Goal: Transaction & Acquisition: Purchase product/service

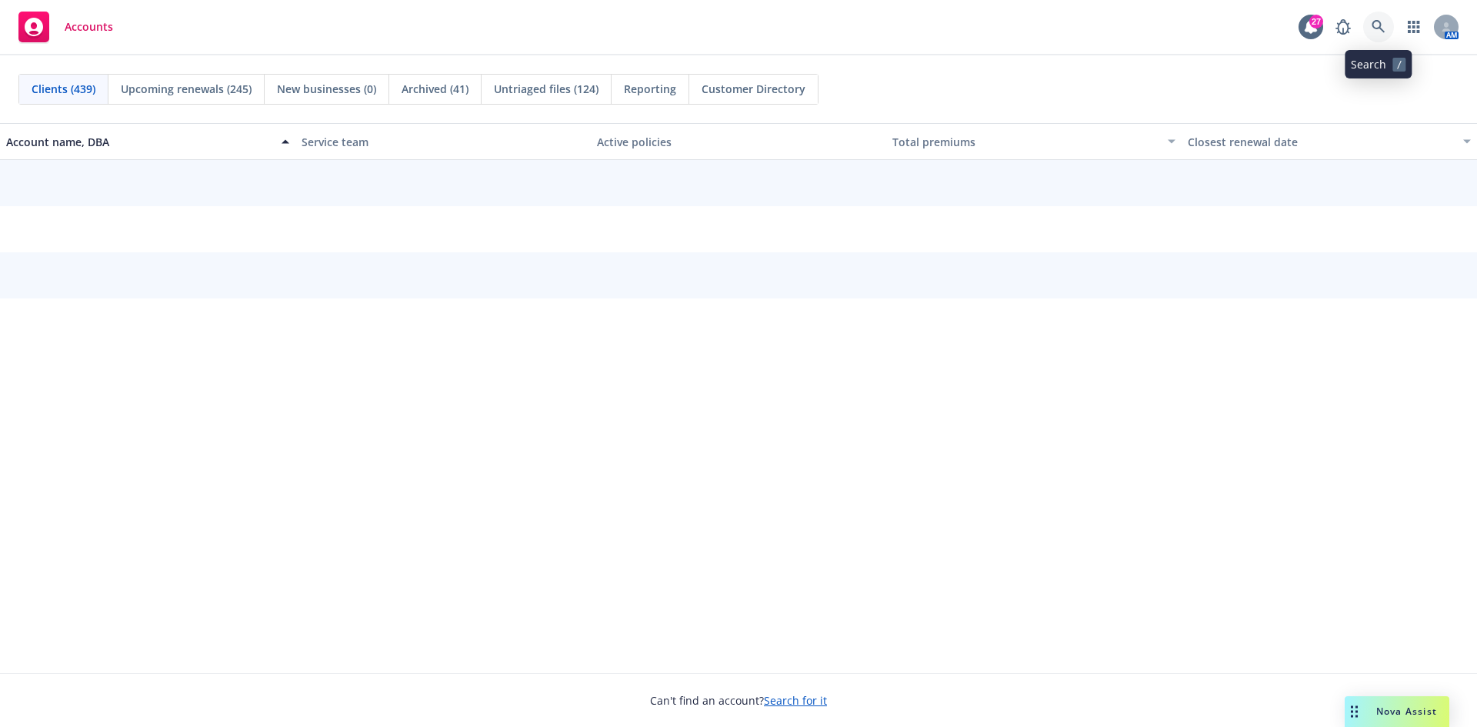
click at [1373, 25] on icon at bounding box center [1377, 26] width 13 height 13
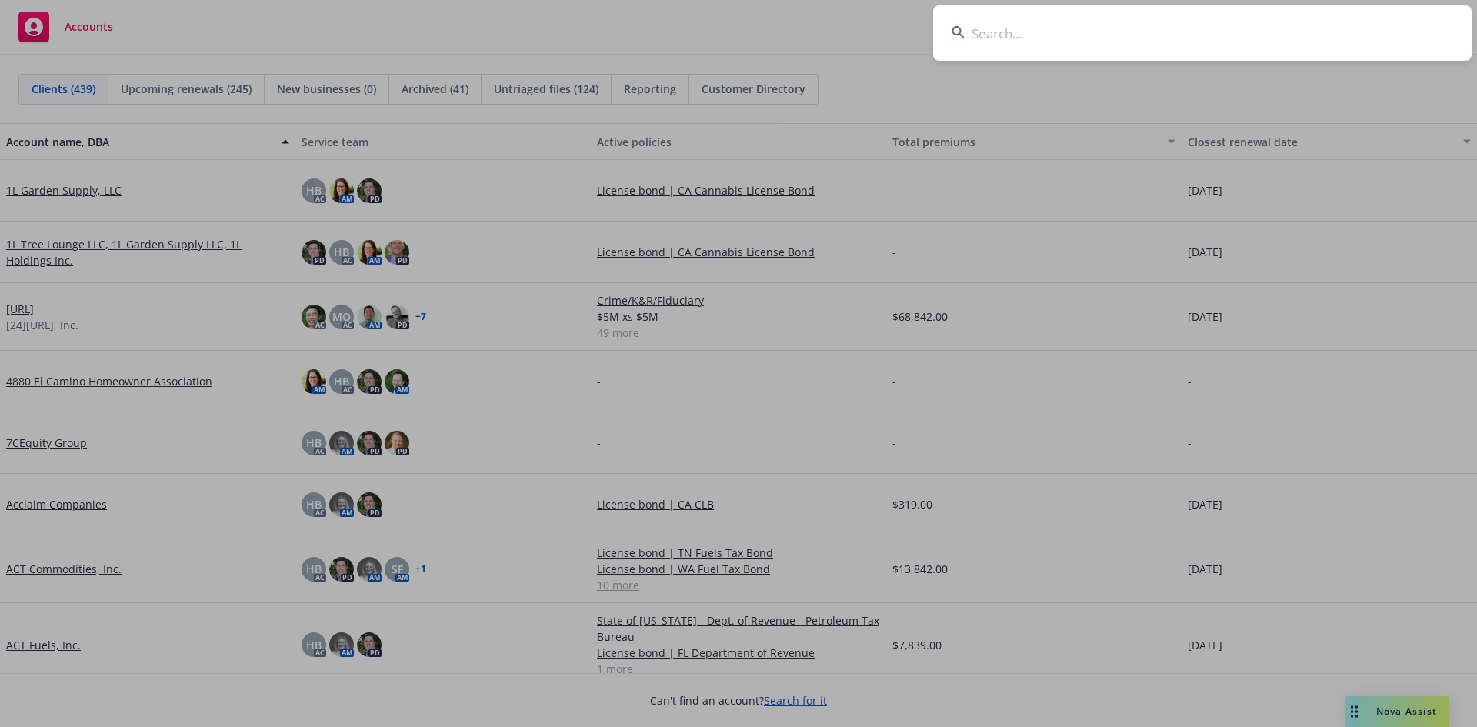
click at [1091, 45] on input at bounding box center [1202, 32] width 538 height 55
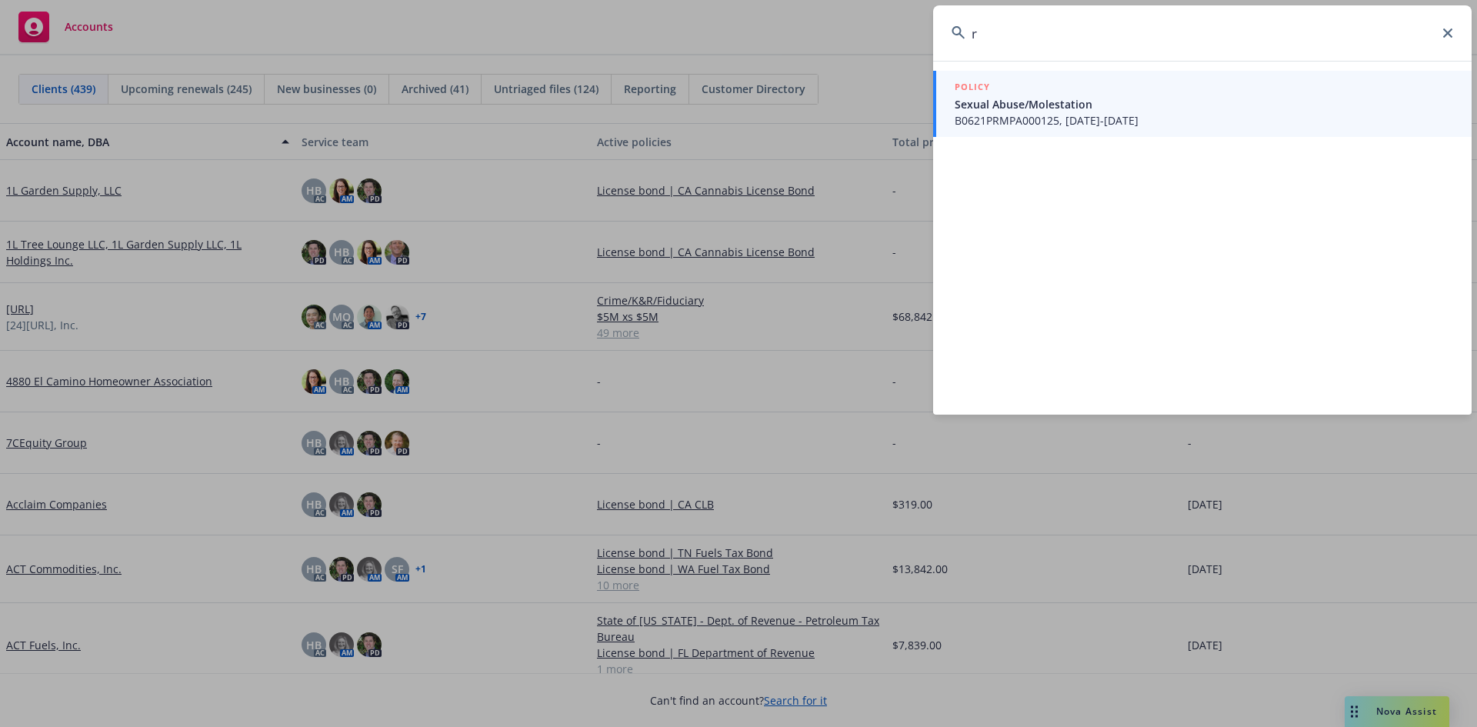
type input "r"
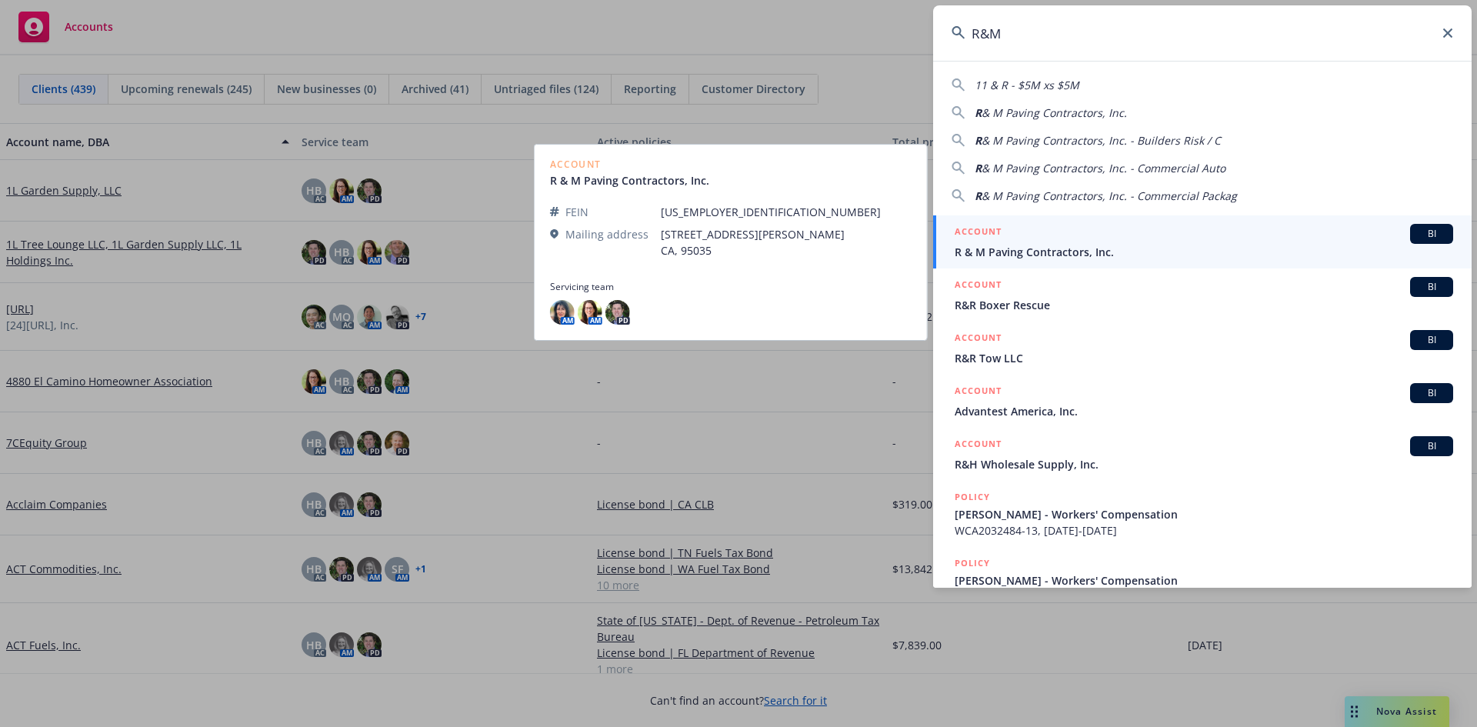
type input "R&M"
drag, startPoint x: 955, startPoint y: 242, endPoint x: 961, endPoint y: 236, distance: 8.2
click at [961, 236] on h5 "ACCOUNT" at bounding box center [977, 233] width 47 height 18
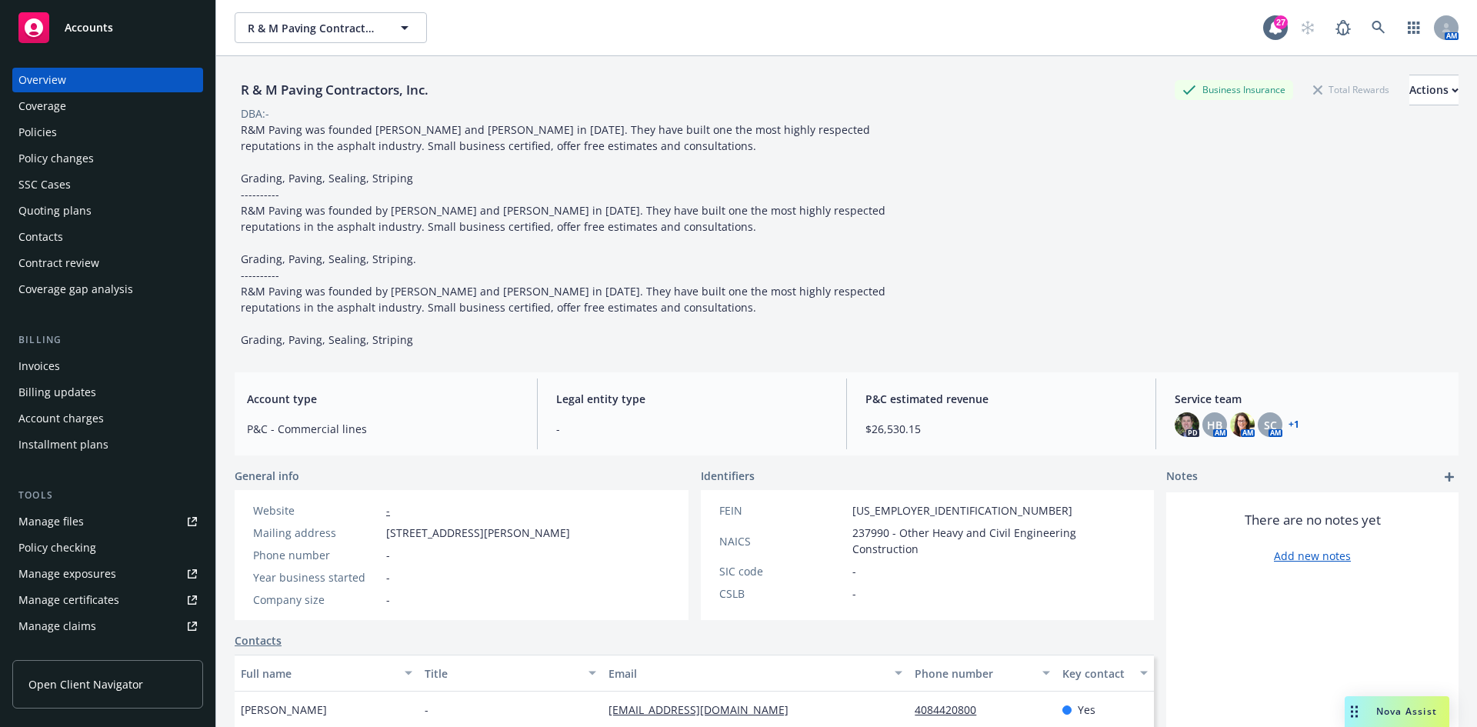
click at [62, 140] on div "Policies" at bounding box center [107, 132] width 178 height 25
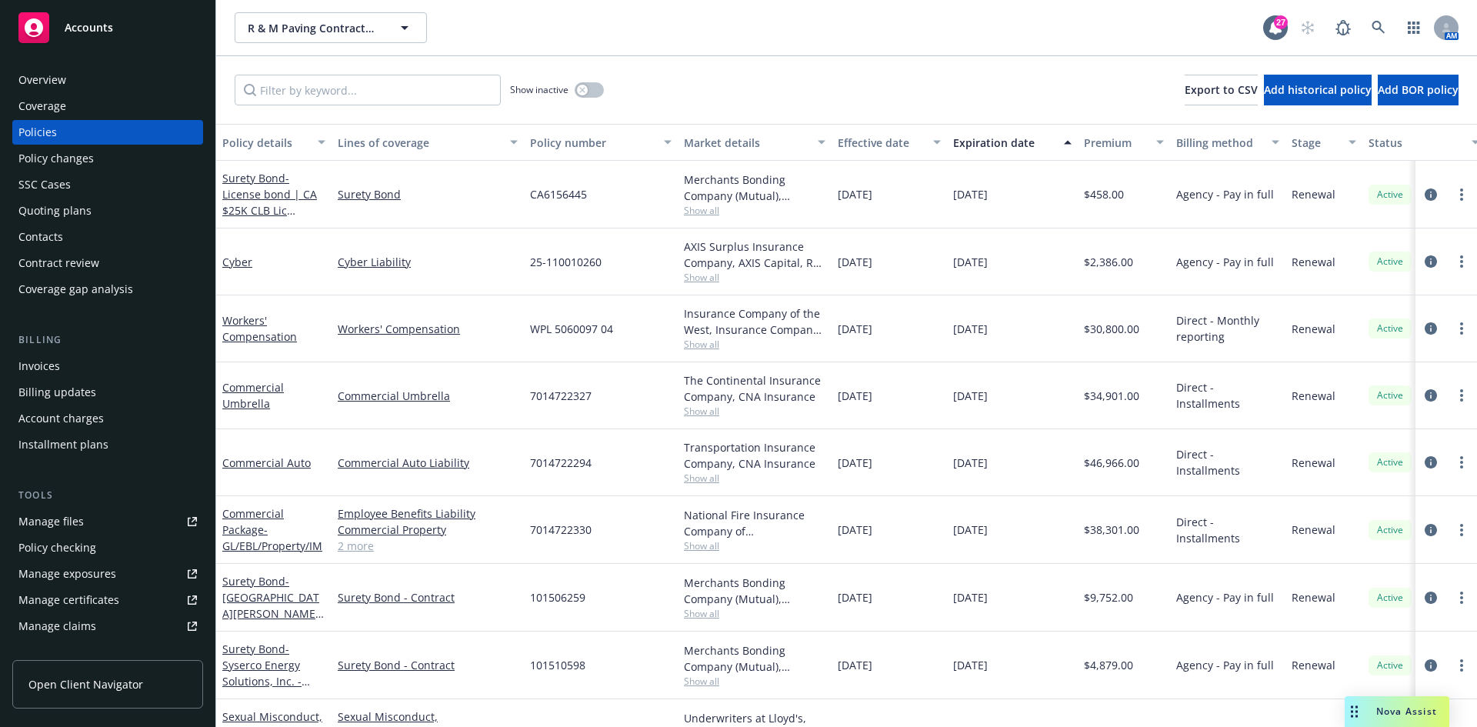
click at [48, 213] on div "Quoting plans" at bounding box center [54, 210] width 73 height 25
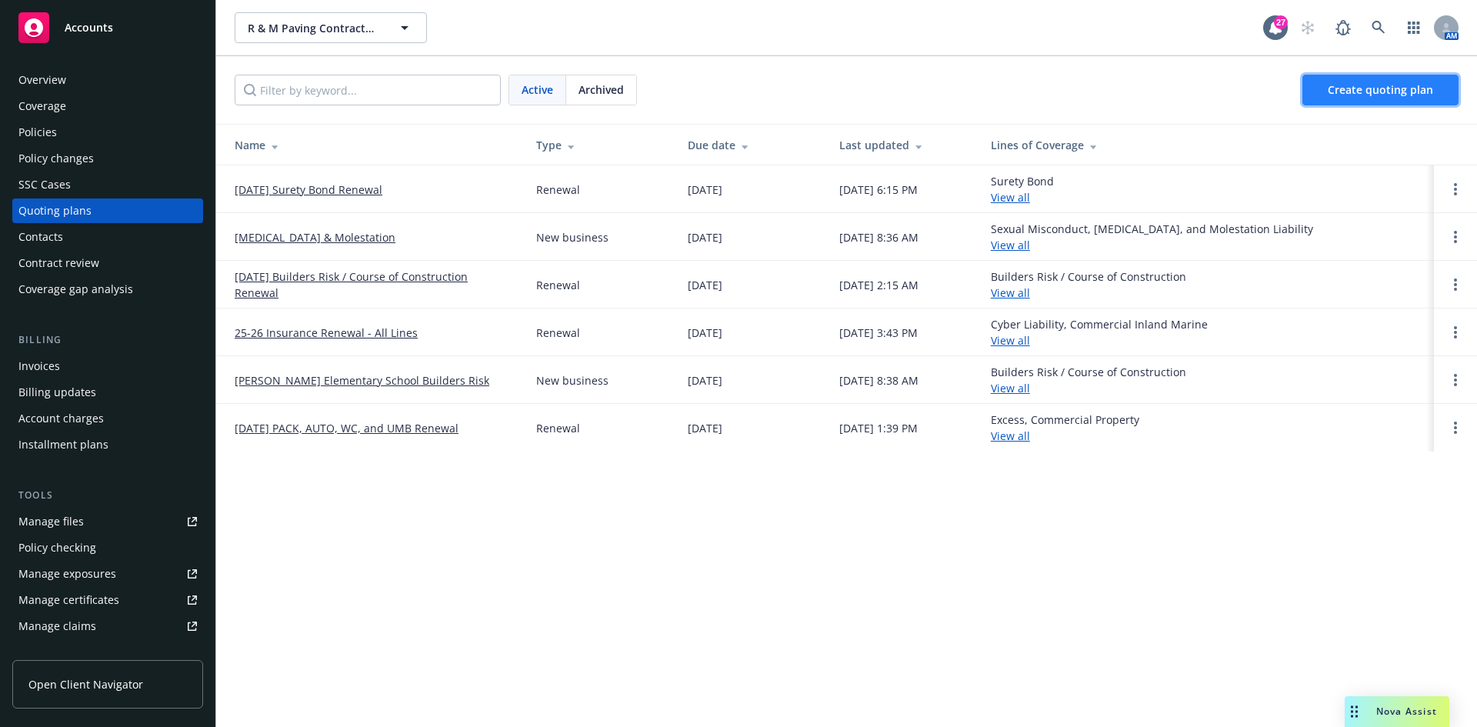
click at [1403, 102] on link "Create quoting plan" at bounding box center [1380, 90] width 156 height 31
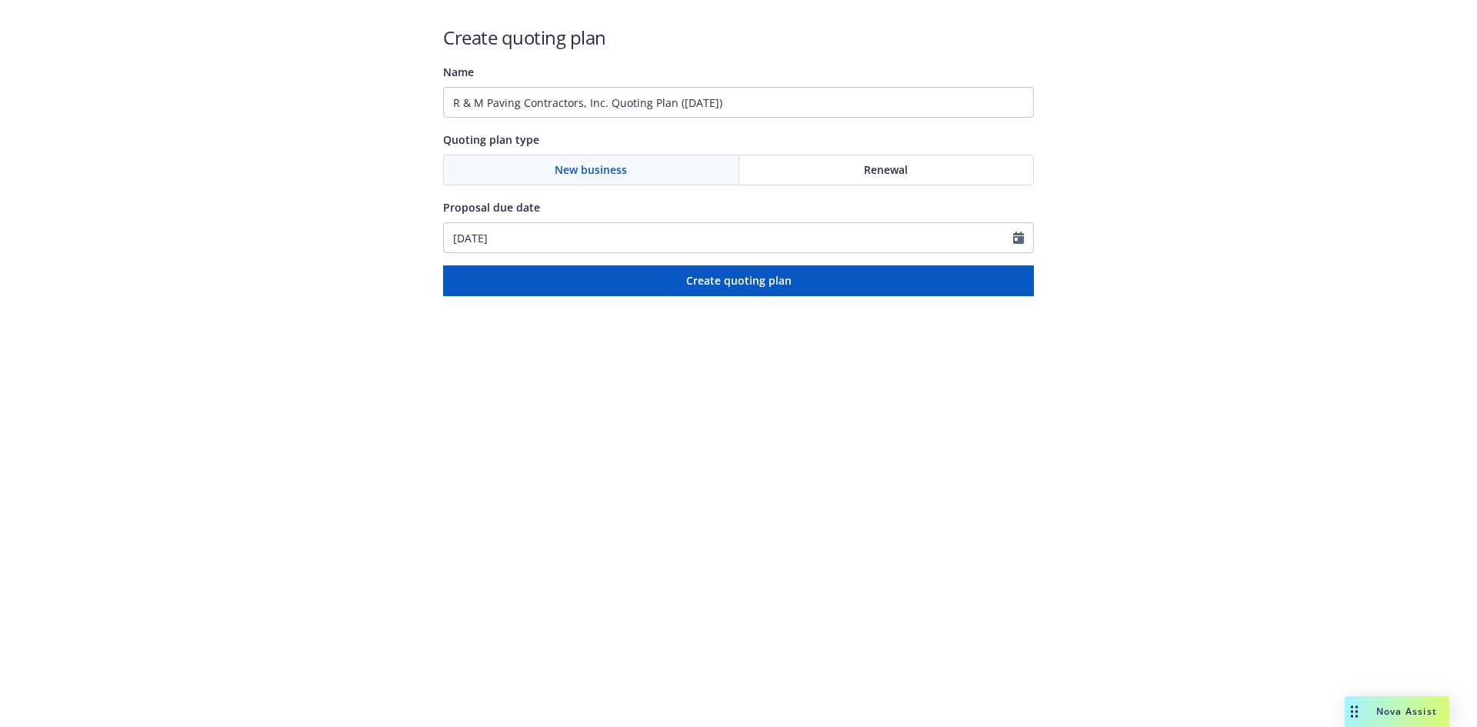
click at [941, 170] on div "Renewal" at bounding box center [886, 169] width 295 height 29
drag, startPoint x: 761, startPoint y: 100, endPoint x: 173, endPoint y: 92, distance: 588.4
click at [173, 92] on div "Create quoting plan Name R & M Paving Contractors, Inc. Quoting Plan (2025-09-1…" at bounding box center [738, 148] width 1477 height 296
click at [692, 107] on input "Bond #101519874 - Los Gatos Union" at bounding box center [738, 102] width 591 height 31
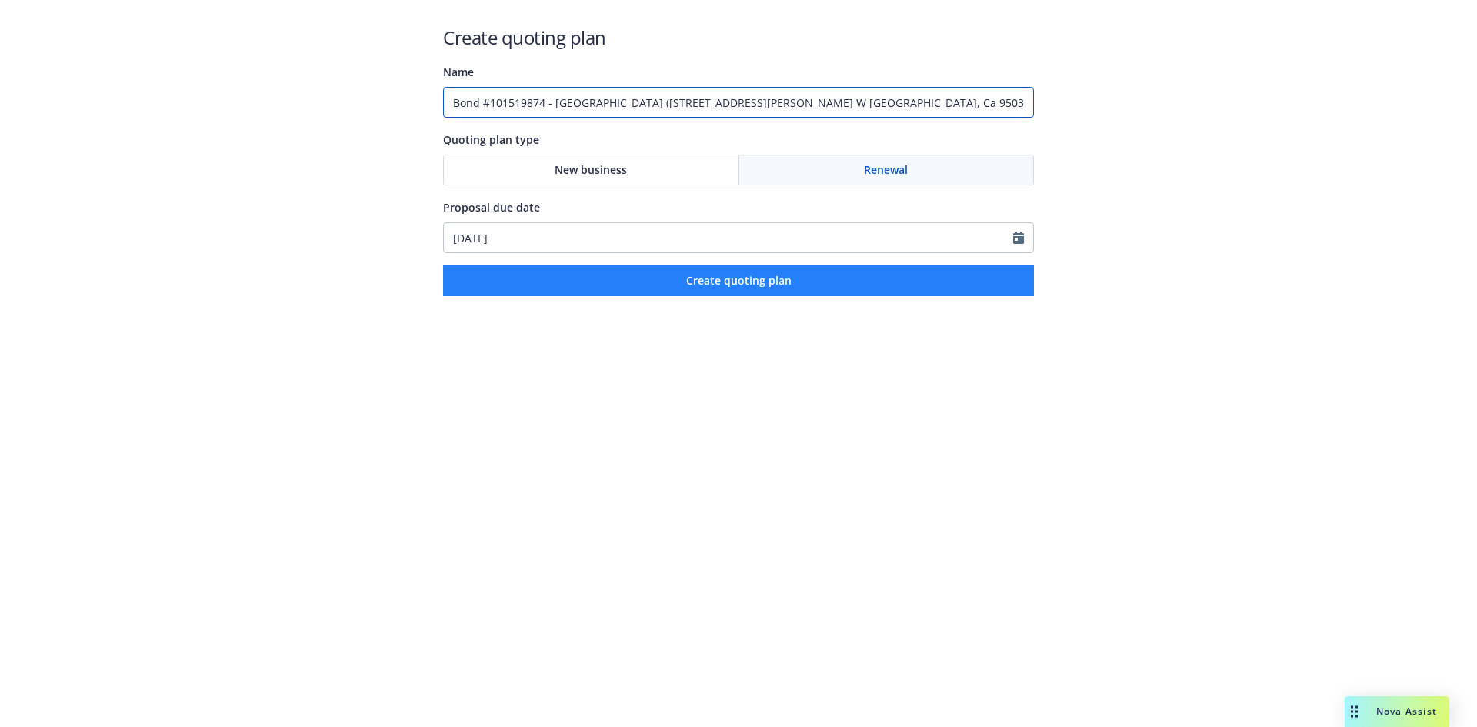
type input "Bond #101519874 - Los Gatos Union School District (17421 Farley Rd. W Los Gatos…"
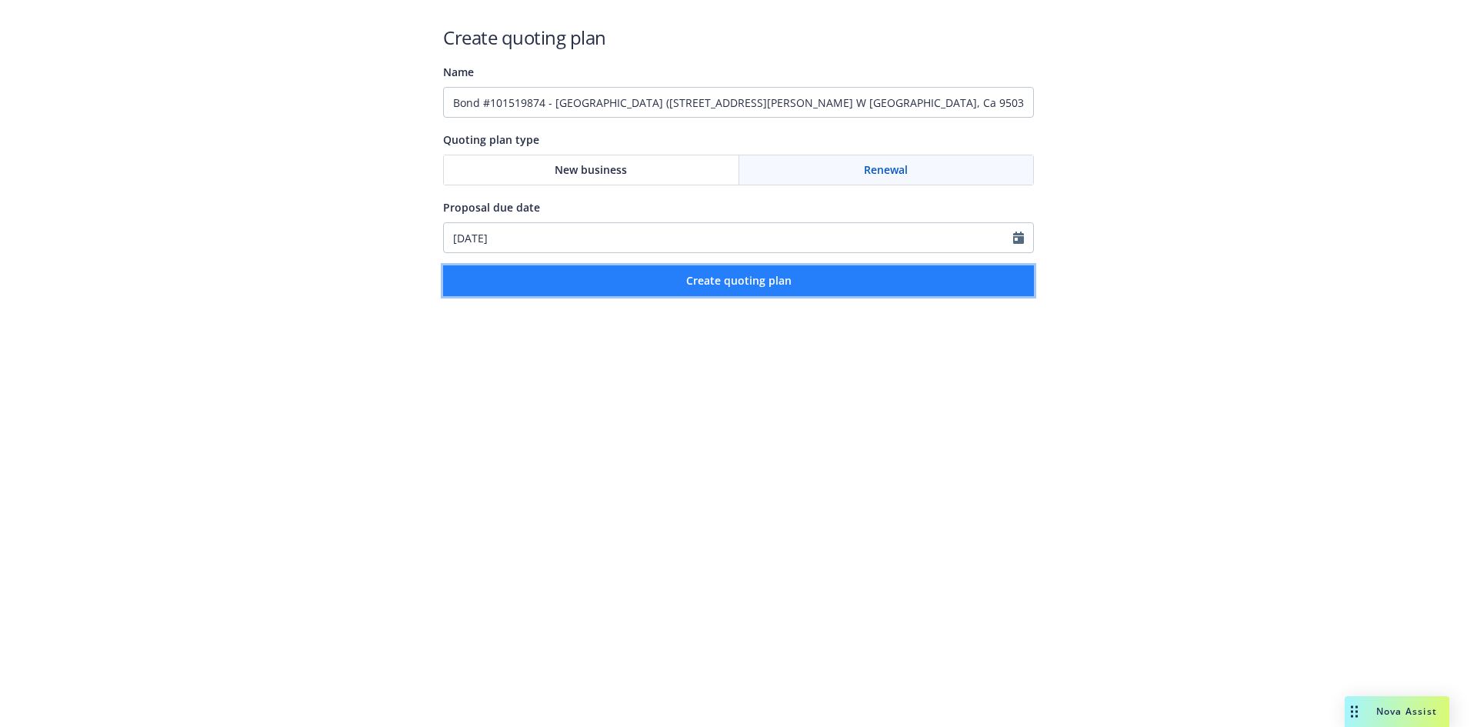
click at [705, 275] on span "Create quoting plan" at bounding box center [738, 280] width 105 height 15
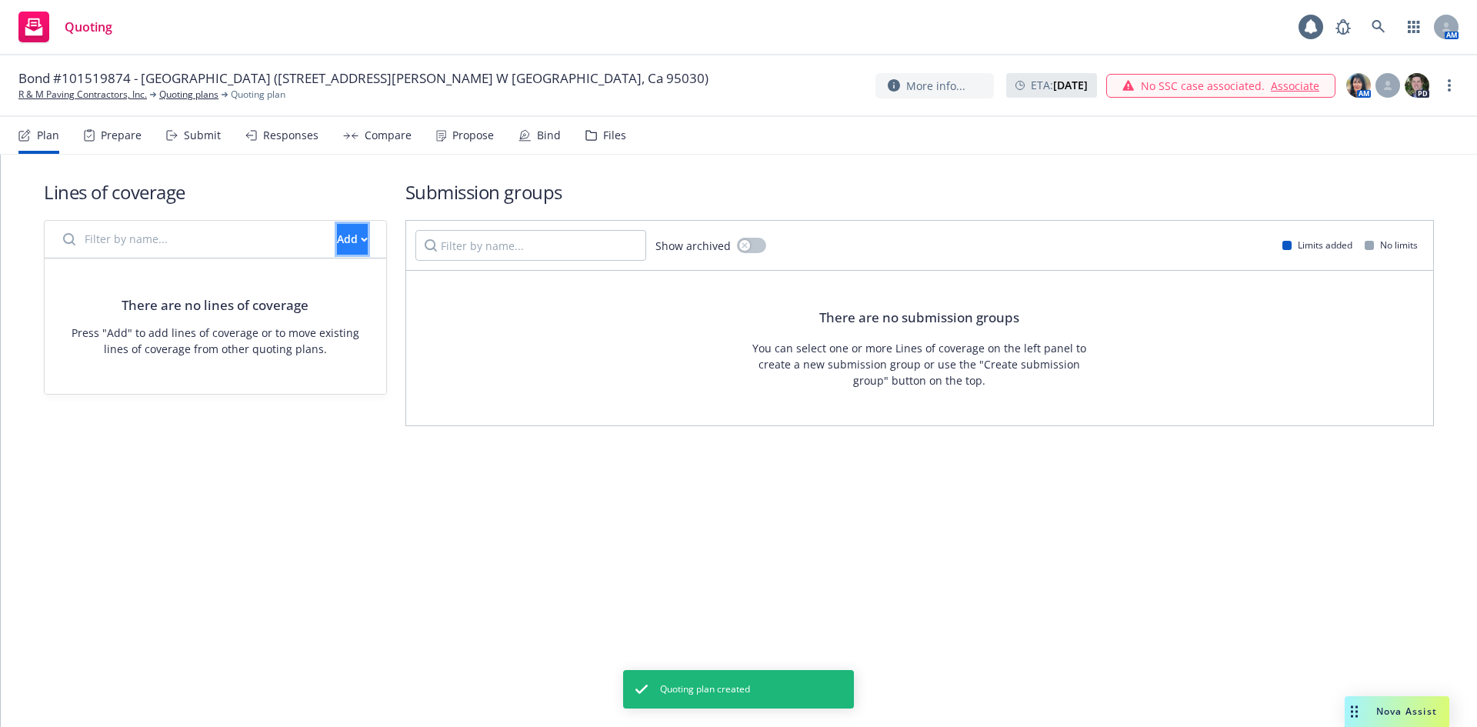
click at [337, 229] on button "Add" at bounding box center [352, 239] width 31 height 31
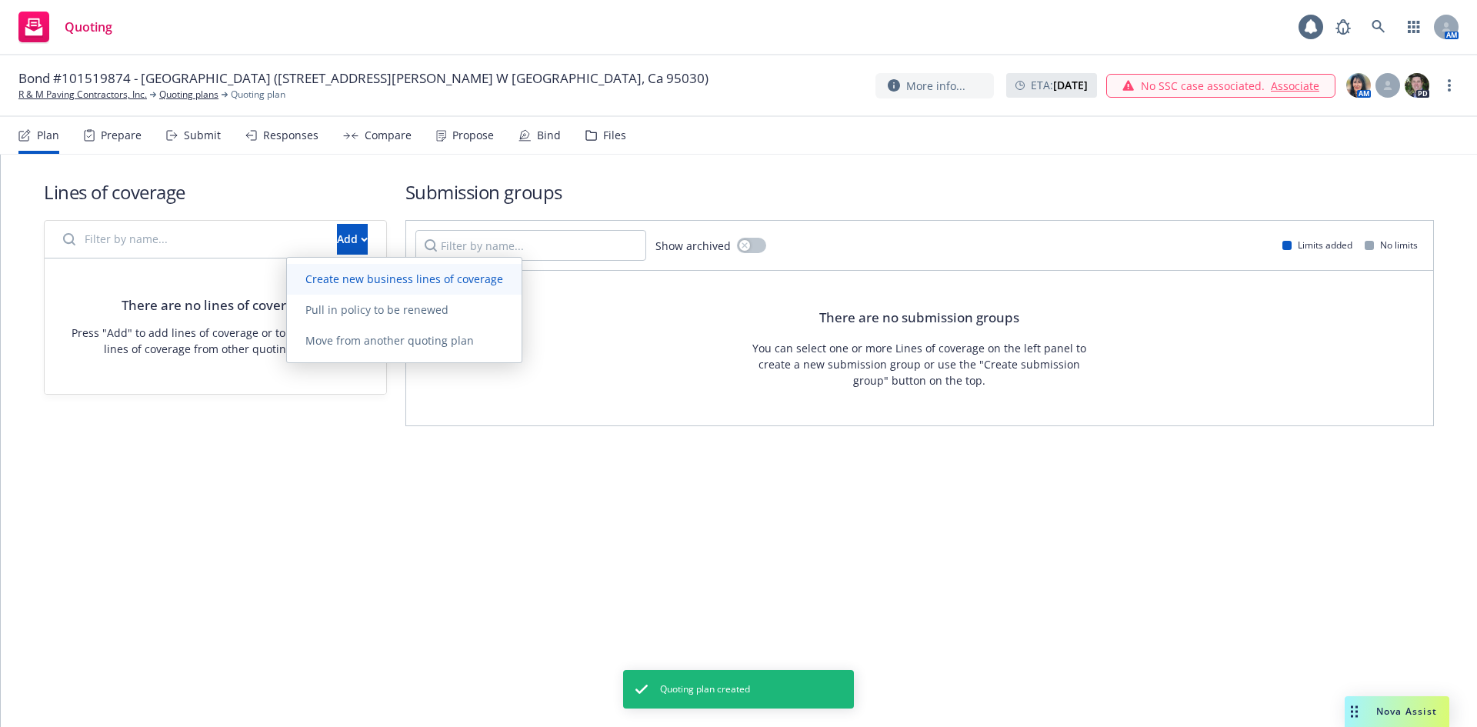
click at [322, 269] on link "Create new business lines of coverage" at bounding box center [404, 279] width 235 height 31
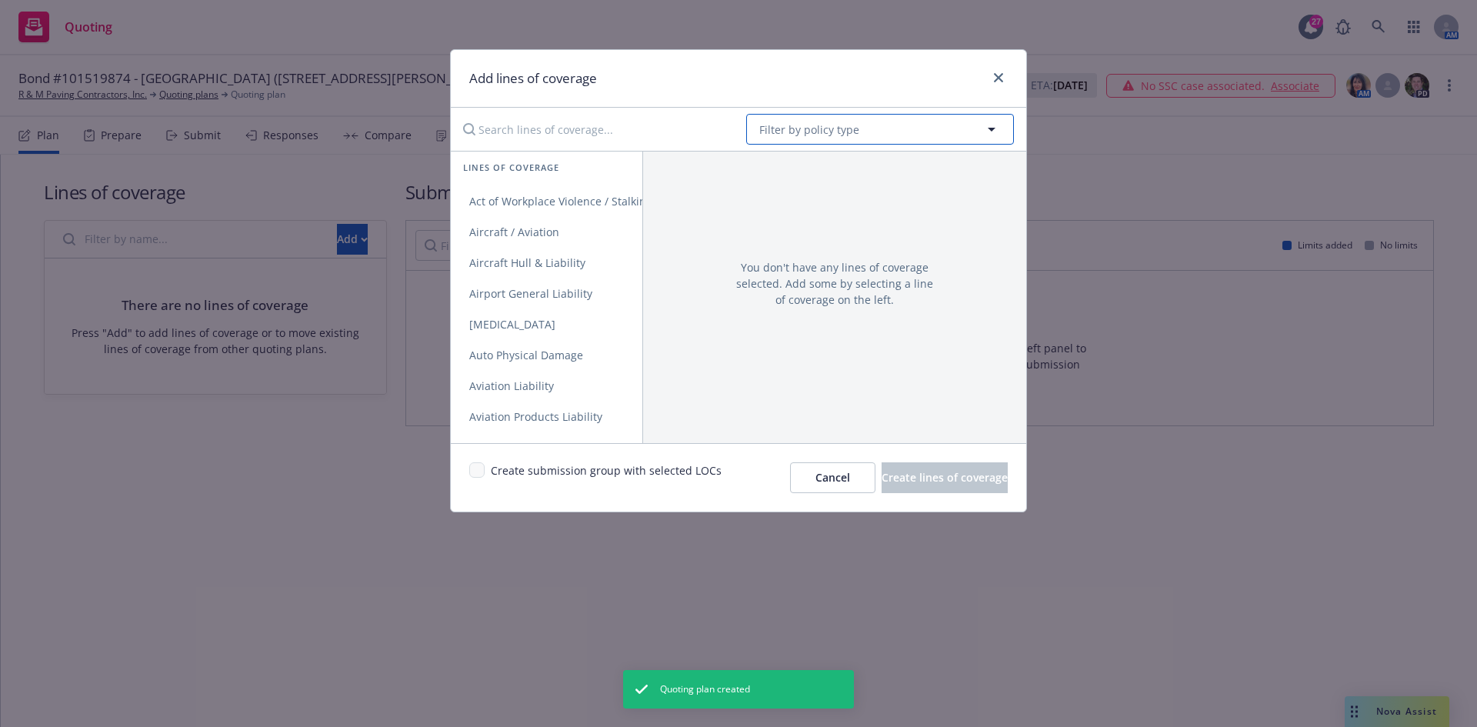
click at [820, 137] on span "Filter by policy type" at bounding box center [809, 130] width 100 height 16
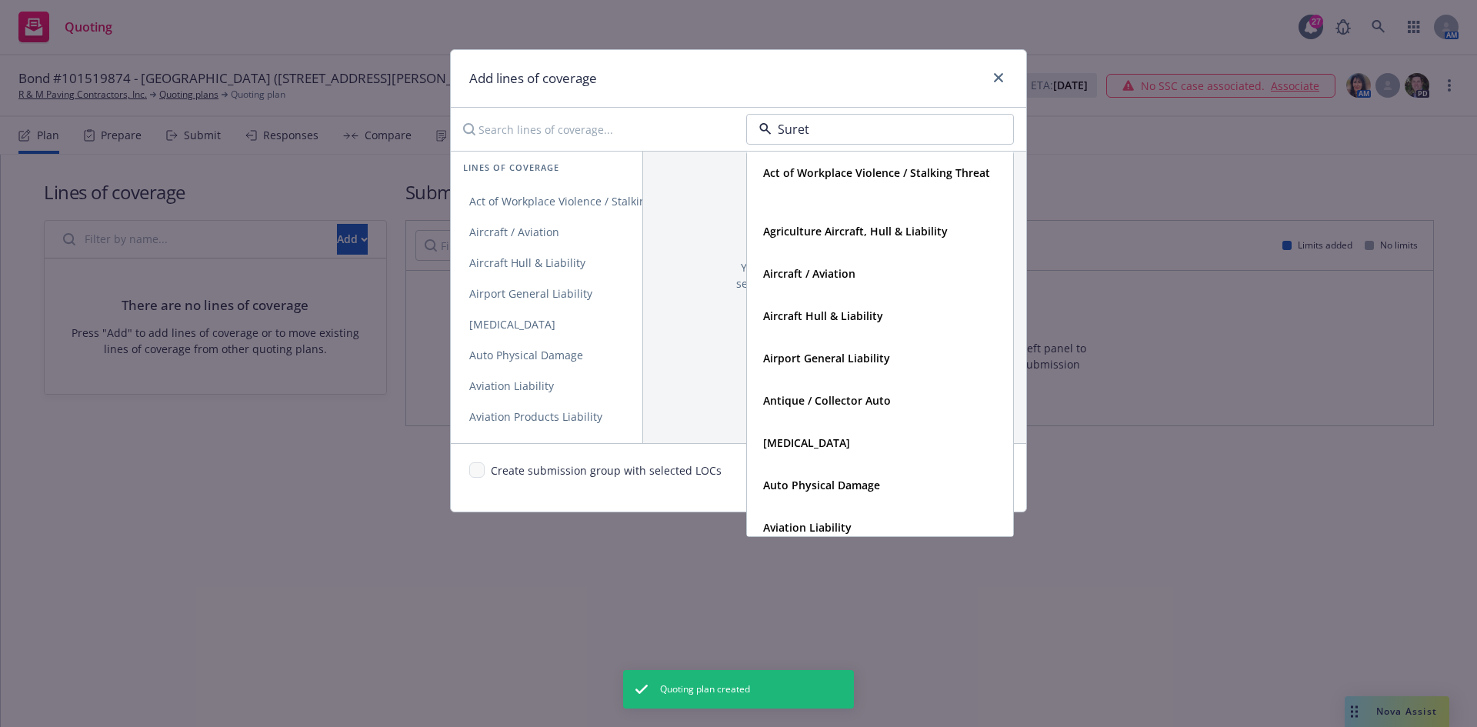
type input "Surety"
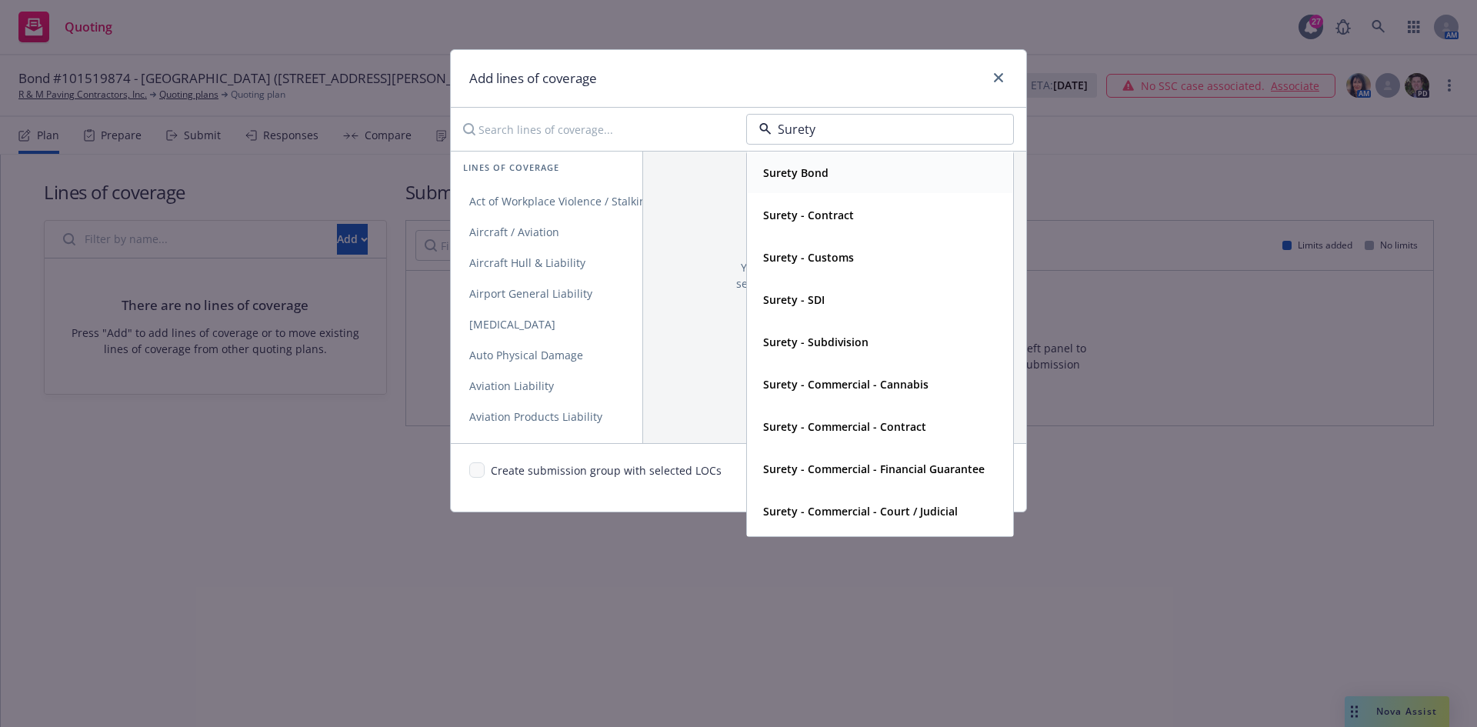
click at [807, 172] on strong "Surety Bond" at bounding box center [795, 172] width 65 height 15
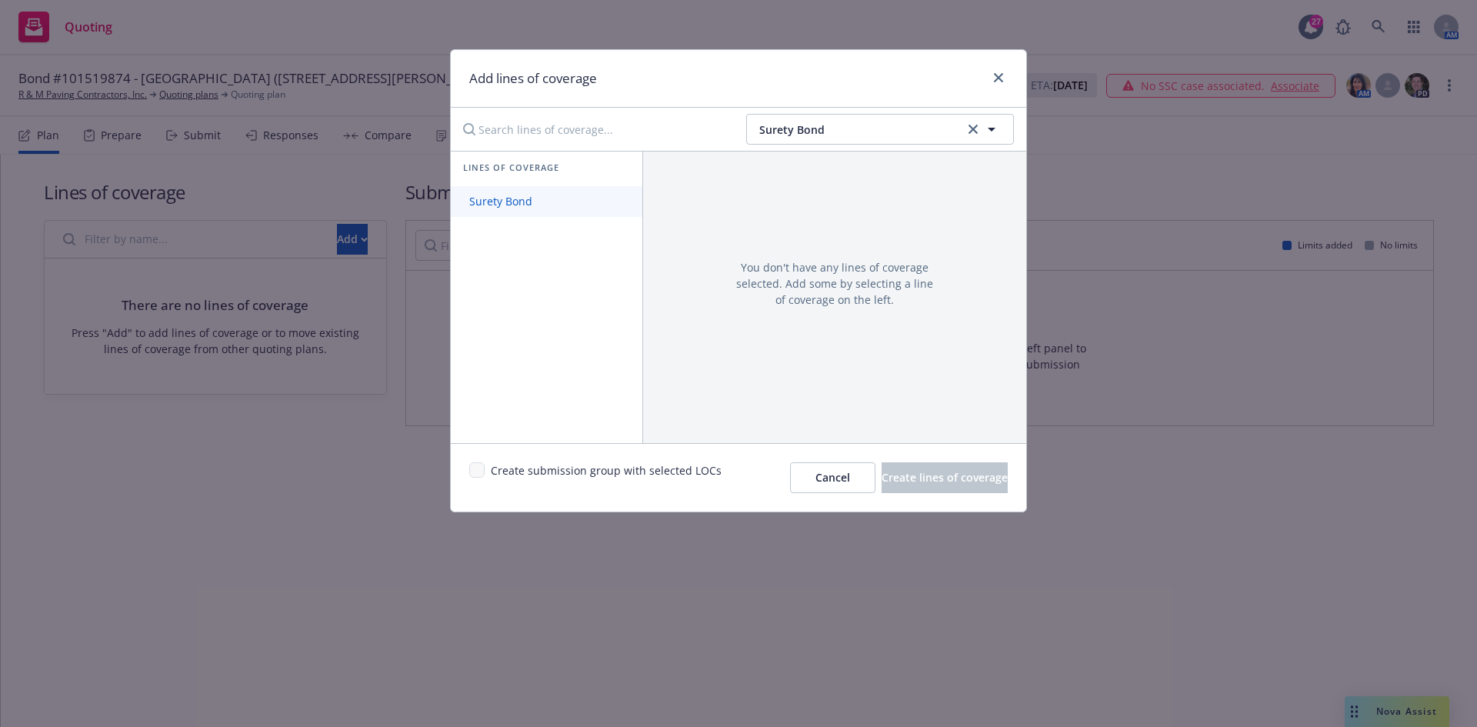
click at [512, 186] on link "Surety Bond" at bounding box center [547, 201] width 192 height 31
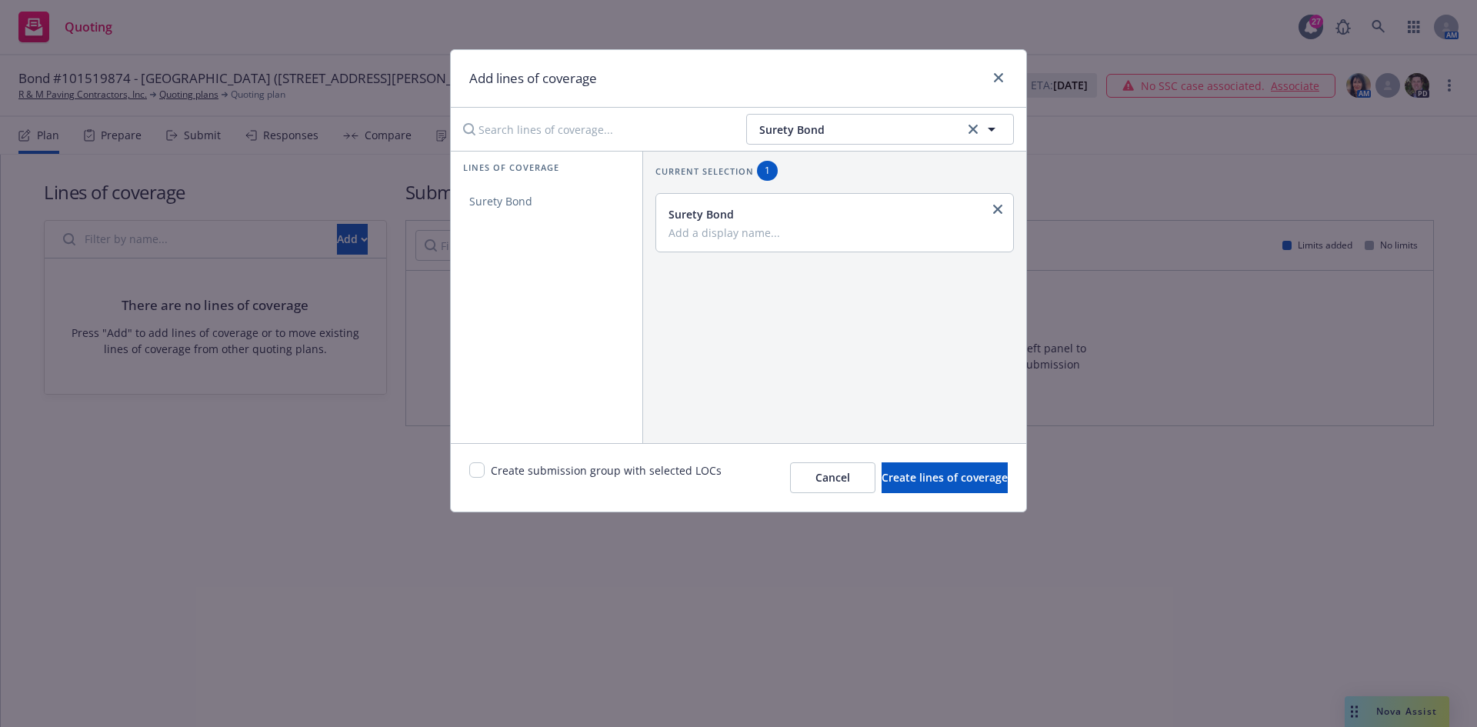
click at [760, 228] on input "Add a display name..." at bounding box center [832, 232] width 329 height 14
type input "Contract"
click at [477, 471] on input "checkbox" at bounding box center [476, 469] width 15 height 15
checkbox input "true"
click at [968, 458] on div "Create submission group with selected LOCs Cancel Create lines of coverage" at bounding box center [738, 477] width 575 height 68
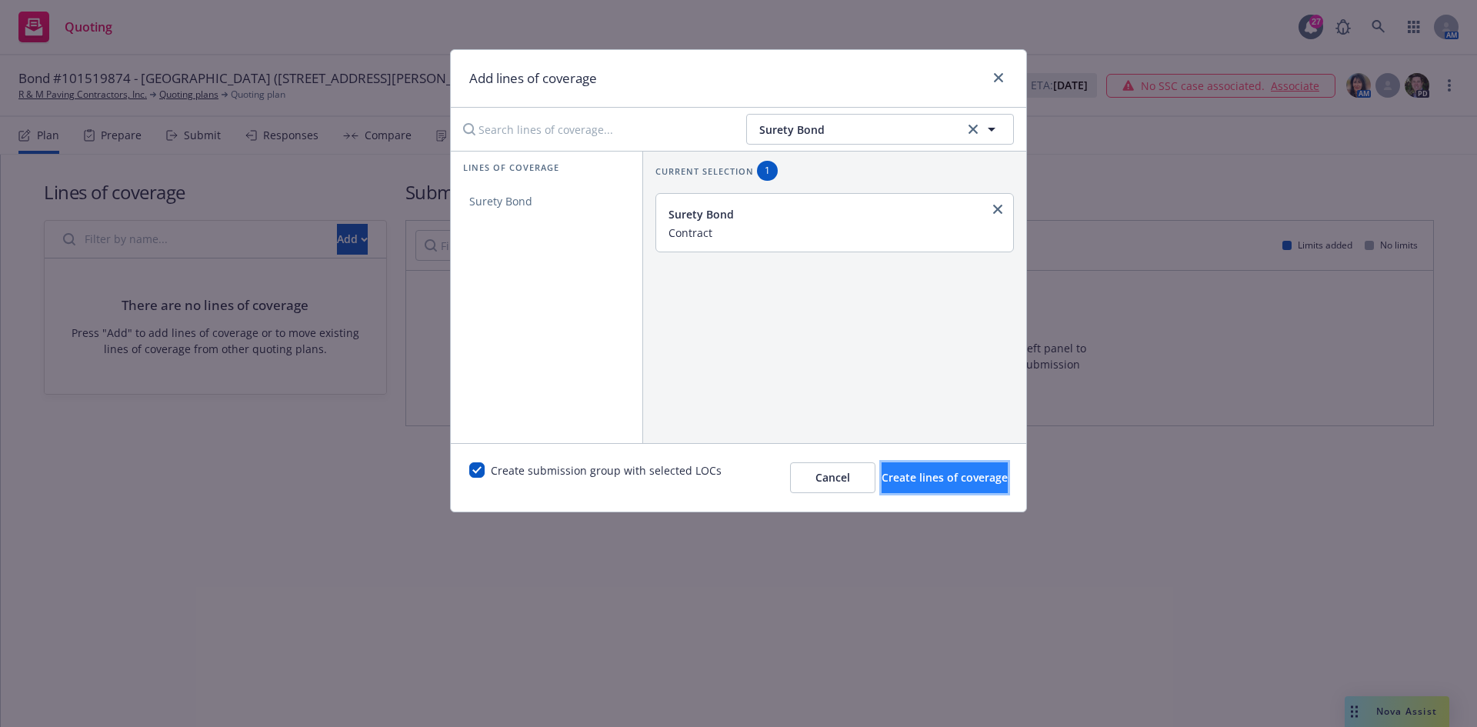
click at [960, 476] on span "Create lines of coverage" at bounding box center [944, 477] width 126 height 15
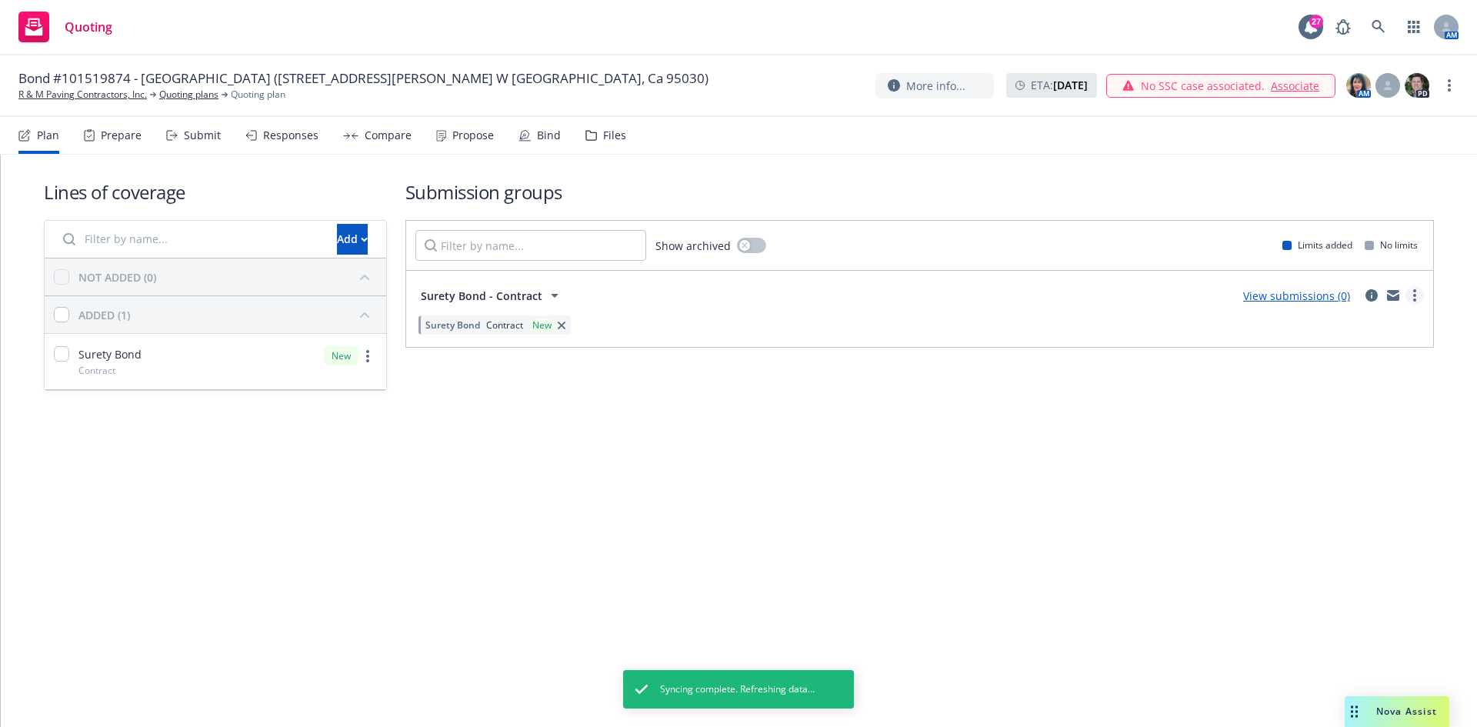
click at [1402, 300] on div "View submissions (0)" at bounding box center [1329, 295] width 190 height 18
click at [1411, 300] on link "more" at bounding box center [1414, 295] width 18 height 18
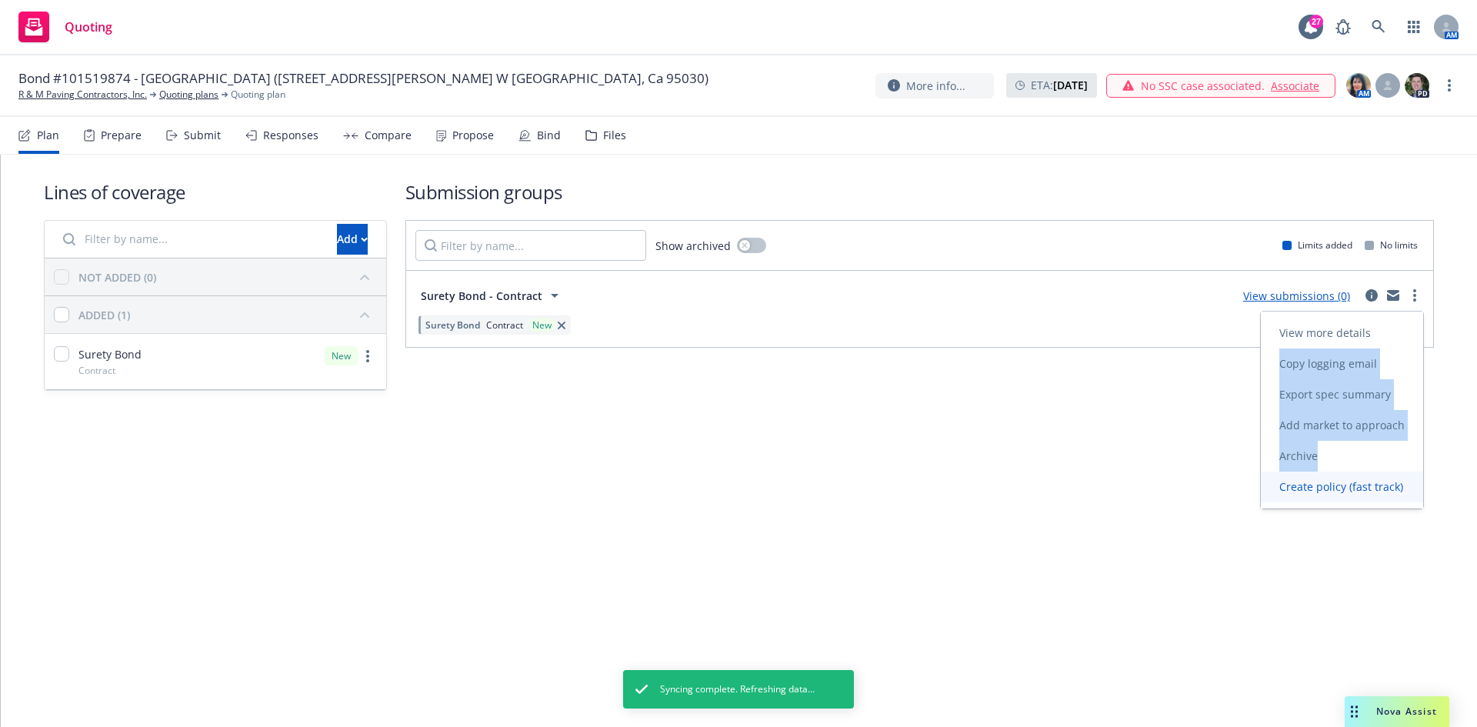
drag, startPoint x: 1386, startPoint y: 330, endPoint x: 1384, endPoint y: 471, distance: 141.5
click at [1384, 471] on div "View more details Copy logging email Export spec summary Add market to approach…" at bounding box center [1342, 410] width 162 height 185
click at [1361, 498] on link "Create policy (fast track)" at bounding box center [1342, 486] width 162 height 31
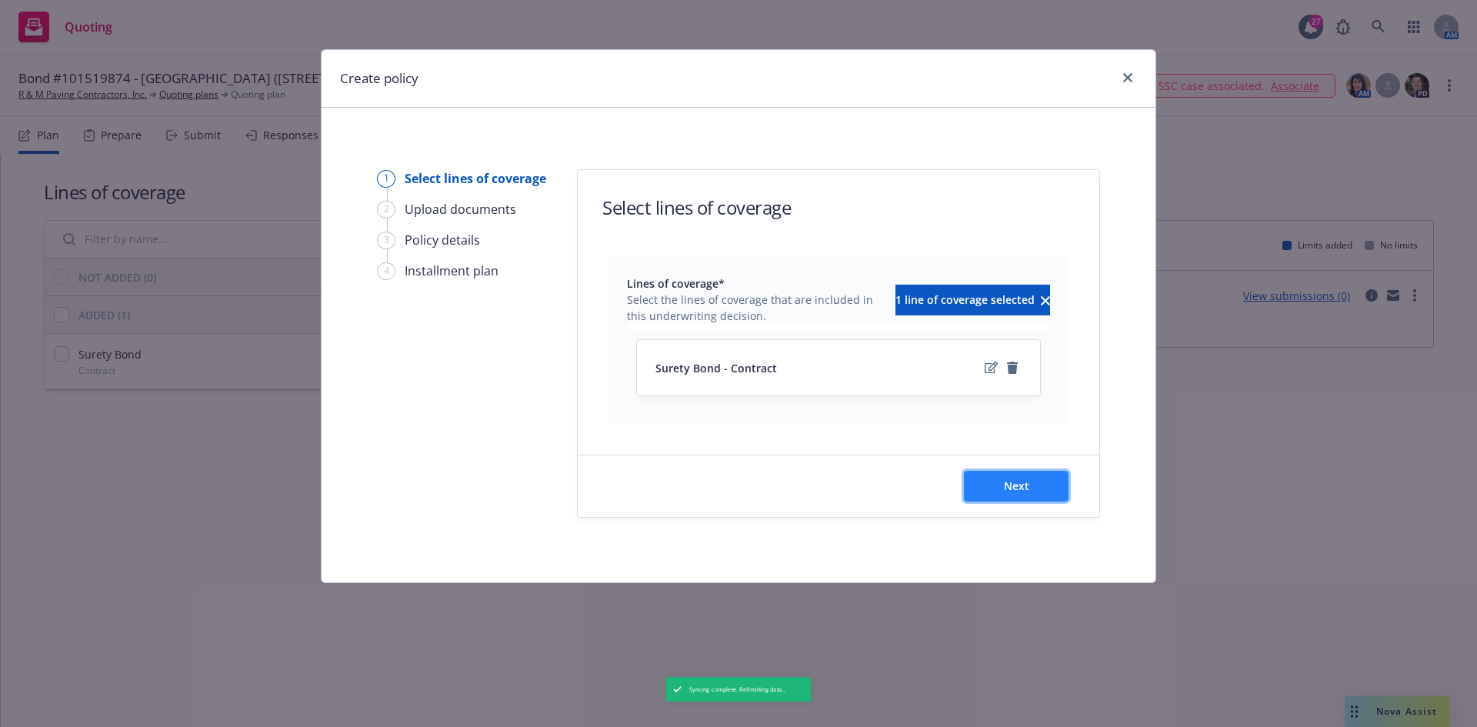
click at [1029, 482] on button "Next" at bounding box center [1016, 486] width 105 height 31
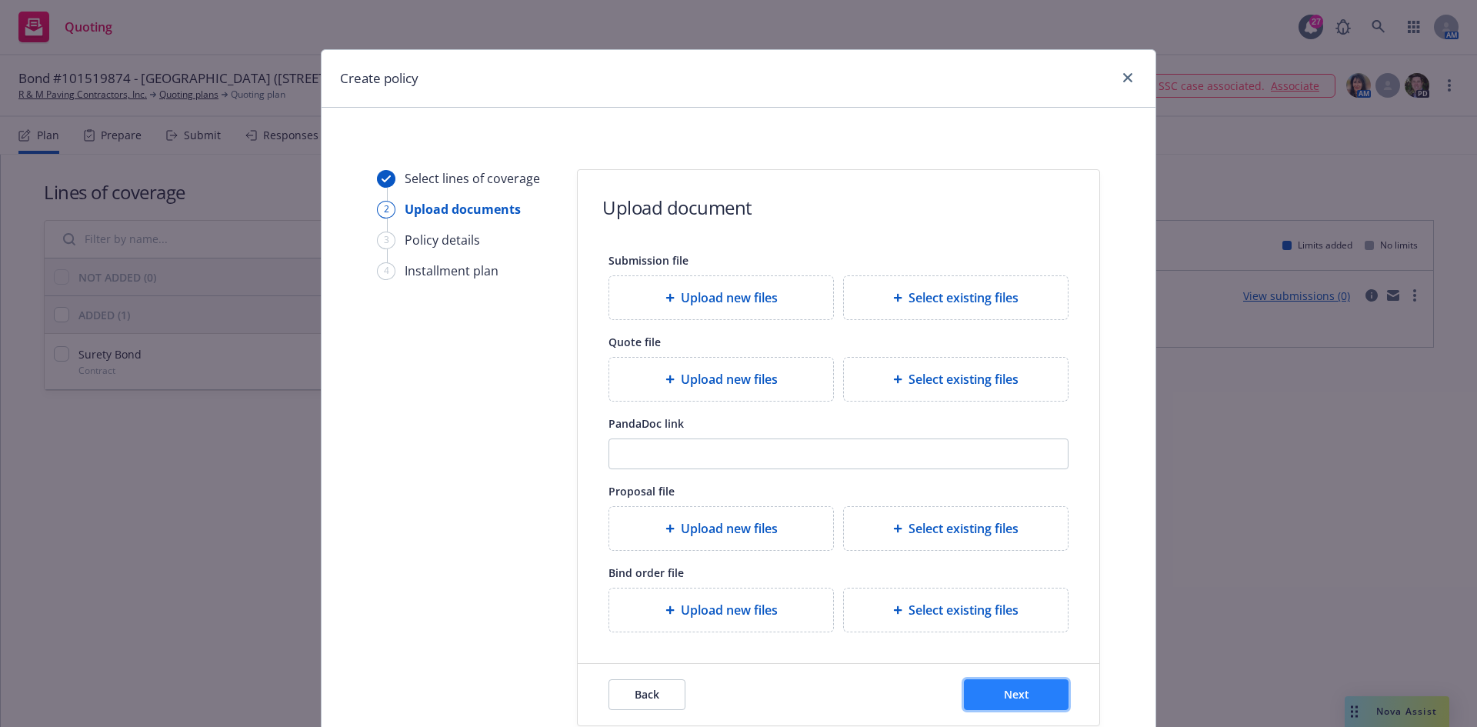
click at [1034, 699] on button "Next" at bounding box center [1016, 694] width 105 height 31
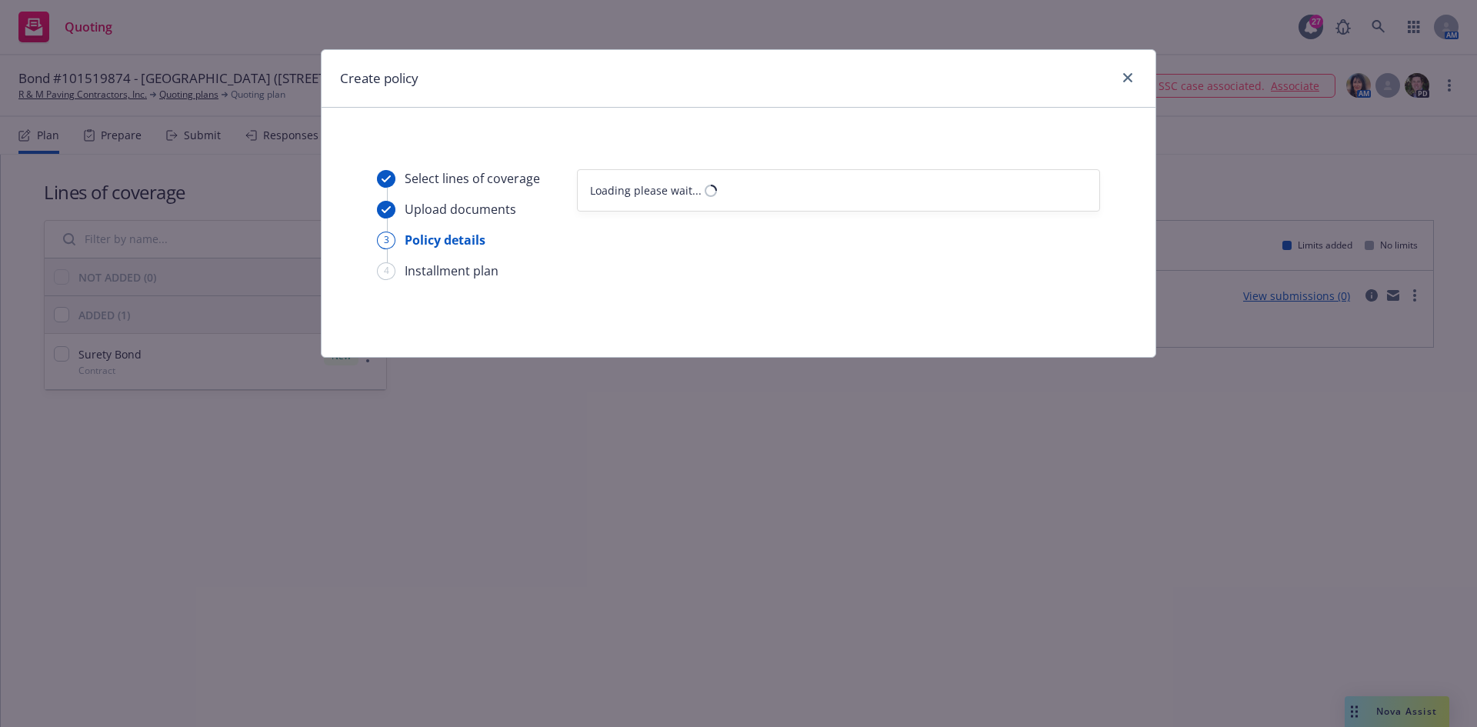
select select "12"
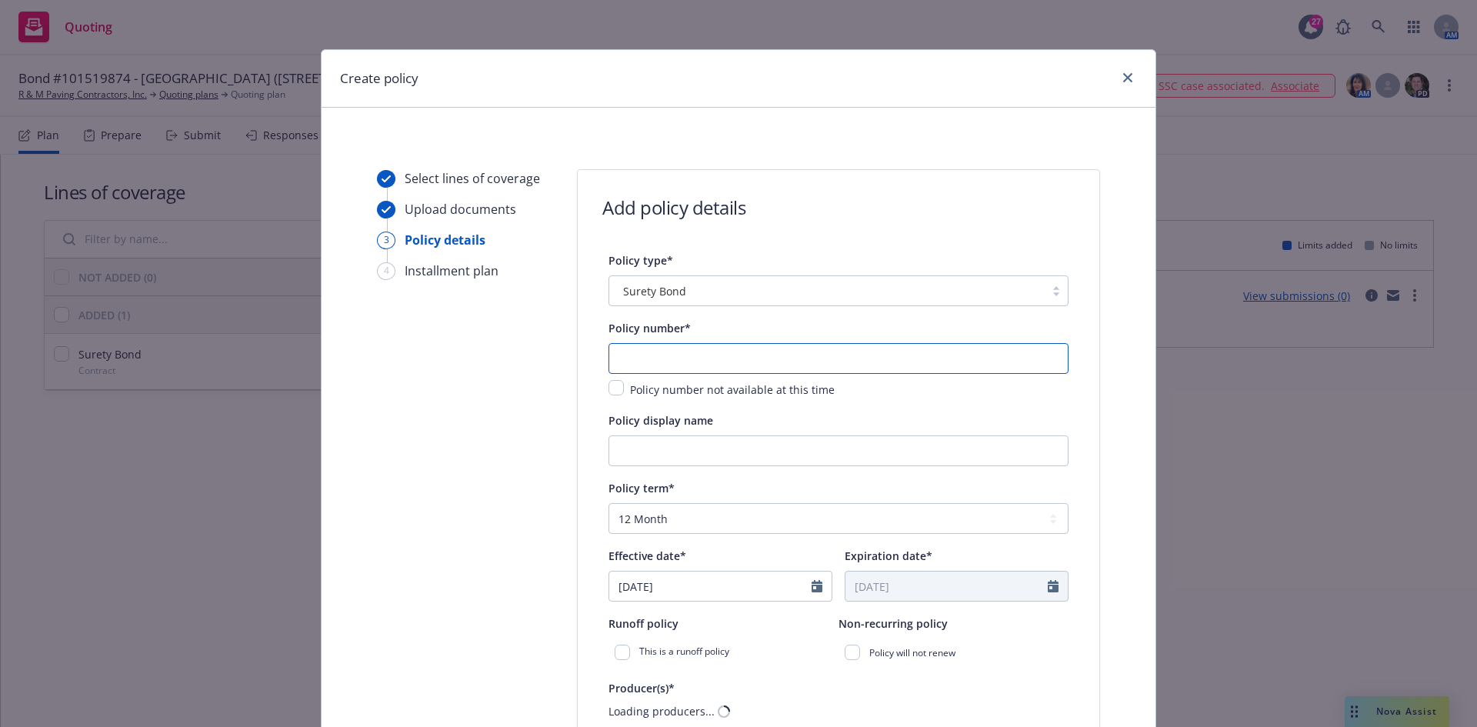
click at [635, 365] on input "text" at bounding box center [838, 358] width 460 height 31
drag, startPoint x: 615, startPoint y: 348, endPoint x: 607, endPoint y: 353, distance: 9.4
click at [615, 348] on input "text" at bounding box center [838, 358] width 460 height 31
type input "101519874"
click at [670, 441] on input "Policy display name" at bounding box center [838, 450] width 460 height 31
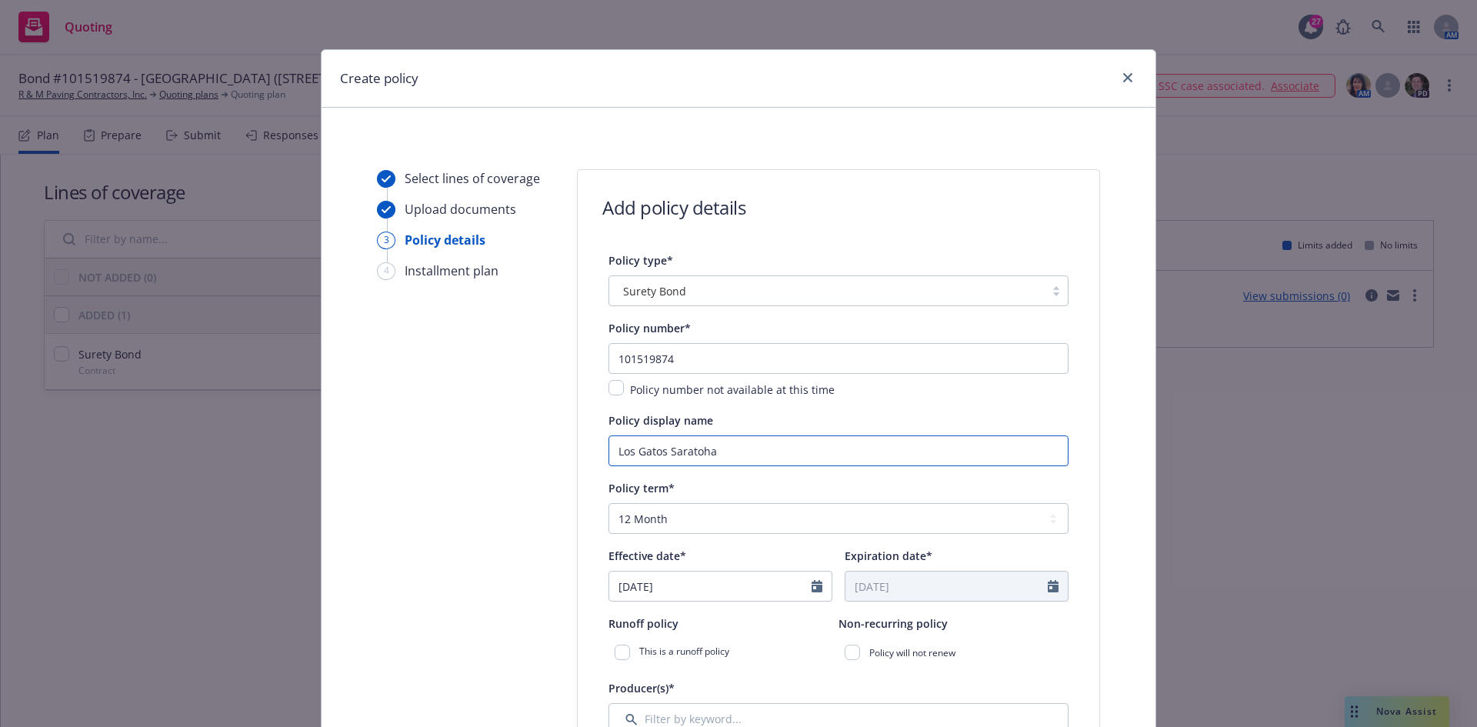
click at [768, 437] on input "Los Gatos Saratoha" at bounding box center [838, 450] width 460 height 31
click at [883, 445] on input "Los Gatos Saratoga Union School District -" at bounding box center [838, 450] width 460 height 31
paste input "2026-9-2018 Asphalt repairs, Seal coat and Restripe Parking Lot at 17421 Farley…"
drag, startPoint x: 741, startPoint y: 435, endPoint x: 870, endPoint y: 440, distance: 129.3
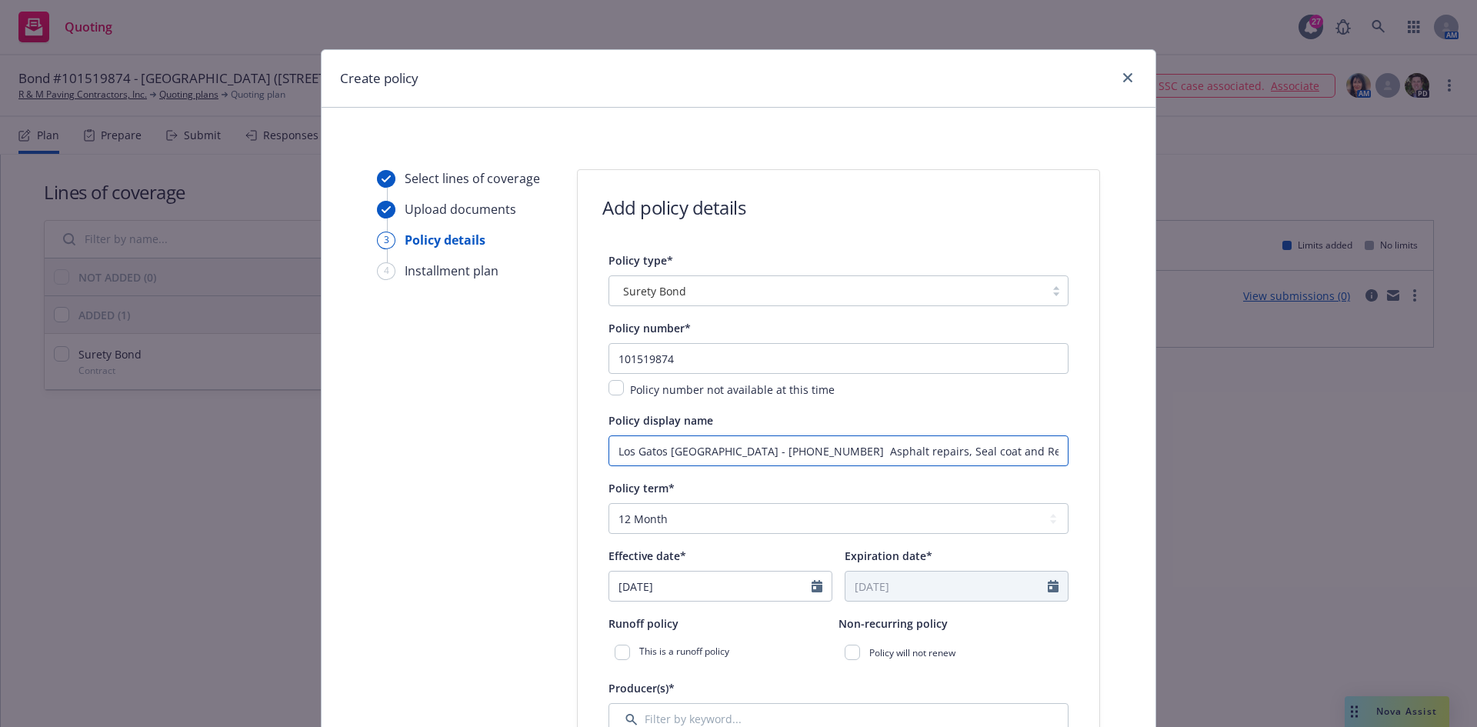
click at [827, 451] on input "Los Gatos Saratoga Union School District - 2026-9-2018 Asphalt repairs, Seal co…" at bounding box center [838, 450] width 460 height 31
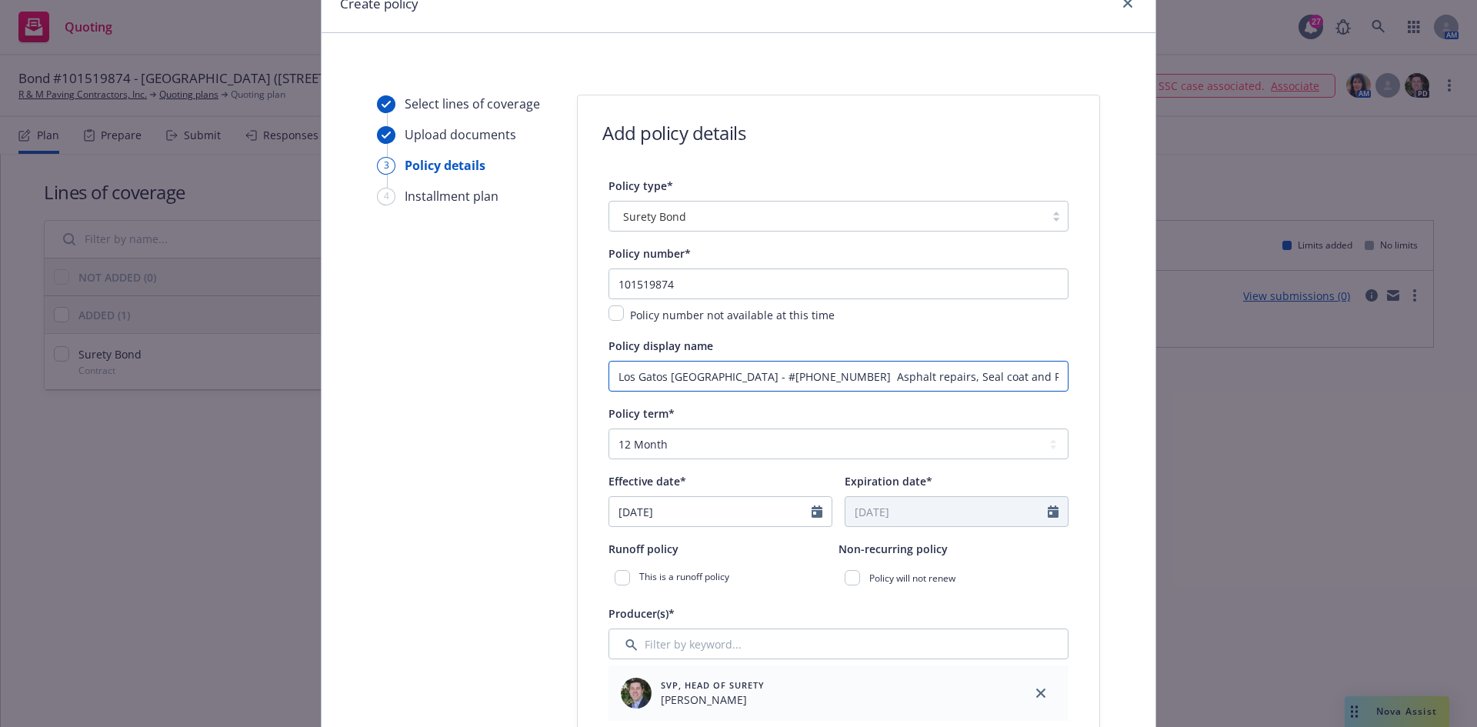
scroll to position [154, 0]
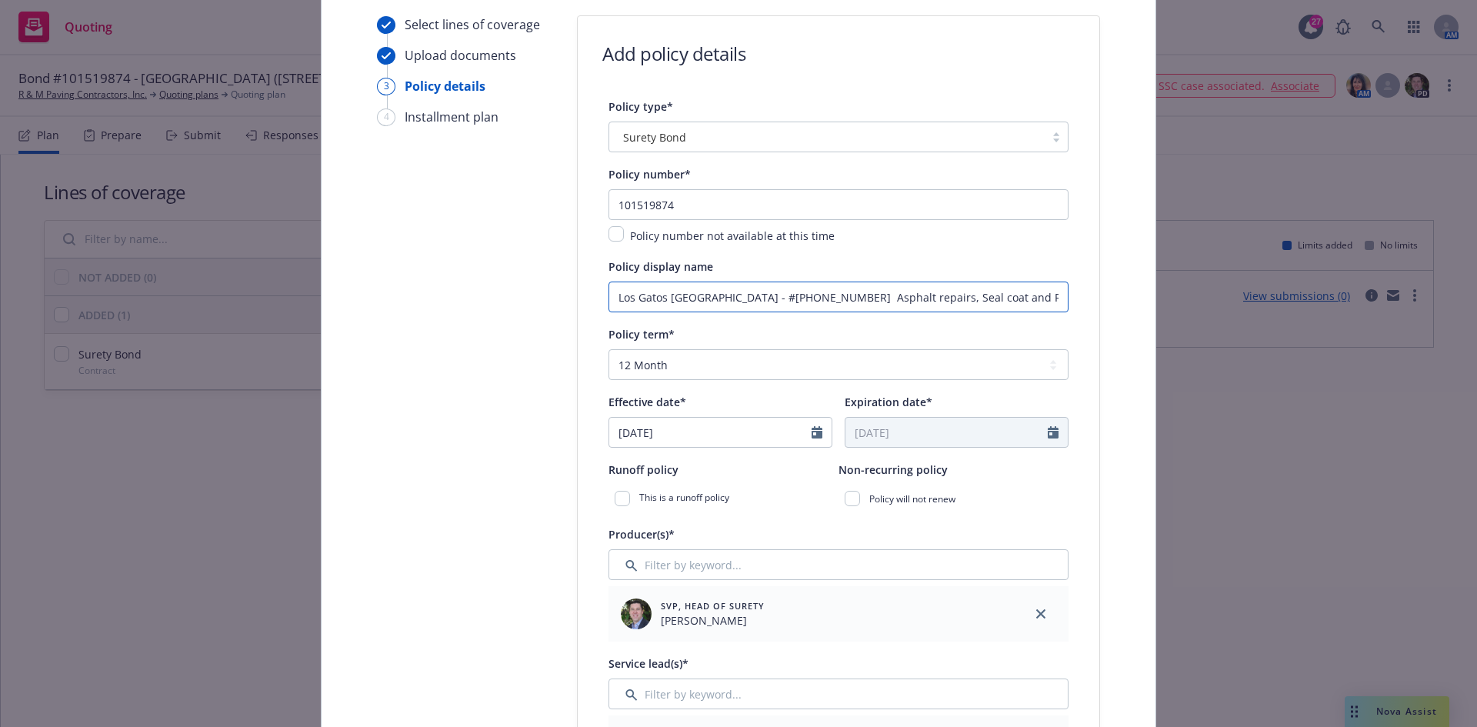
type input "Los Gatos Saratoga Union School District - #2026-9-2018 Asphalt repairs, Seal c…"
click at [661, 370] on select "Select policy term 12 Month 6 Month 4 Month 3 Month 2 Month 1 Month 36 Month (3…" at bounding box center [838, 364] width 460 height 31
select select "other"
click at [608, 349] on select "Select policy term 12 Month 6 Month 4 Month 3 Month 2 Month 1 Month 36 Month (3…" at bounding box center [838, 364] width 460 height 31
select select "9"
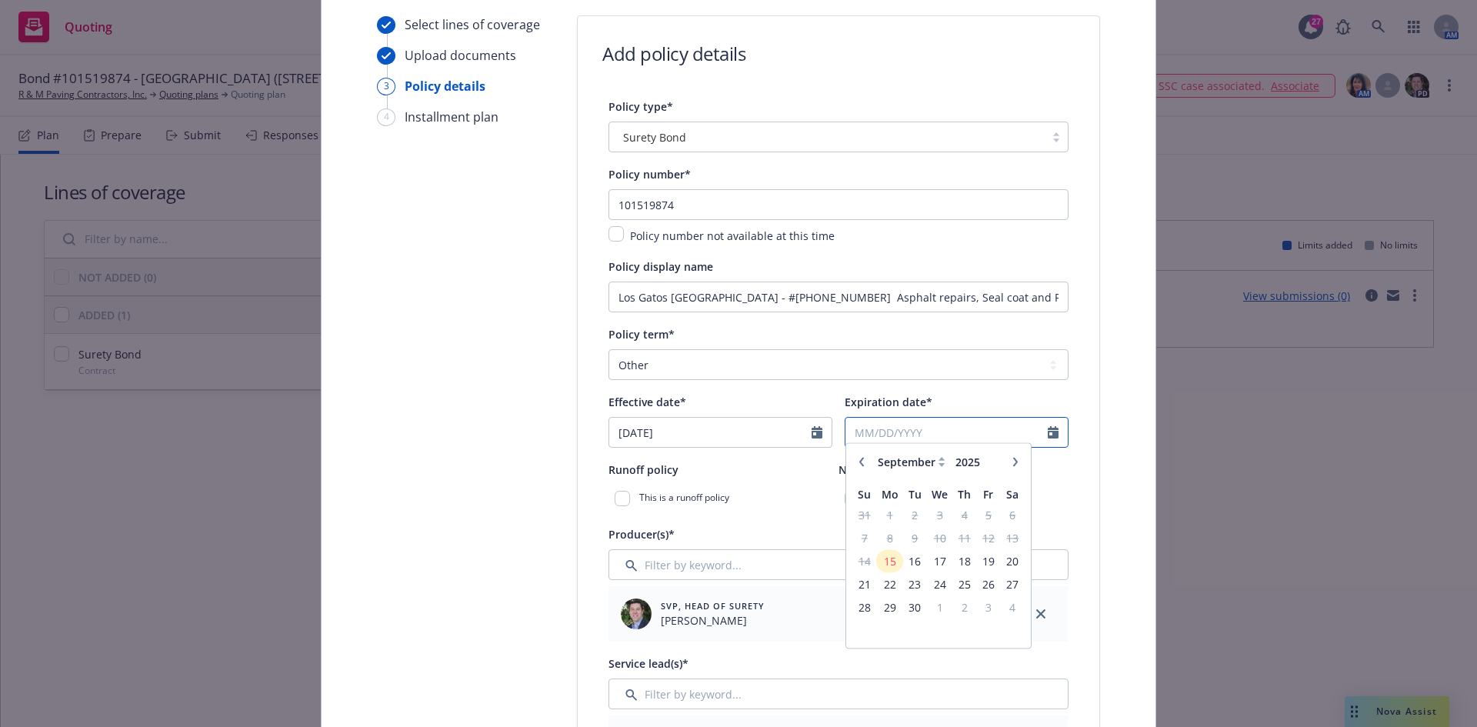
click at [855, 436] on input "Expiration date*" at bounding box center [946, 432] width 202 height 29
type input "[DATE]"
click at [794, 430] on input "[DATE]" at bounding box center [710, 432] width 202 height 29
select select "9"
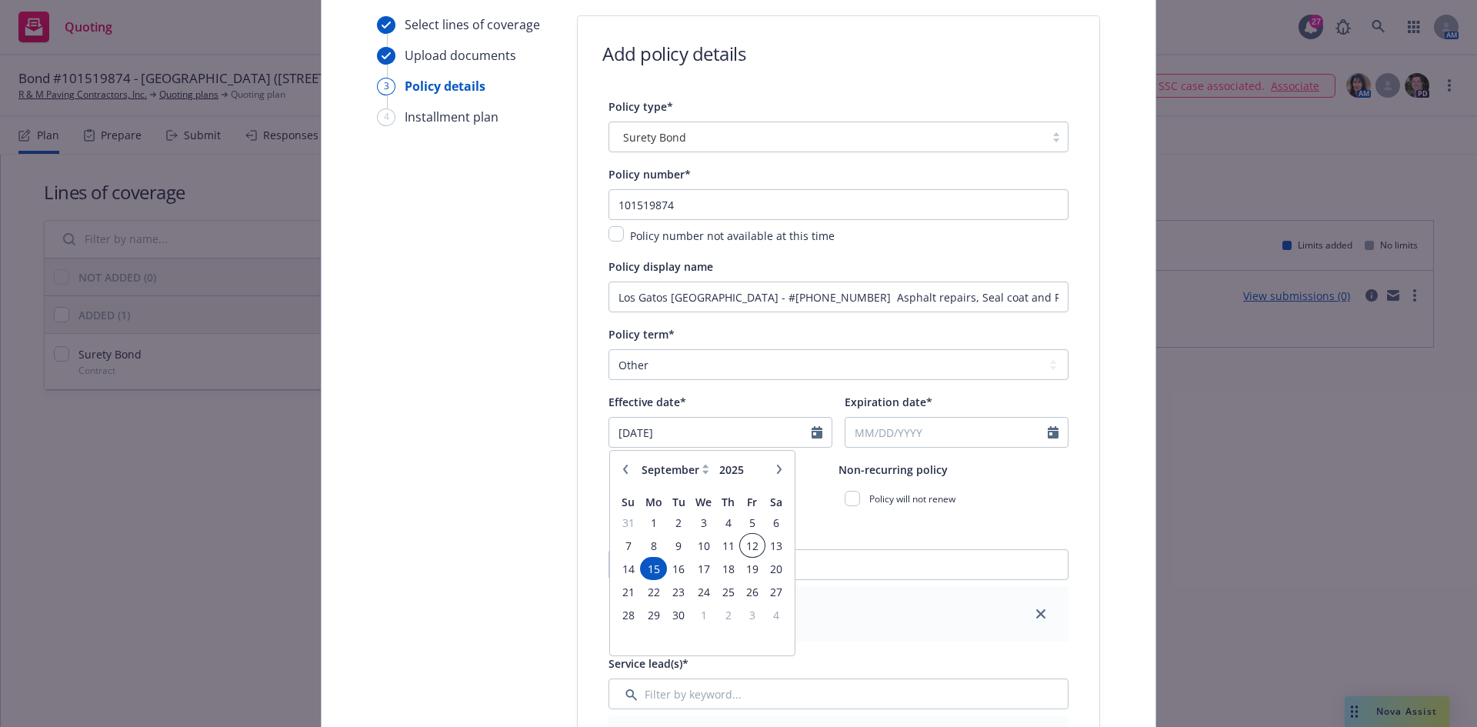
click at [753, 549] on span "12" at bounding box center [751, 545] width 21 height 19
type input "[DATE]"
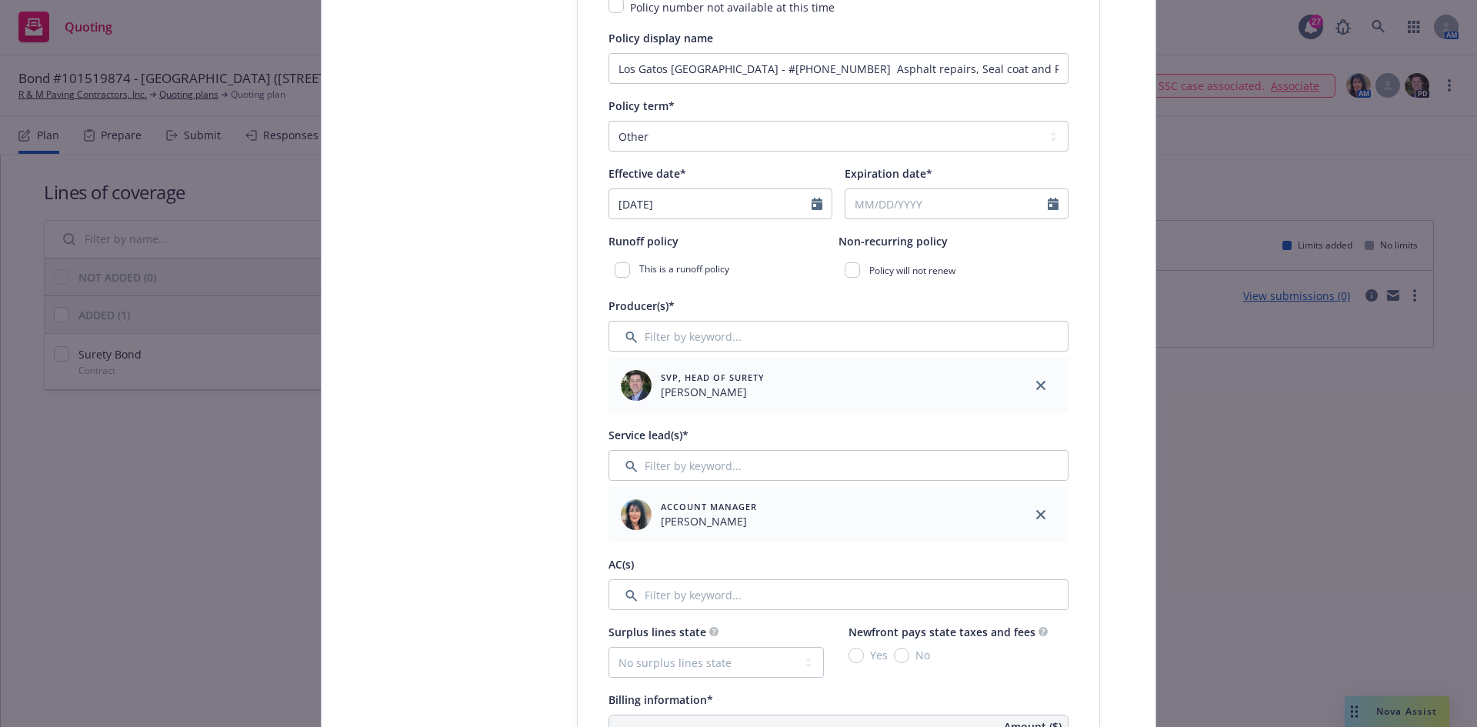
scroll to position [385, 0]
click at [1032, 506] on link "close" at bounding box center [1040, 512] width 18 height 18
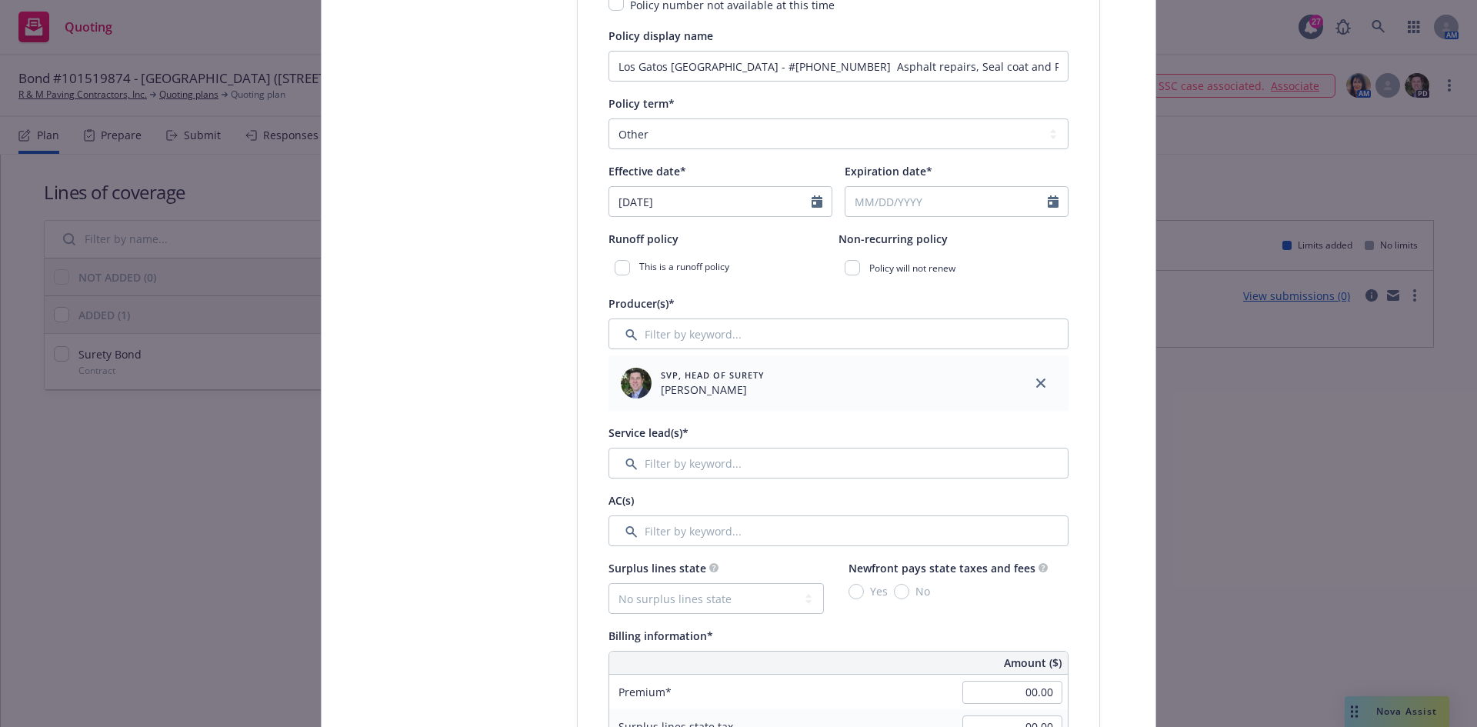
click at [800, 481] on div "Producer(s)* SVP, Head of Surety Bryan Martin Service lead(s)* AC(s)" at bounding box center [838, 420] width 460 height 252
click at [802, 465] on input "Filter by keyword..." at bounding box center [838, 463] width 460 height 31
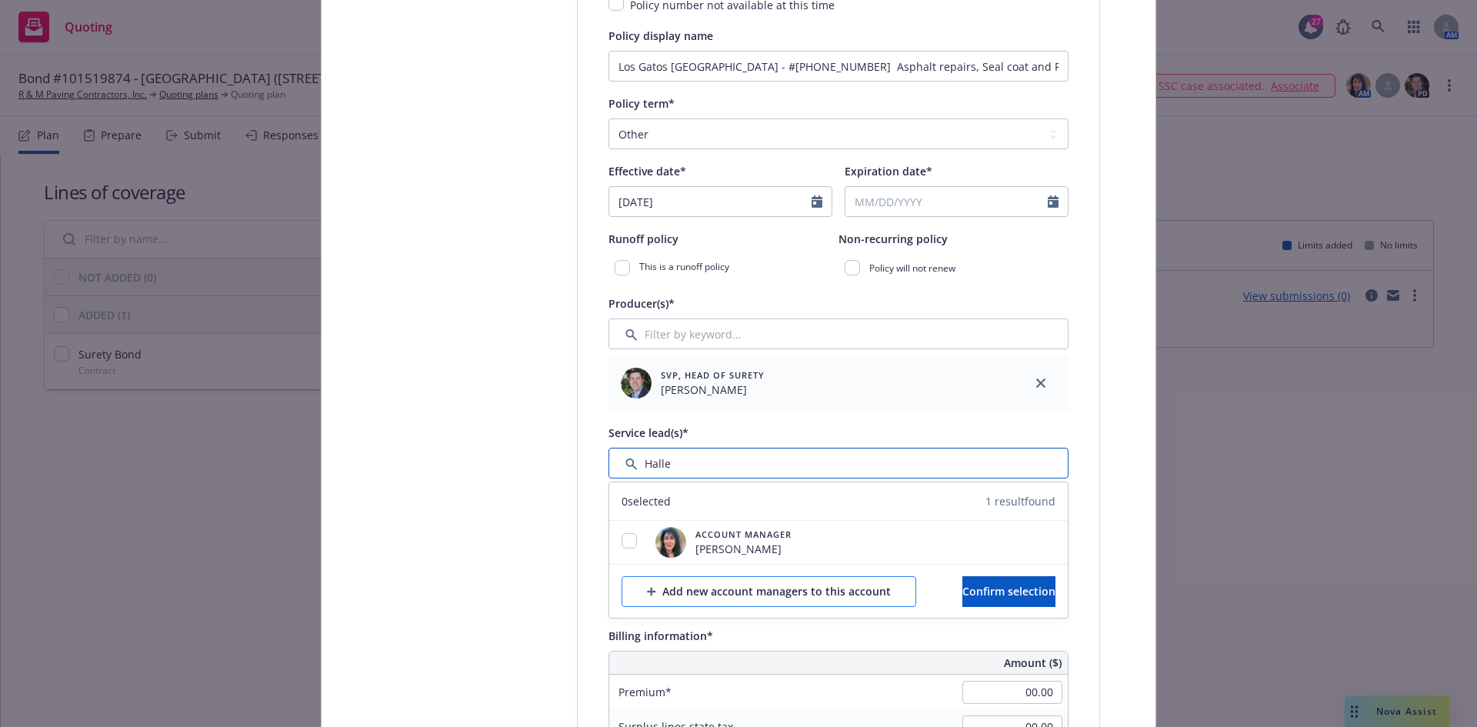
type input "Halle"
click at [765, 590] on div "Add new account managers to this account" at bounding box center [769, 591] width 244 height 29
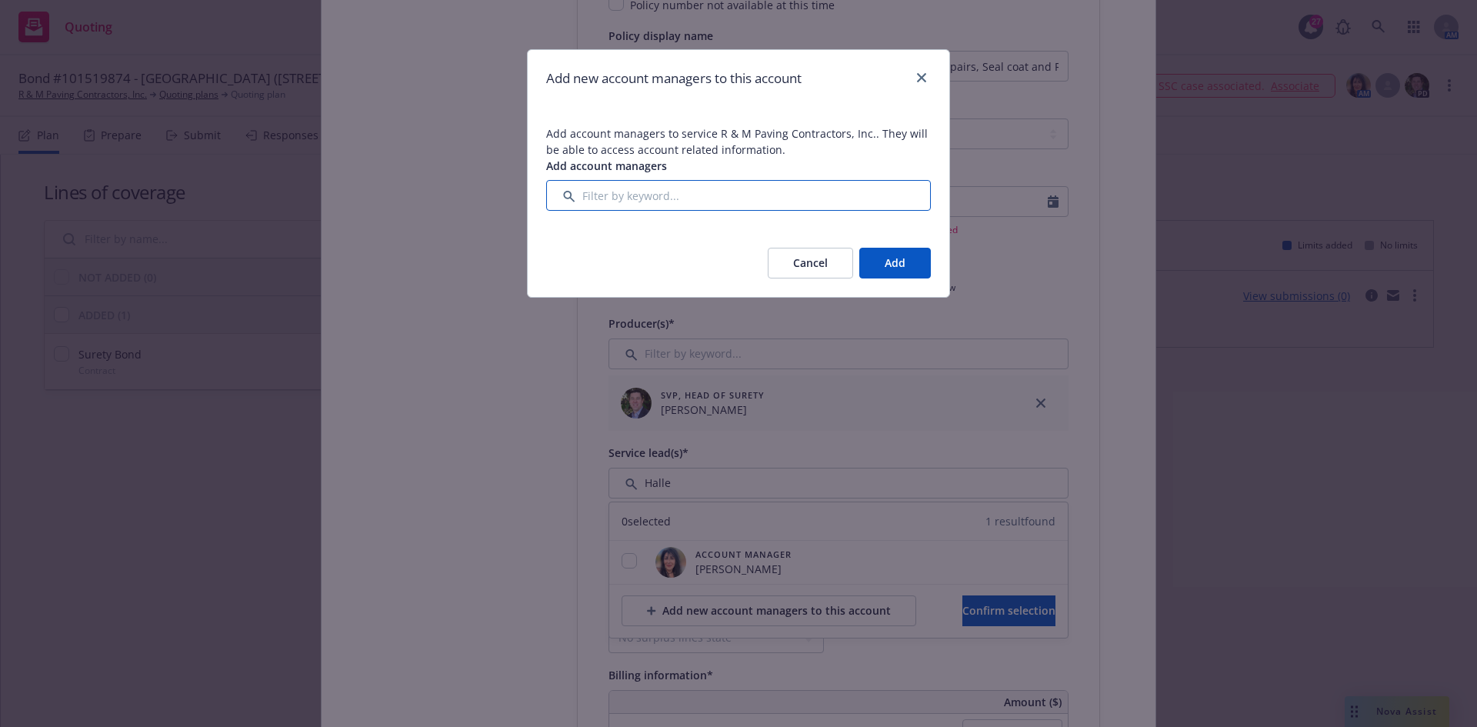
click at [684, 198] on input "Filter by keyword..." at bounding box center [738, 195] width 385 height 31
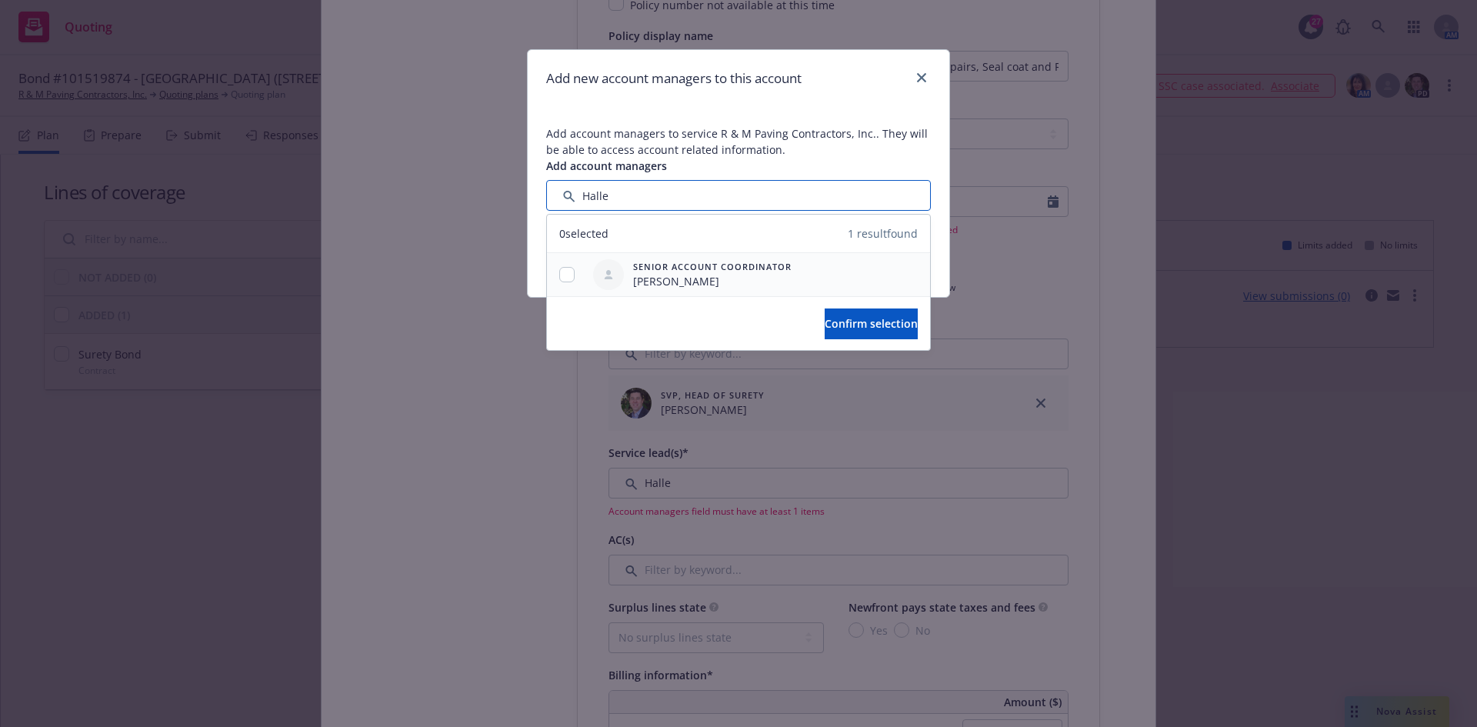
type input "Halle"
click at [567, 276] on input "checkbox" at bounding box center [566, 274] width 15 height 15
checkbox input "true"
click at [825, 318] on button "Confirm selection" at bounding box center [871, 323] width 93 height 31
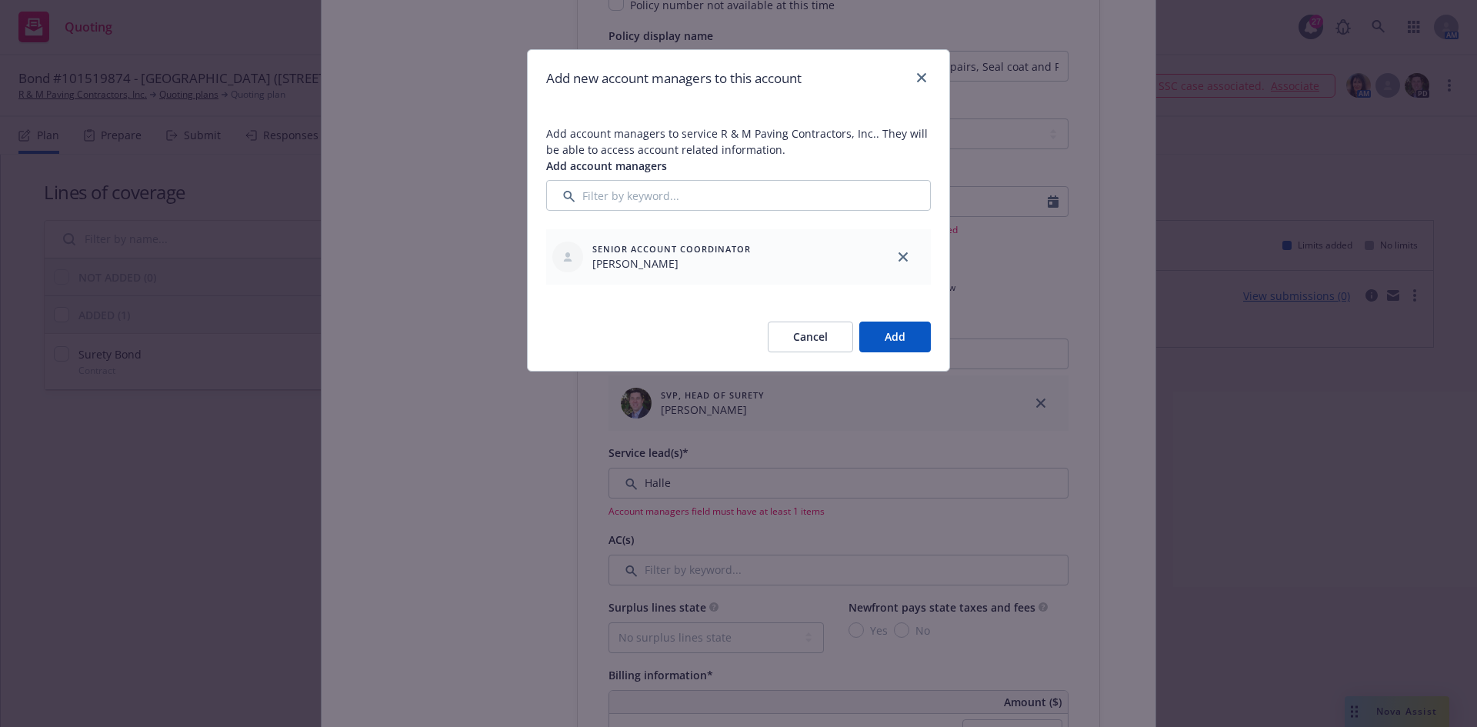
click at [890, 346] on button "Add" at bounding box center [895, 336] width 72 height 31
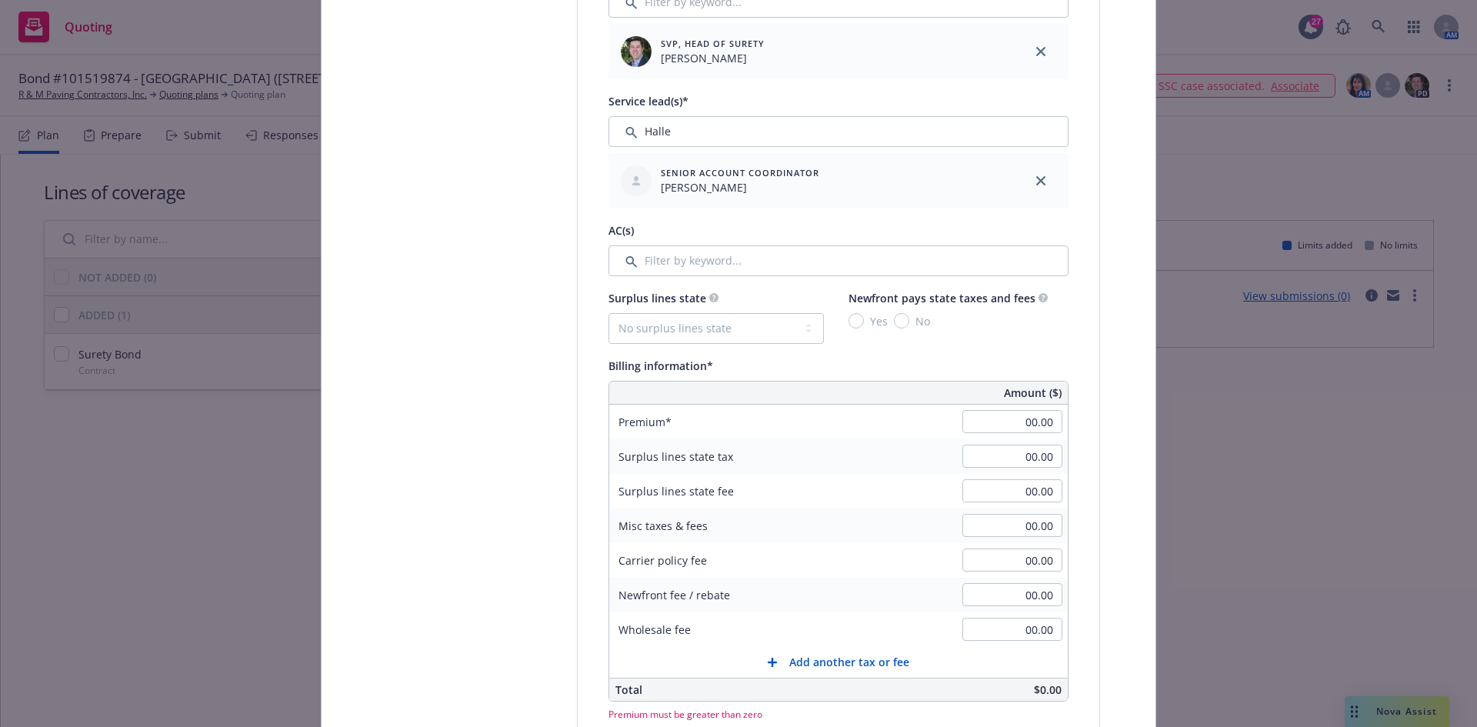
scroll to position [769, 0]
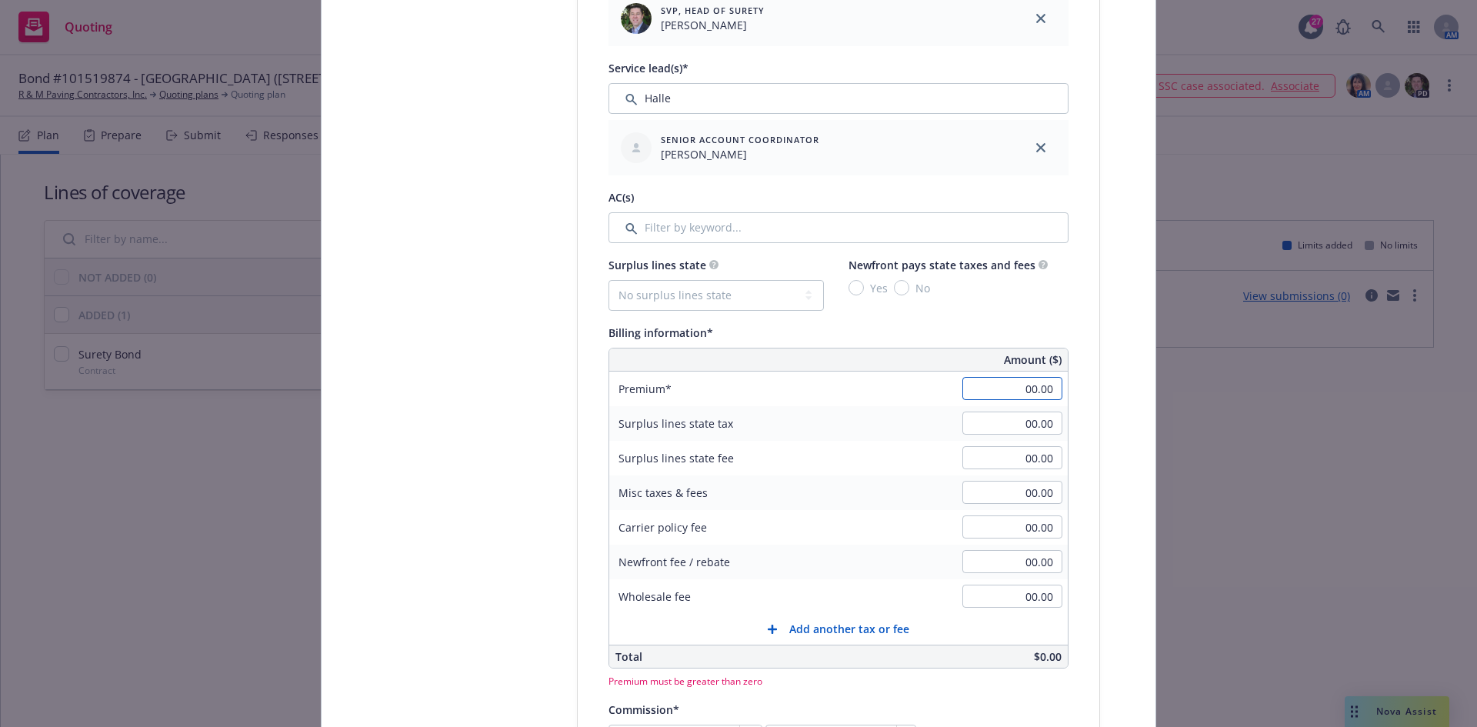
click at [1022, 390] on input "00.00" at bounding box center [1012, 388] width 100 height 23
drag, startPoint x: 1025, startPoint y: 401, endPoint x: 1004, endPoint y: 384, distance: 27.9
click at [1025, 401] on div "00.00" at bounding box center [1012, 388] width 111 height 34
click at [1004, 383] on input "00.00" at bounding box center [1012, 388] width 100 height 23
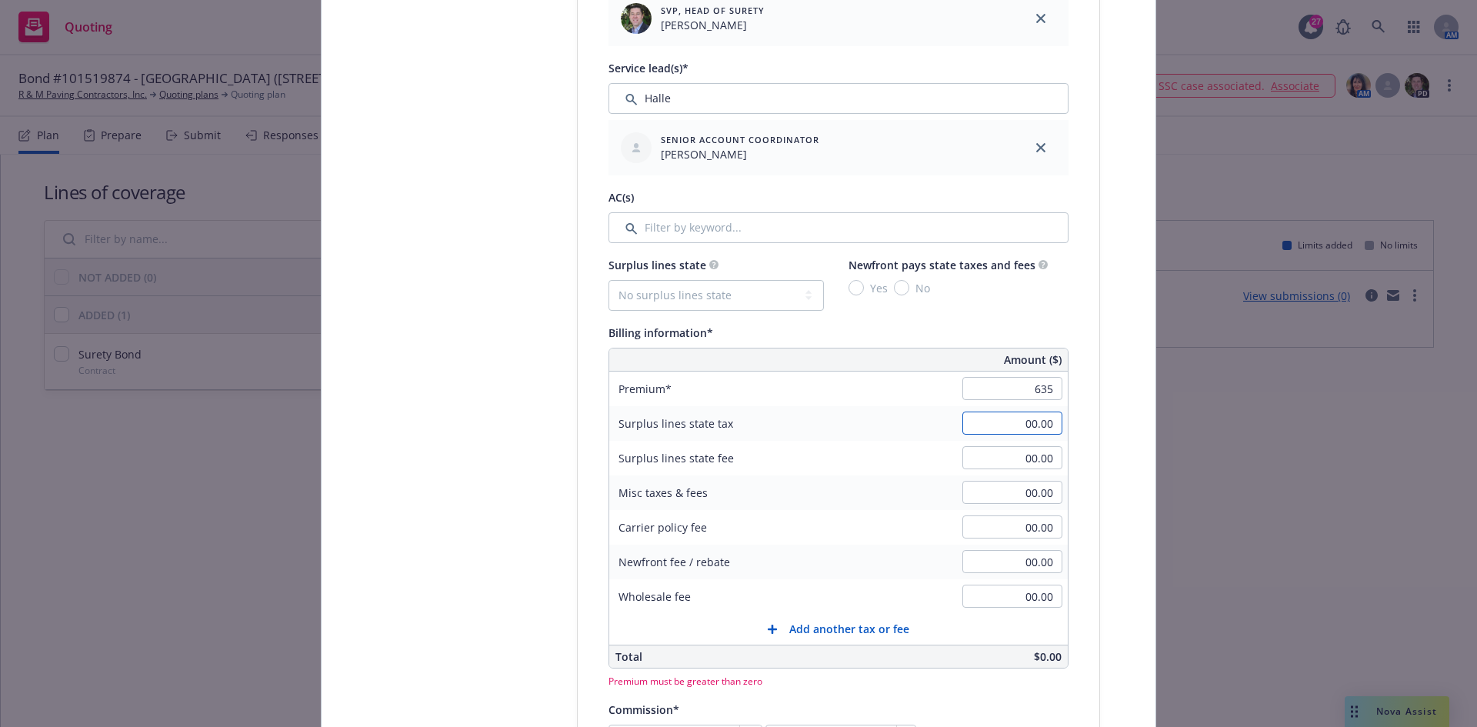
type input "635.00"
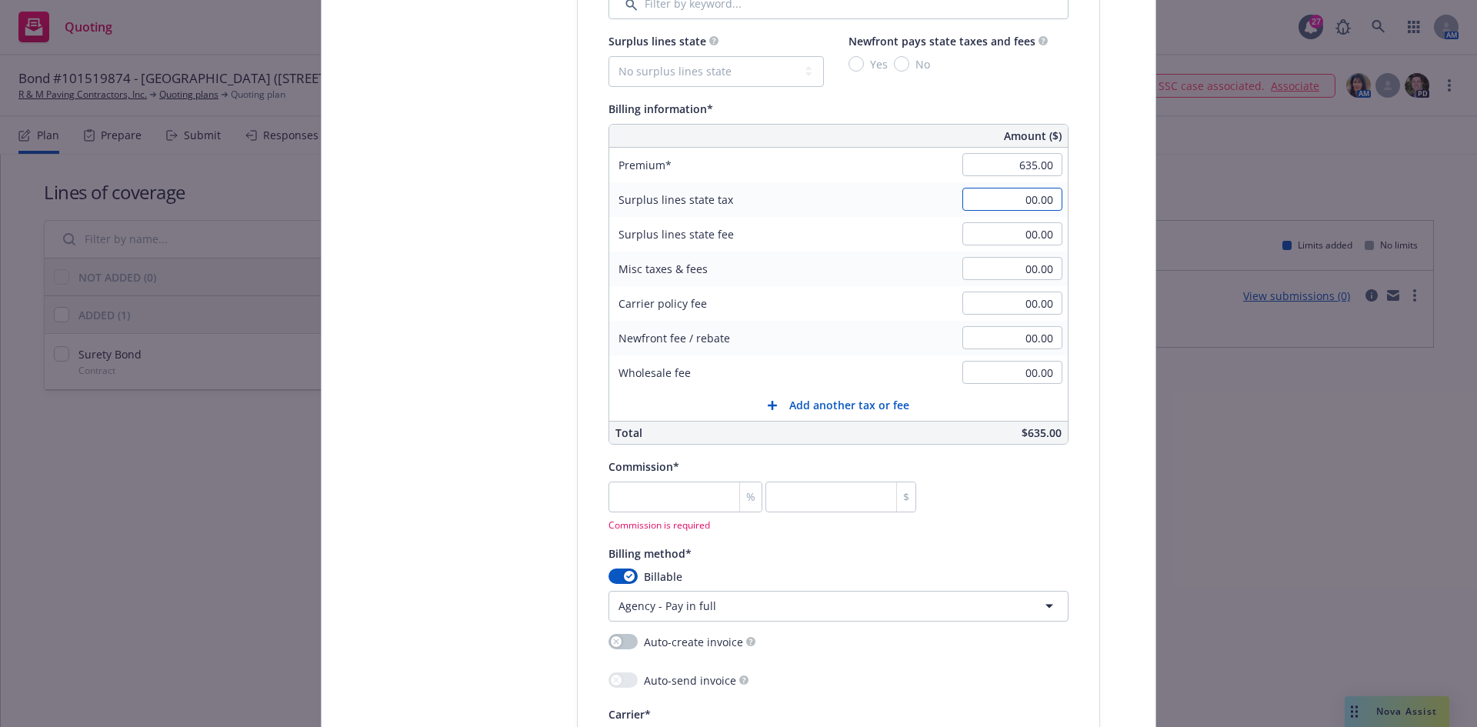
scroll to position [1077, 0]
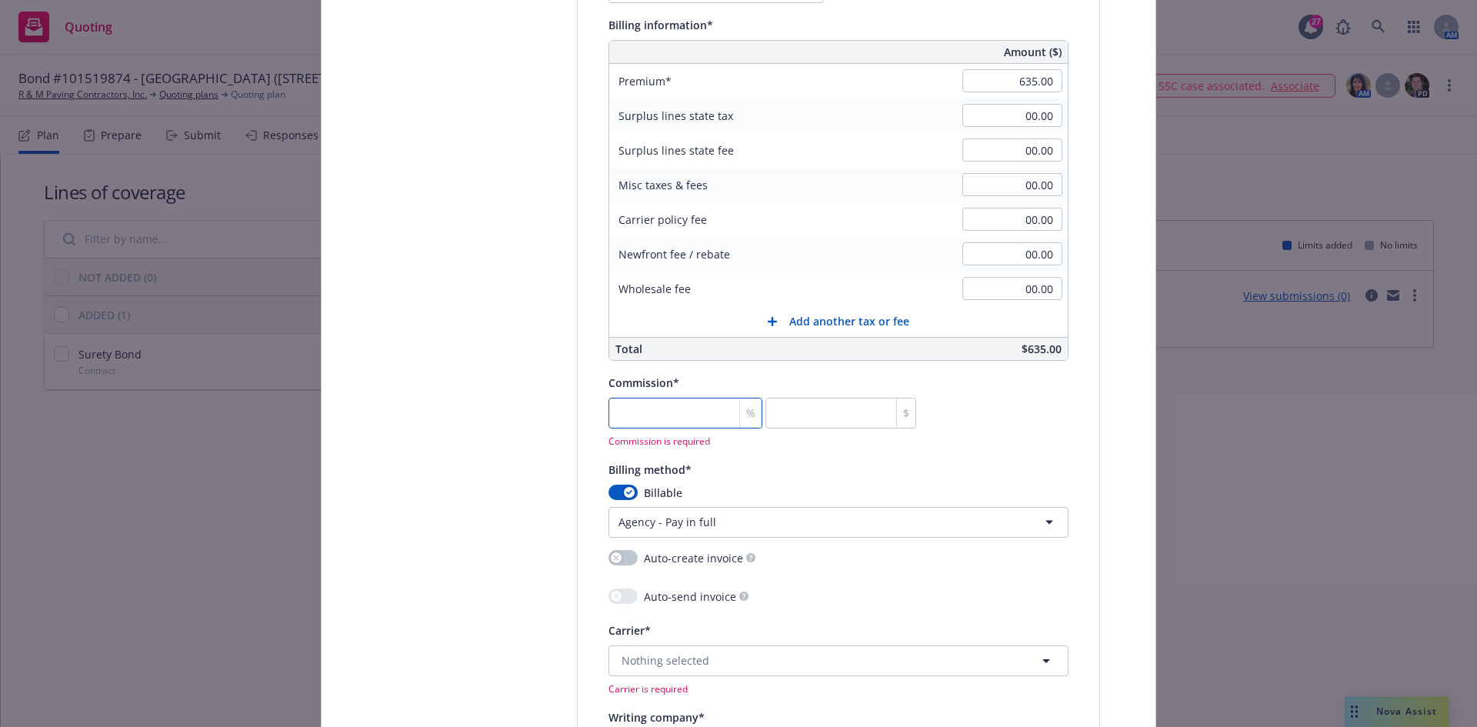
click at [669, 427] on input "number" at bounding box center [685, 413] width 154 height 31
type input "3"
type input "19.05"
type input "30"
type input "190.5"
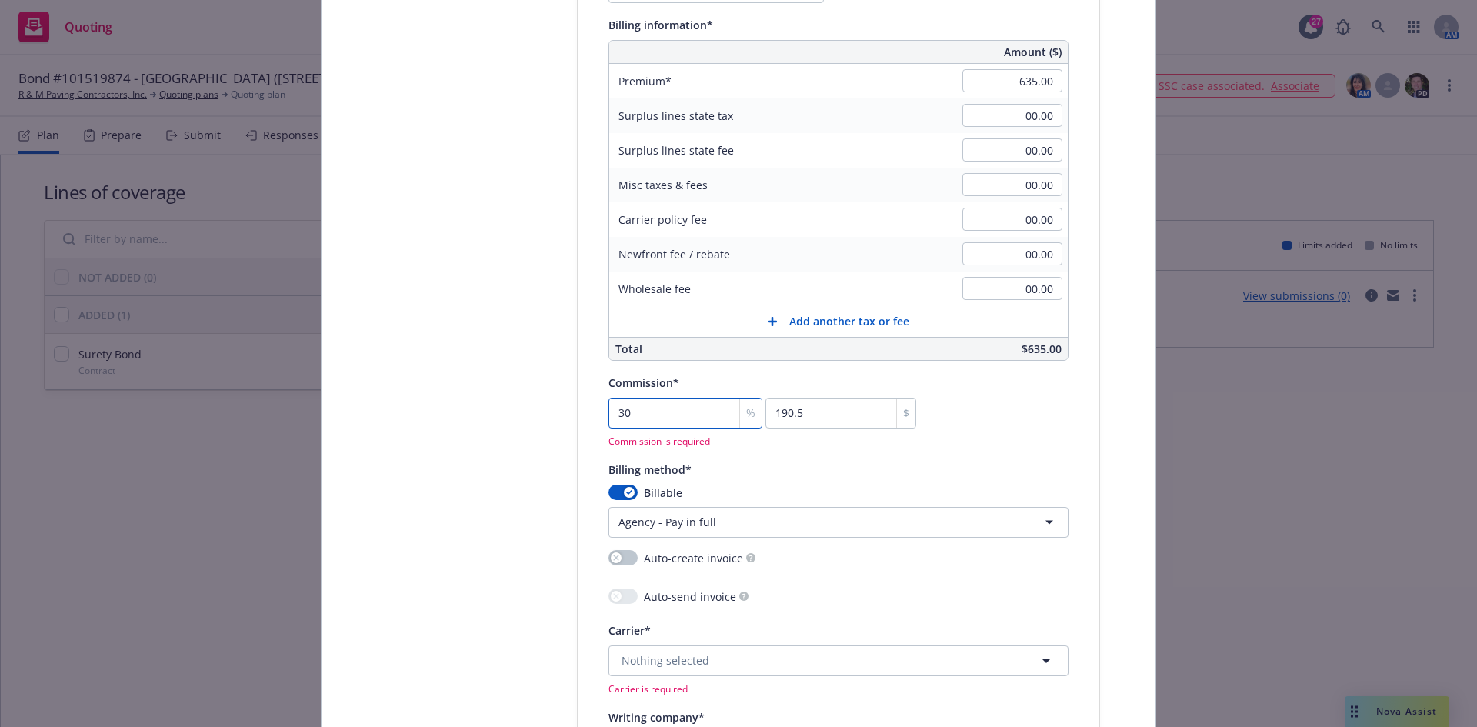
type input "30"
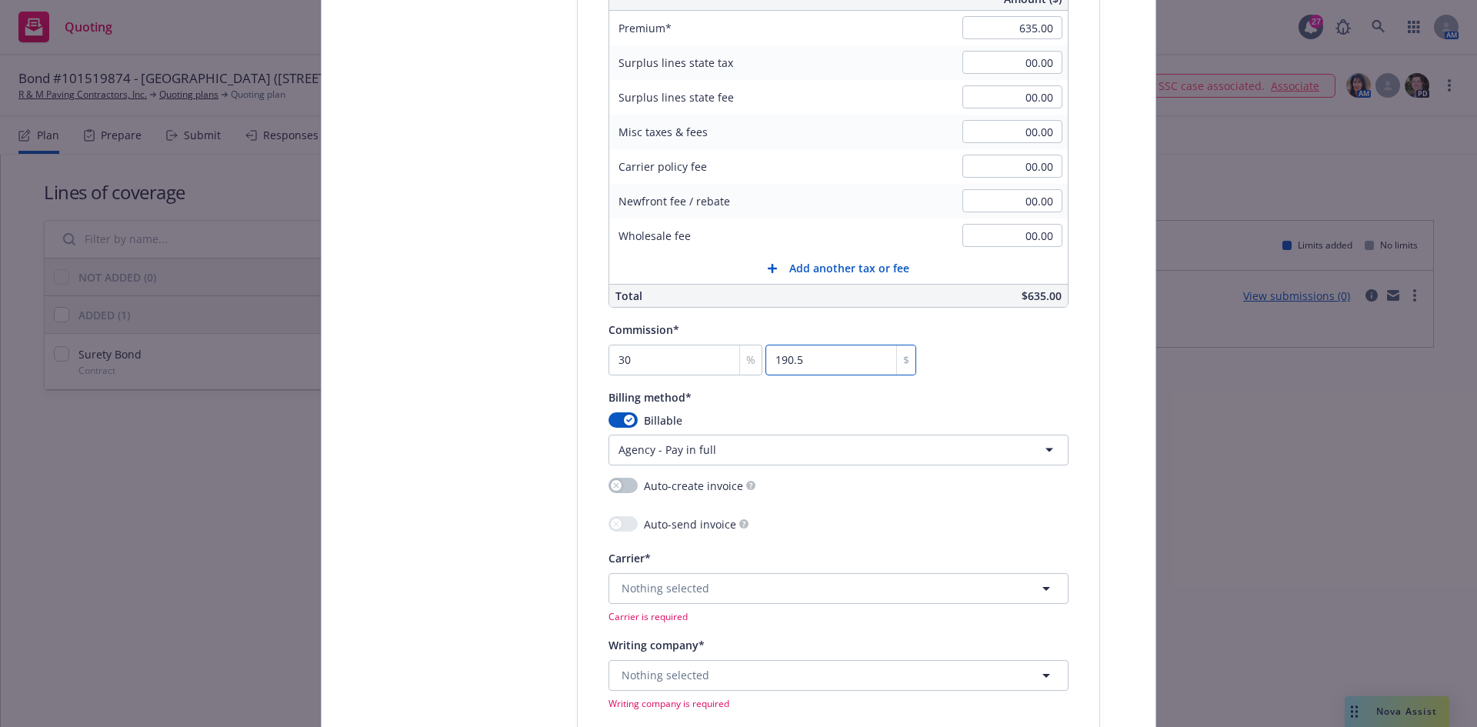
scroll to position [1154, 0]
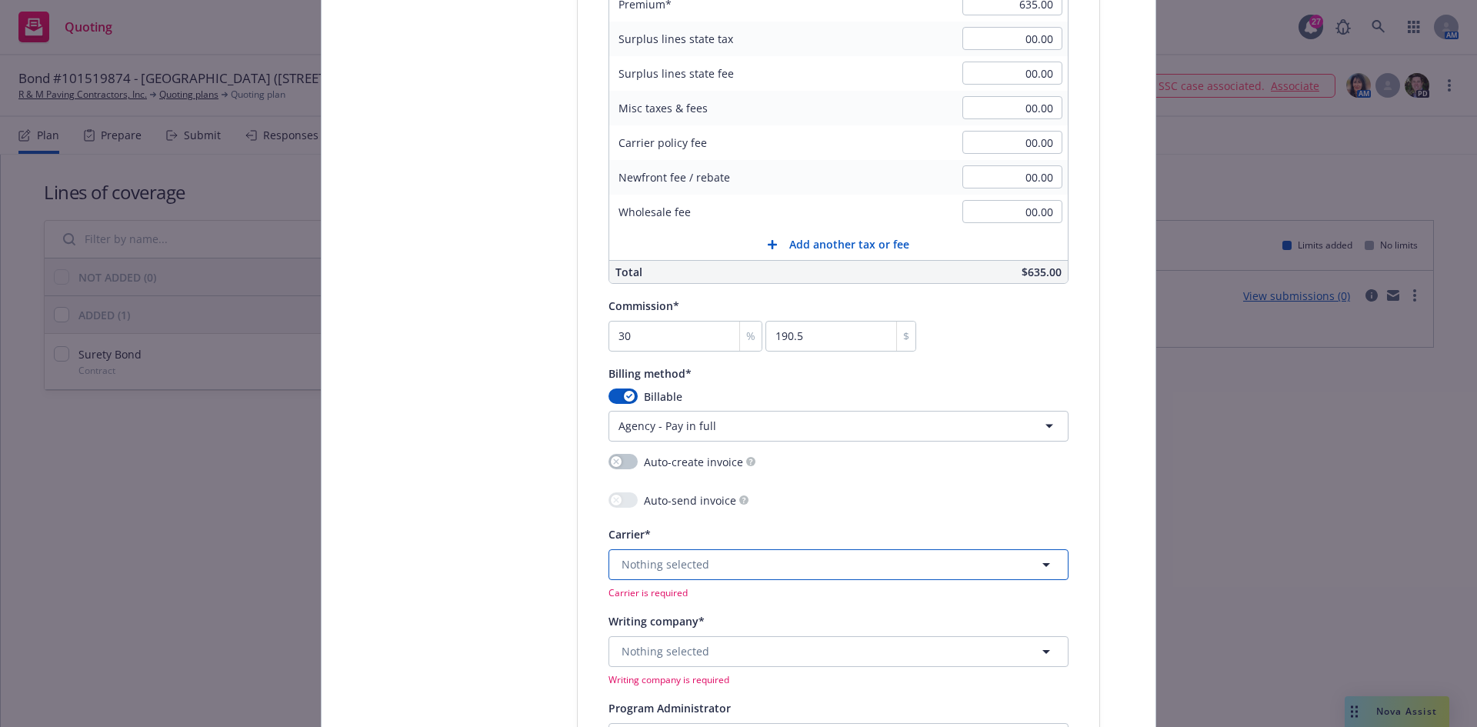
click at [688, 572] on span "Nothing selected" at bounding box center [665, 564] width 88 height 16
click at [685, 653] on span "Nothing selected" at bounding box center [665, 651] width 88 height 16
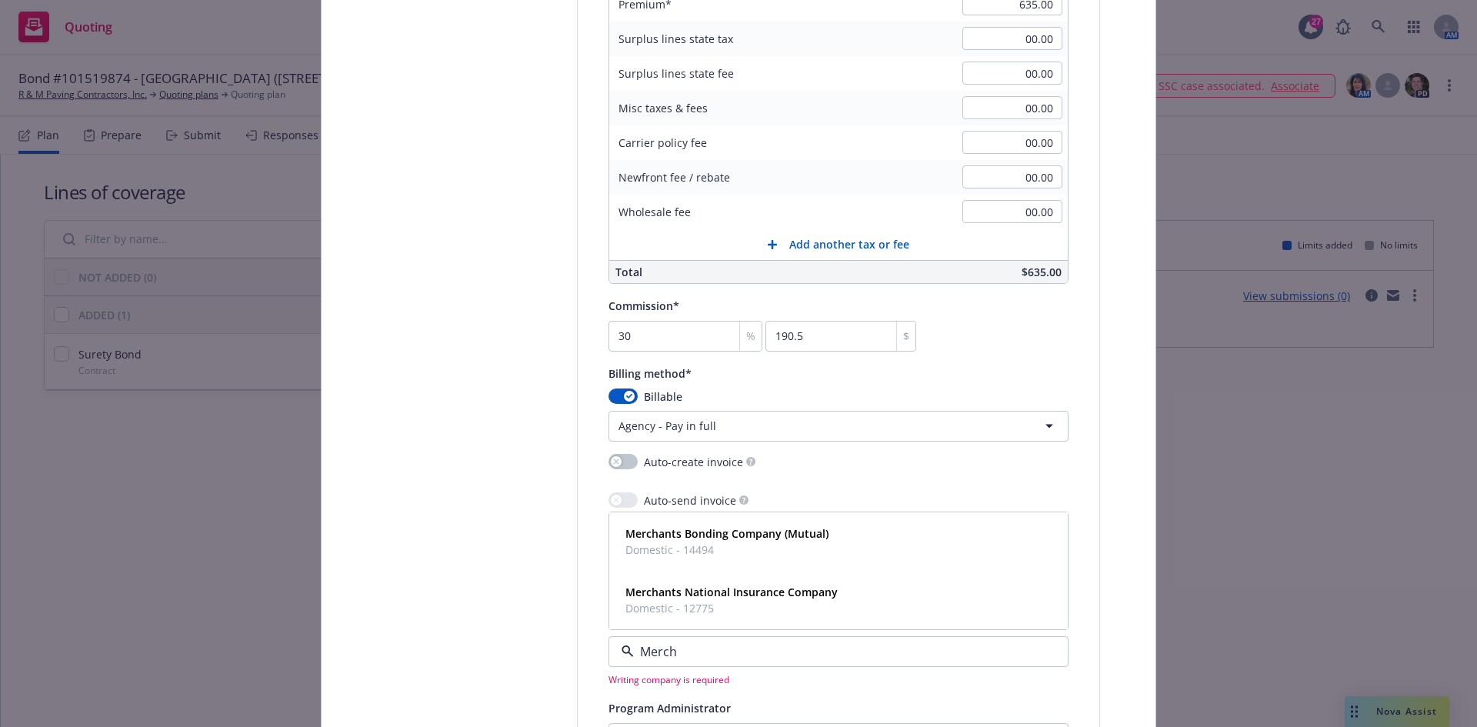
type input "Mercha"
click at [761, 525] on span "Merchants Bonding Company (Mutual)" at bounding box center [726, 533] width 203 height 16
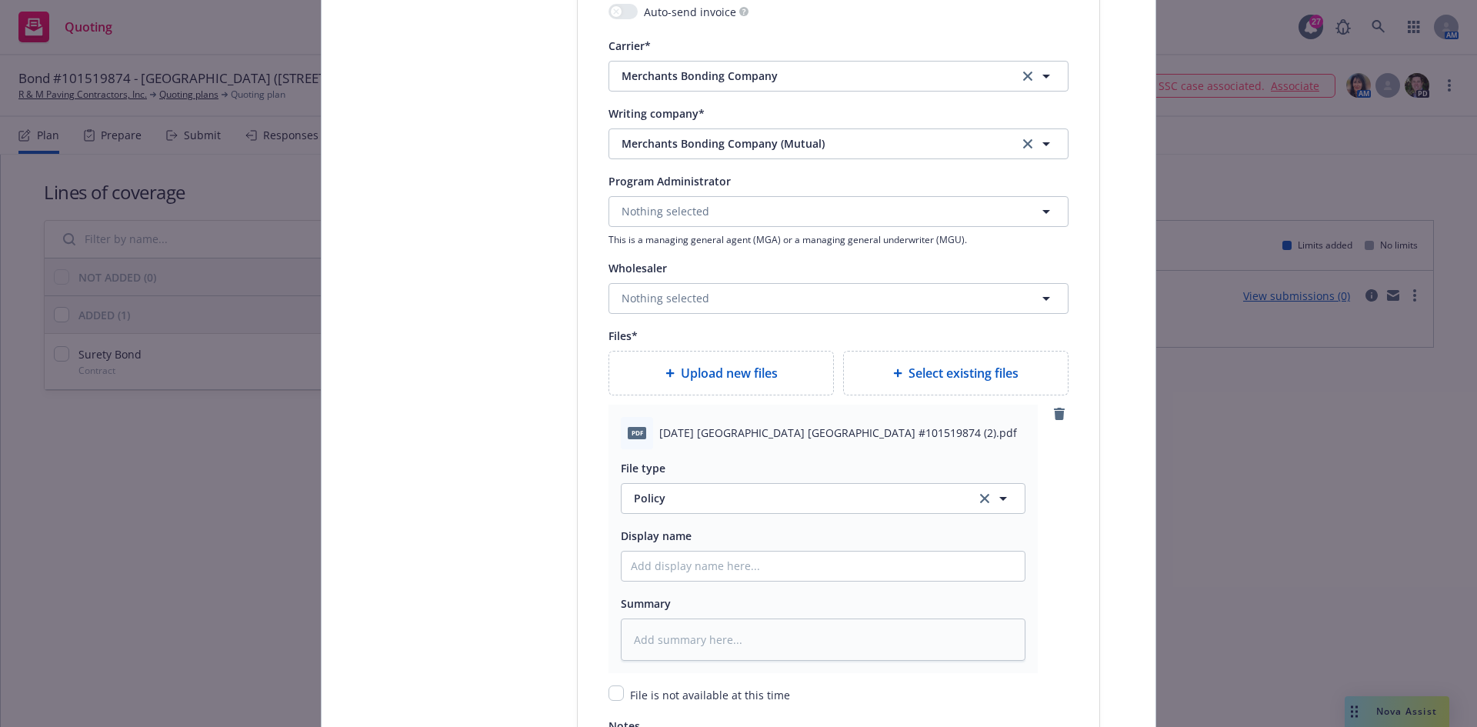
scroll to position [1692, 0]
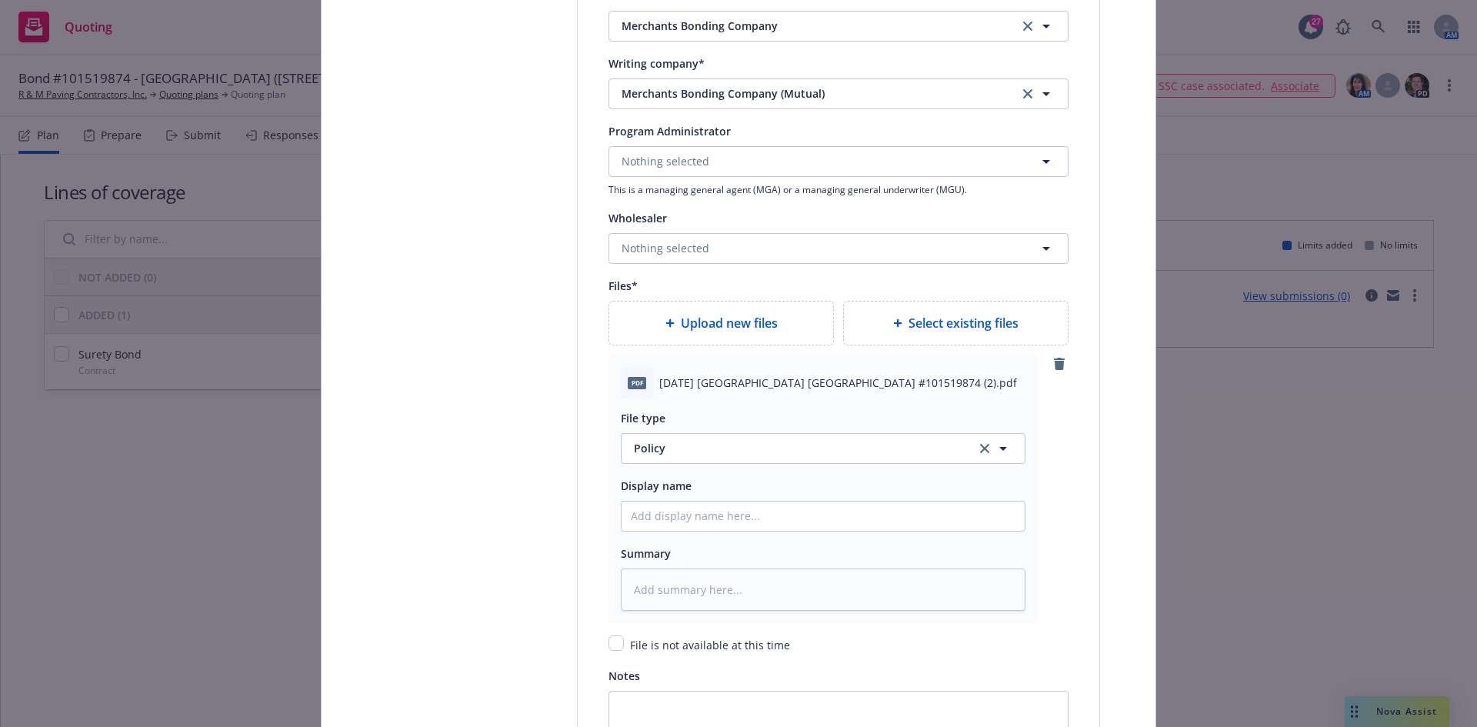
click at [671, 382] on span "2025 09 15 Los Gatos School Saratoga Union District Bond #101519874 (2).pdf" at bounding box center [838, 383] width 358 height 16
copy span "2025 09 15 Los Gatos School Saratoga Union District Bond #101519874 (2).pdf"
click at [717, 507] on input "Policy display name" at bounding box center [822, 515] width 403 height 29
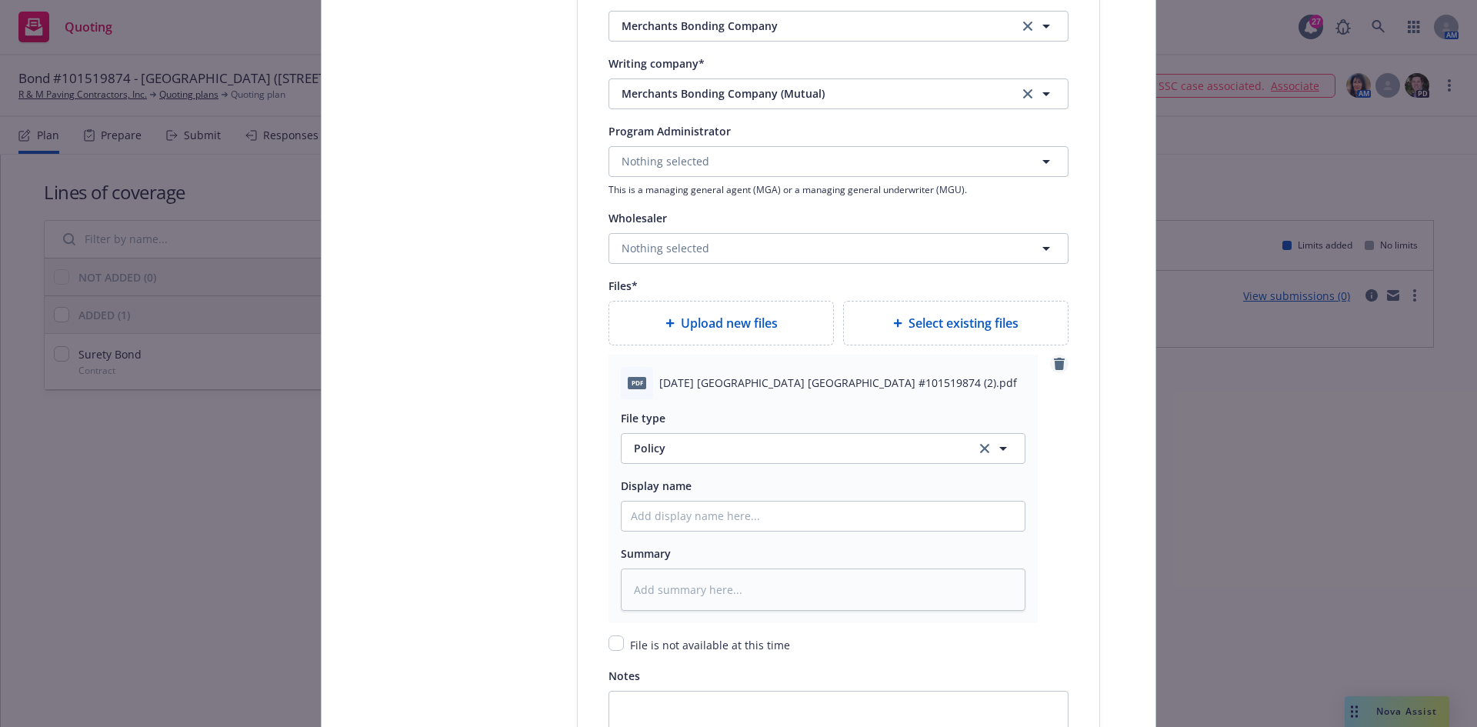
click at [1053, 360] on icon "remove" at bounding box center [1059, 364] width 12 height 12
click at [702, 390] on span "2025 09 15 Los Gatos School Saratoga Union District Bond #101519874 1.pdf" at bounding box center [834, 383] width 351 height 16
click at [705, 385] on span "2025 09 15 Los Gatos School Saratoga Union District Bond #101519874 1.pdf" at bounding box center [834, 383] width 351 height 16
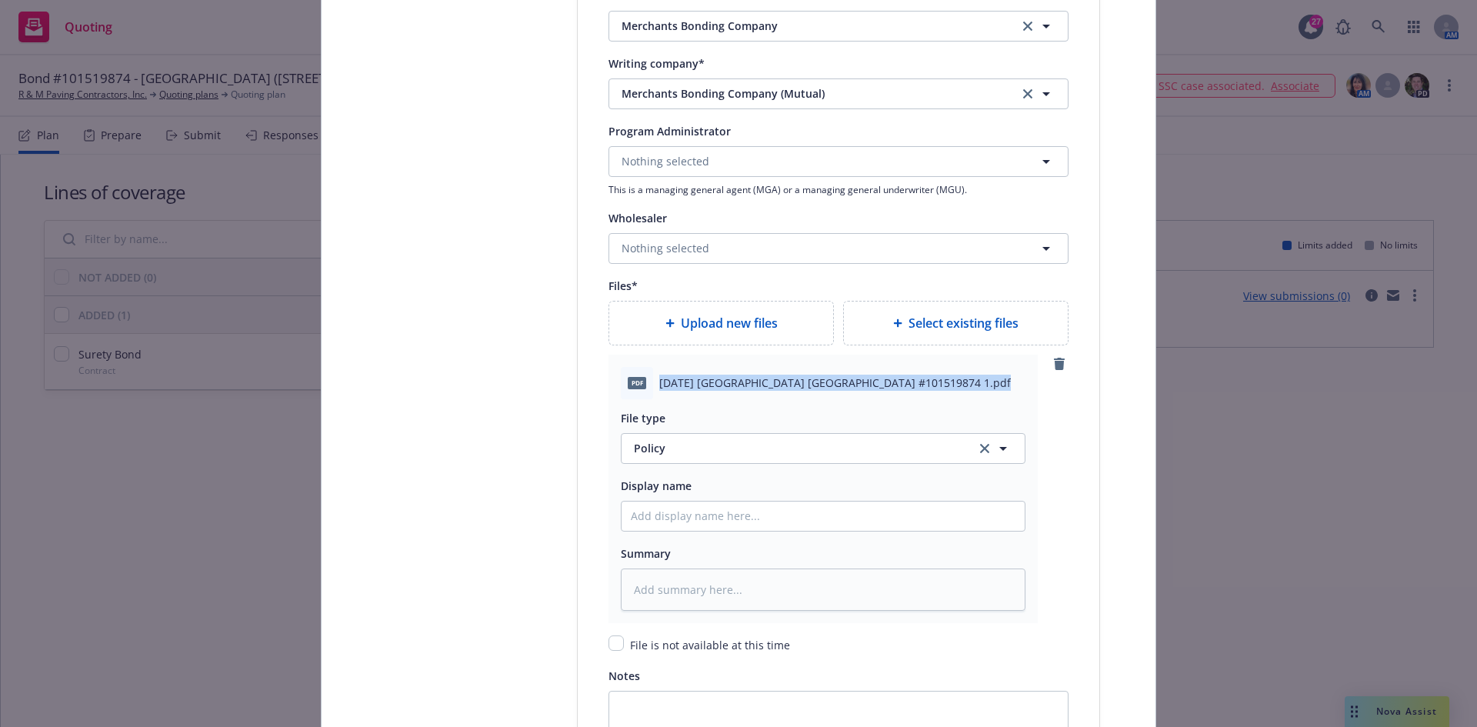
copy span "2025 09 15 Los Gatos School Saratoga Union District Bond #101519874 1.pdf"
click at [691, 513] on input "Policy display name" at bounding box center [822, 515] width 403 height 29
paste input "2025 09 15 Los Gatos School Saratoga Union District Bond #101519874 1.pdf"
type textarea "x"
type input "2025 09 15 Los Gatos School Saratoga Union District Bond #101519874 1.pdf"
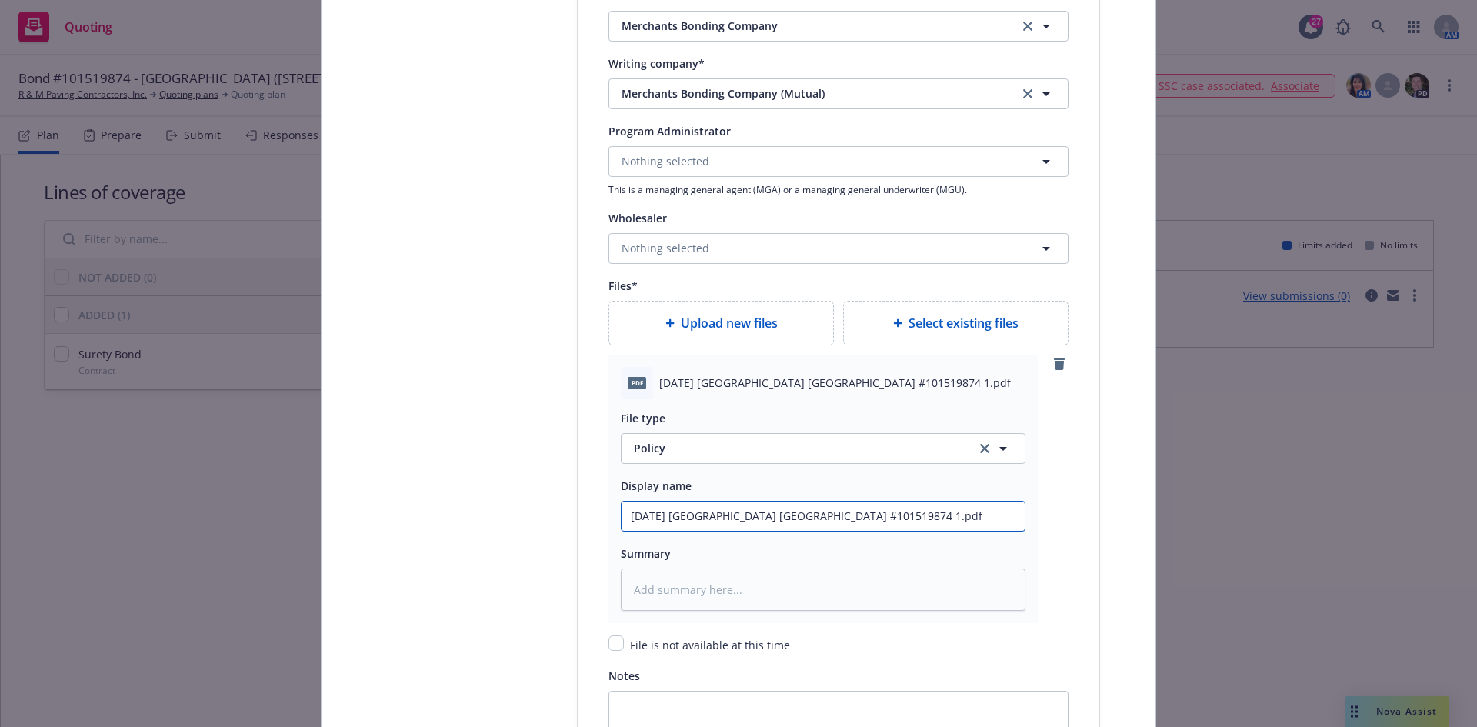
type textarea "x"
type input "2025 09 15 Los Gatos School Saratoga Union District Bond #101519874 1.pd"
type textarea "x"
type input "2025 09 15 Los Gatos School Saratoga Union District Bond #101519874 1.p"
type textarea "x"
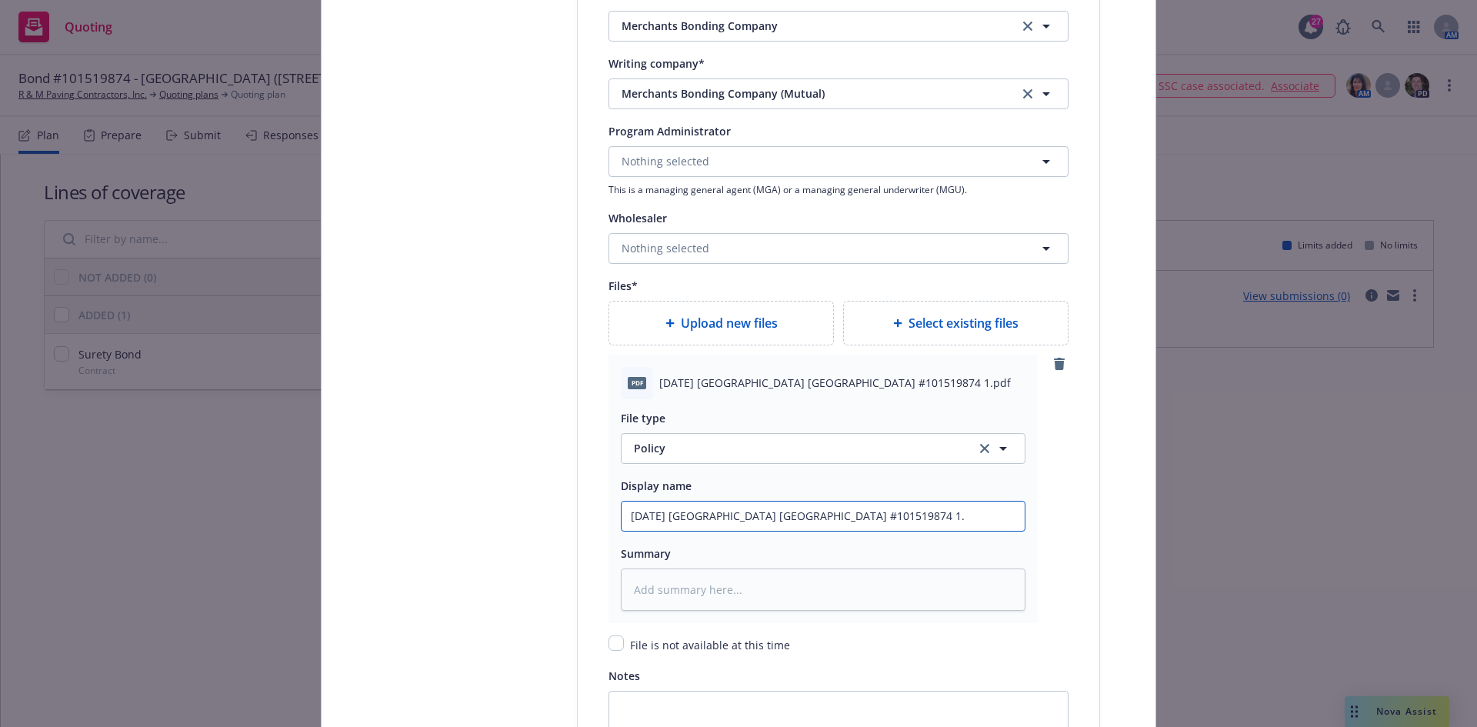
type input "2025 09 15 Los Gatos School Saratoga Union District Bond #101519874 1"
type textarea "x"
type input "2025 09 15 Los Gatos School Saratoga Union District Bond #101519874"
type textarea "x"
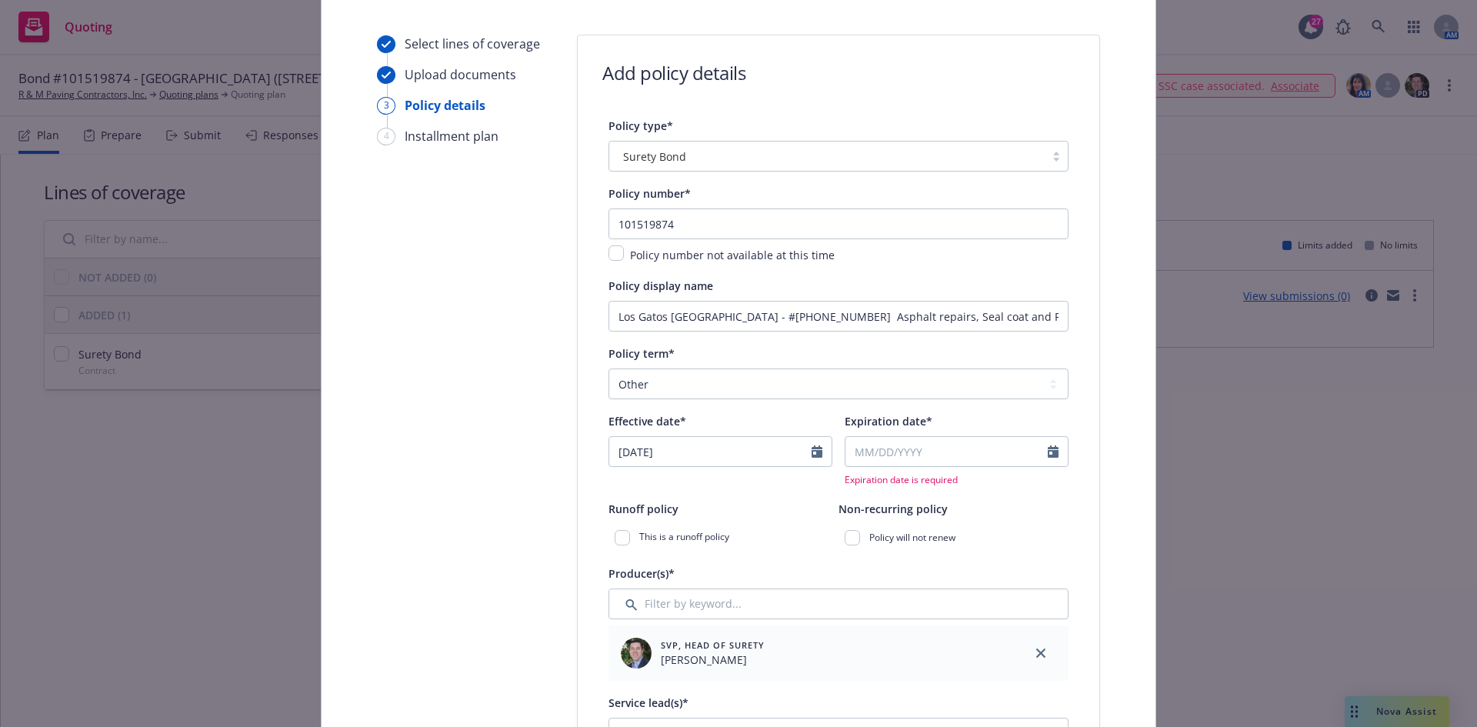
scroll to position [134, 0]
type input "2025 09 15 Los Gatos School Saratoga Union District Bond #101519874"
click at [861, 454] on input "Expiration date*" at bounding box center [946, 452] width 202 height 29
select select "9"
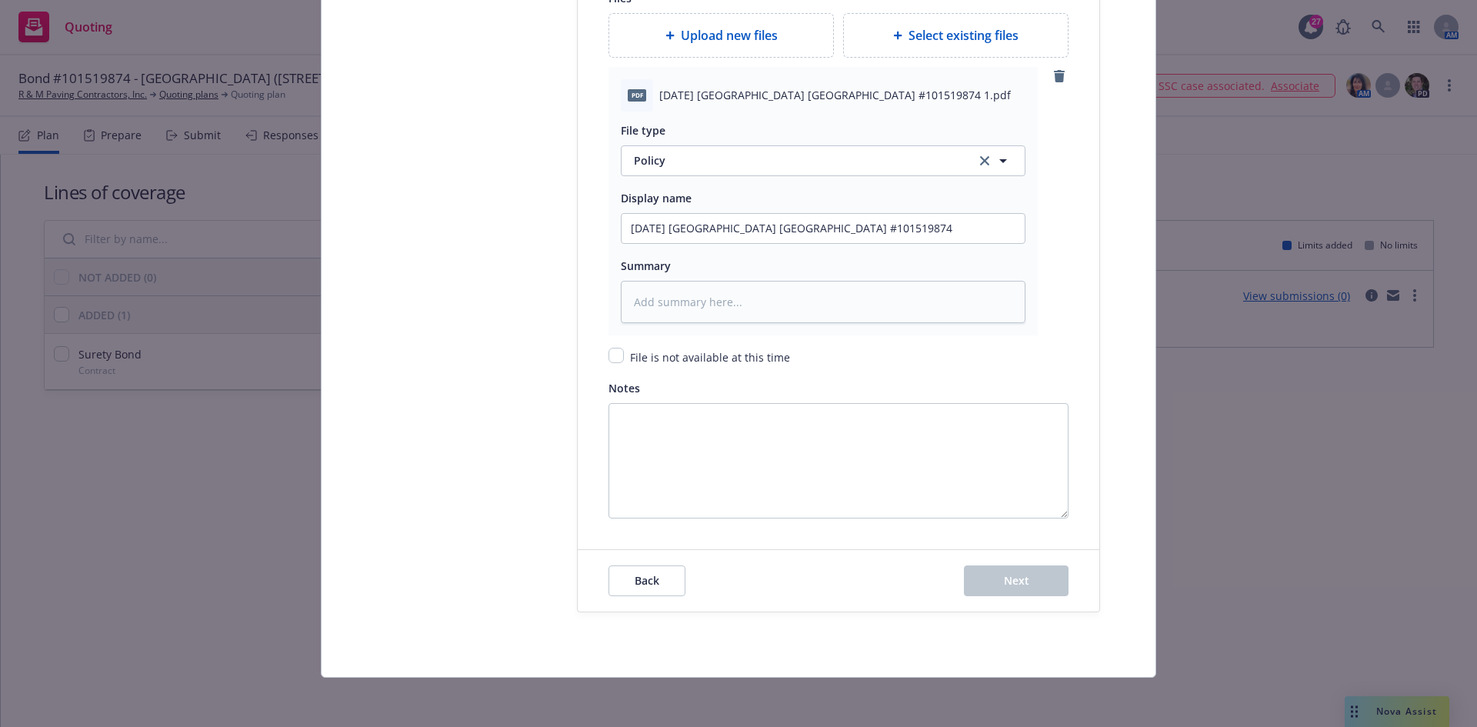
type input "11/01/2025"
click at [1004, 580] on span "Next" at bounding box center [1016, 580] width 25 height 15
type textarea "x"
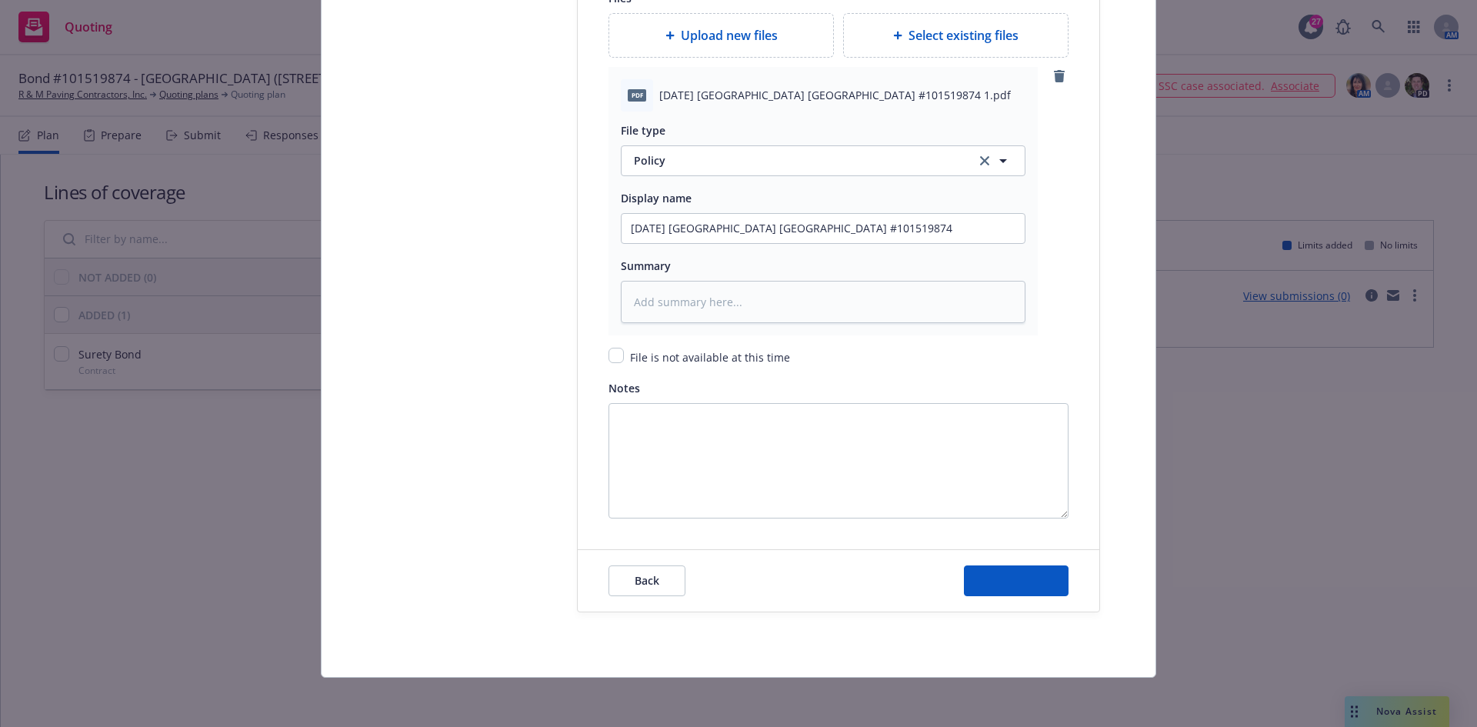
scroll to position [0, 0]
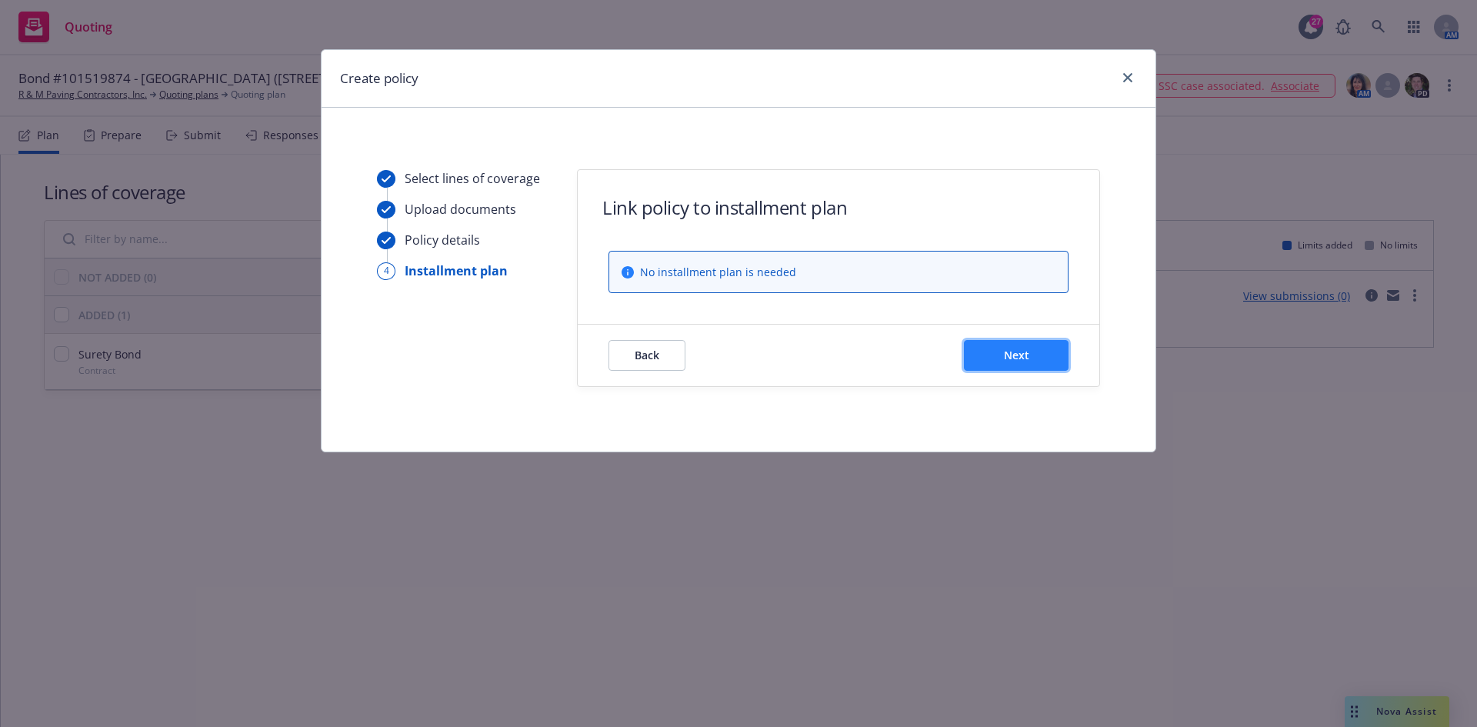
click at [1034, 361] on button "Next" at bounding box center [1016, 355] width 105 height 31
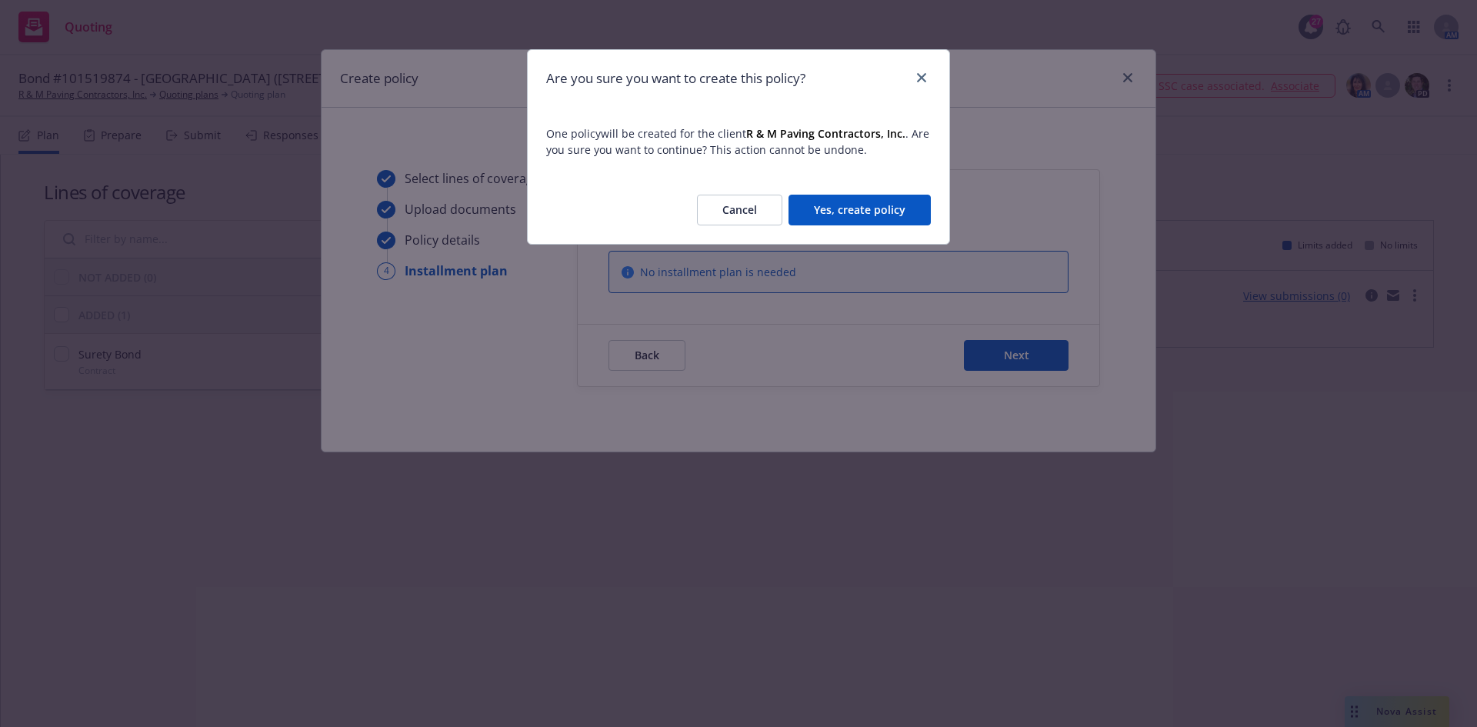
click at [848, 201] on button "Yes, create policy" at bounding box center [859, 210] width 142 height 31
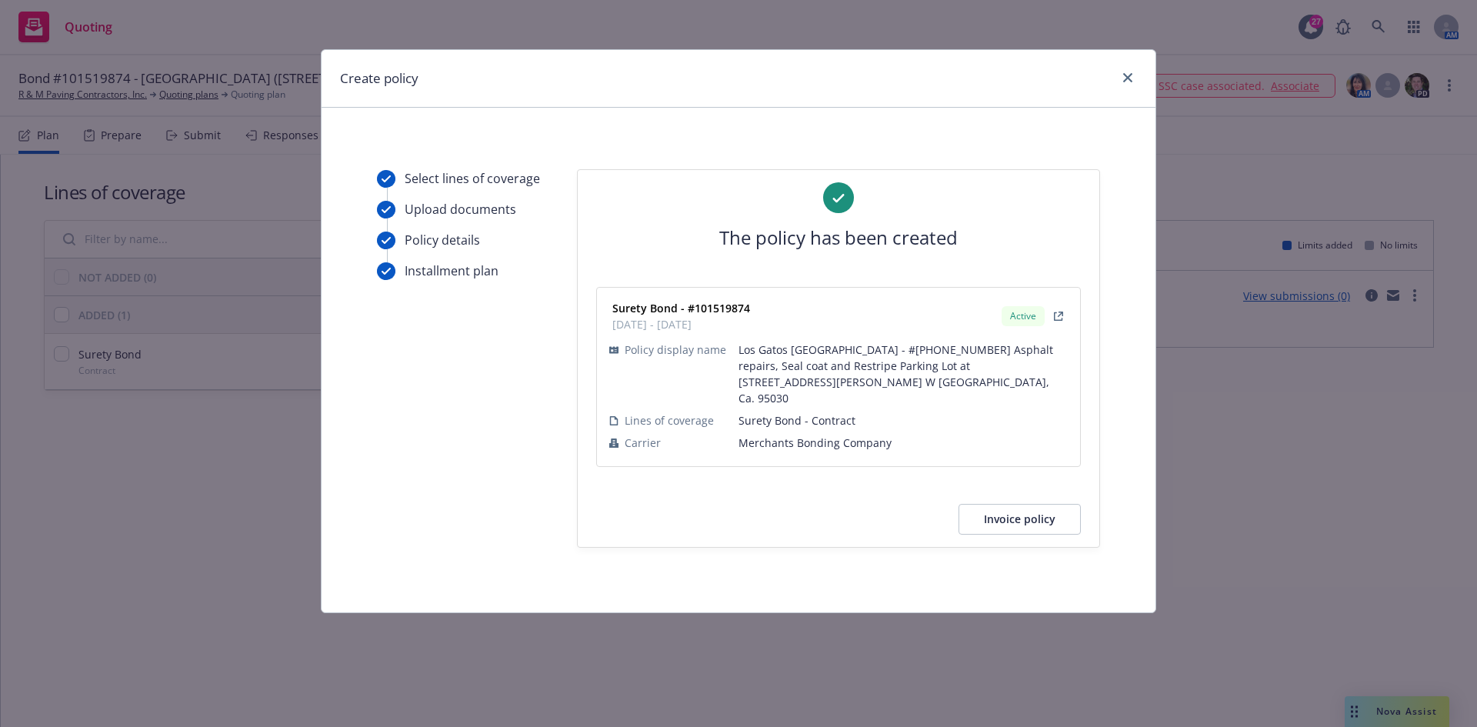
click at [1054, 544] on div "Select lines of coverage Upload documents Policy details Installment plan The p…" at bounding box center [738, 390] width 834 height 443
click at [1044, 521] on div "The policy has been created Surety Bond - #101519874 09/12/2025 - 11/01/2025 Ac…" at bounding box center [838, 358] width 521 height 377
click at [1031, 504] on button "Invoice policy" at bounding box center [1019, 519] width 122 height 31
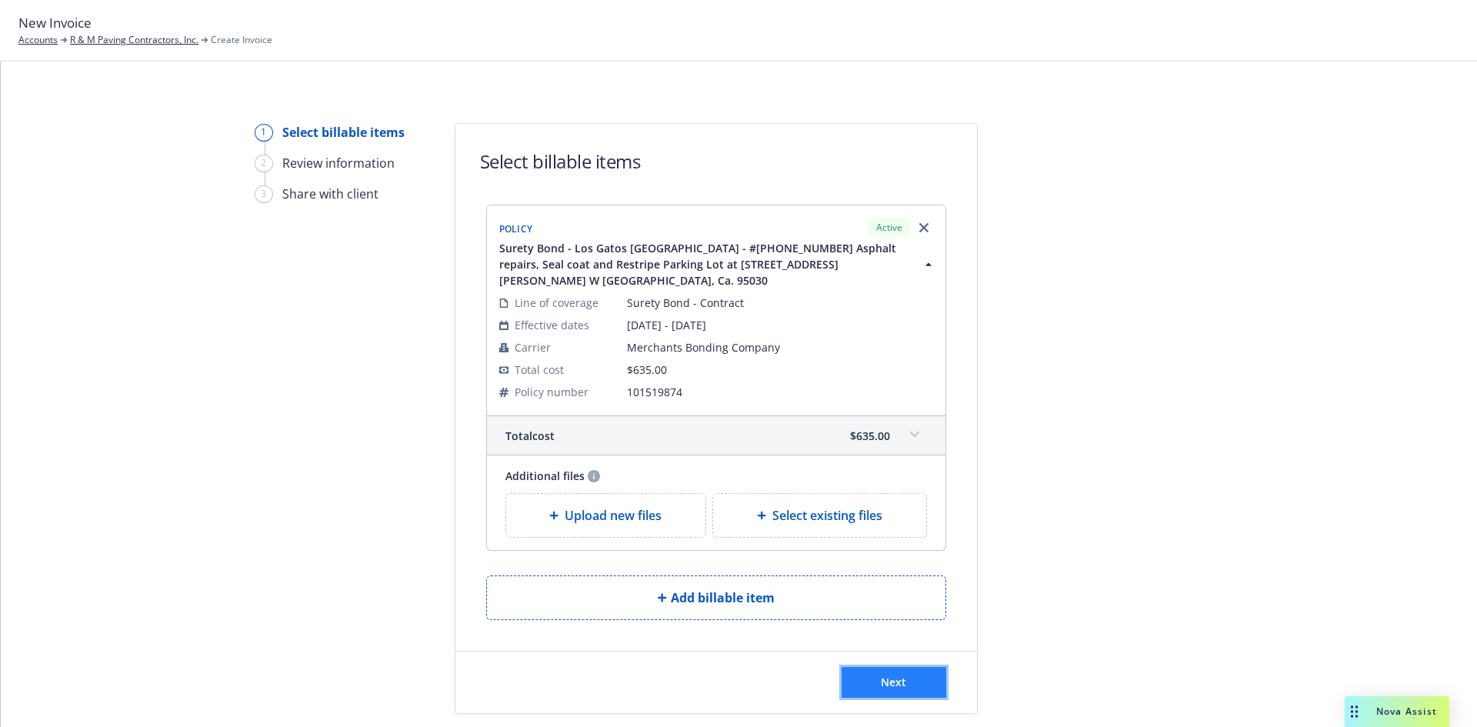
click at [905, 674] on button "Next" at bounding box center [893, 682] width 105 height 31
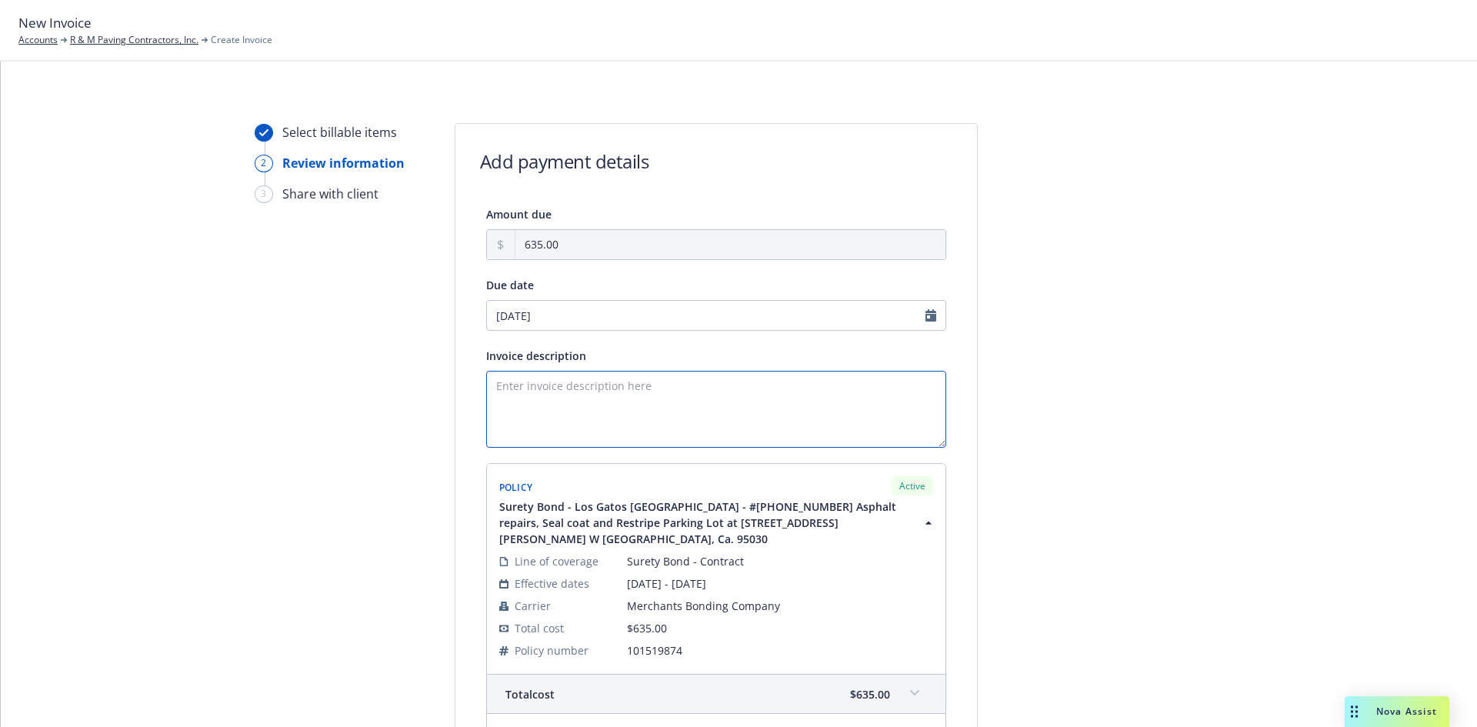
click at [575, 402] on textarea "Invoice description" at bounding box center [716, 409] width 460 height 77
click at [761, 379] on textarea "Principal: R and M Paving Contractors, Inc." at bounding box center [716, 409] width 460 height 77
drag, startPoint x: 474, startPoint y: 435, endPoint x: 501, endPoint y: 426, distance: 29.0
click at [474, 435] on div "Amount due 635.00 Due date 09/29/2025 Invoice description Principal: R and M Pa…" at bounding box center [715, 507] width 521 height 605
click at [501, 426] on textarea "Principal: R and M Paving Contractors, Inc. Obligee: Los Gatos-Saratoga Union H…" at bounding box center [716, 409] width 460 height 77
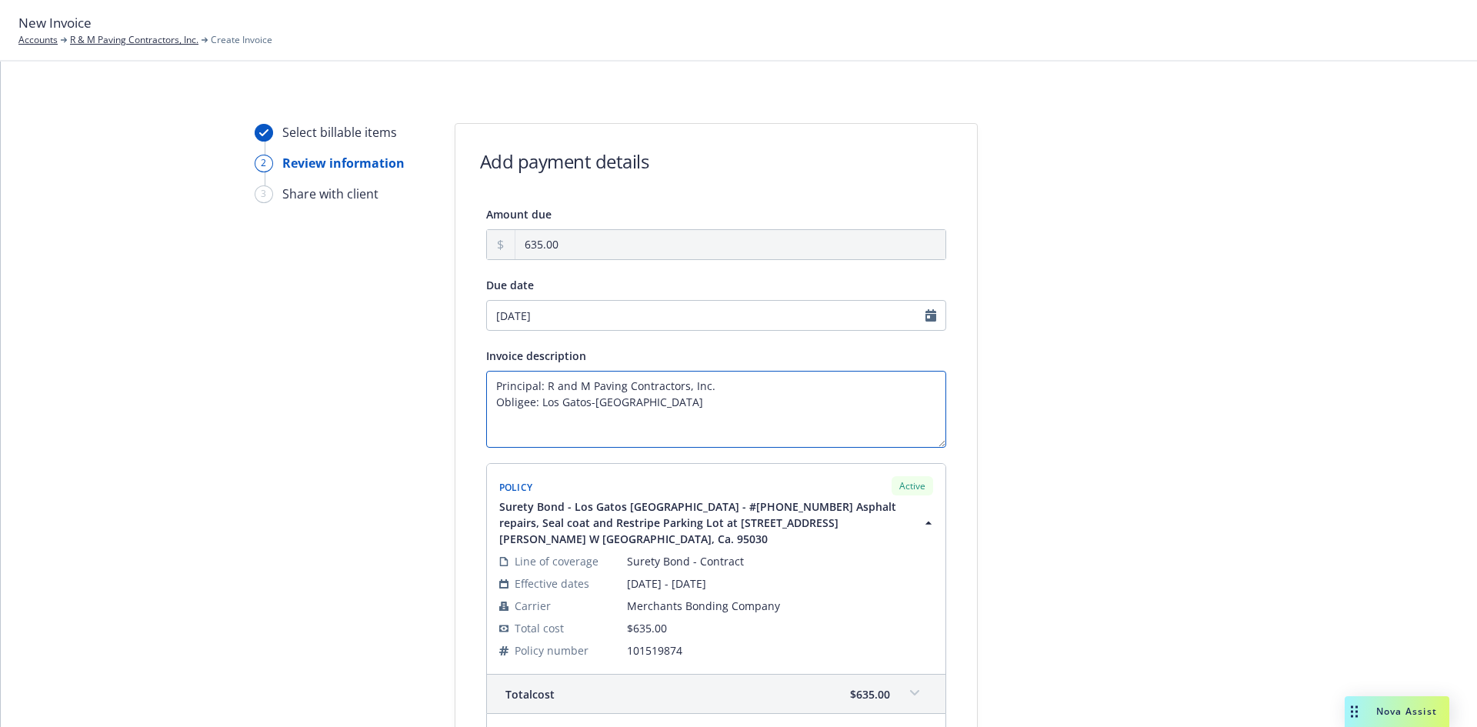
click at [797, 408] on textarea "Principal: R and M Paving Contractors, Inc. Obligee: Los Gatos-Saratoga Union H…" at bounding box center [716, 409] width 460 height 77
click at [515, 429] on textarea "Principal: R and M Paving Contractors, Inc. Obligee: Los Gatos-Saratoga Union H…" at bounding box center [716, 409] width 460 height 77
paste textarea "Job #2026-9-2018"
click at [523, 429] on textarea "Principal: R and M Paving Contractors, Inc. Obligee: Los Gatos-Saratoga Union H…" at bounding box center [716, 409] width 460 height 77
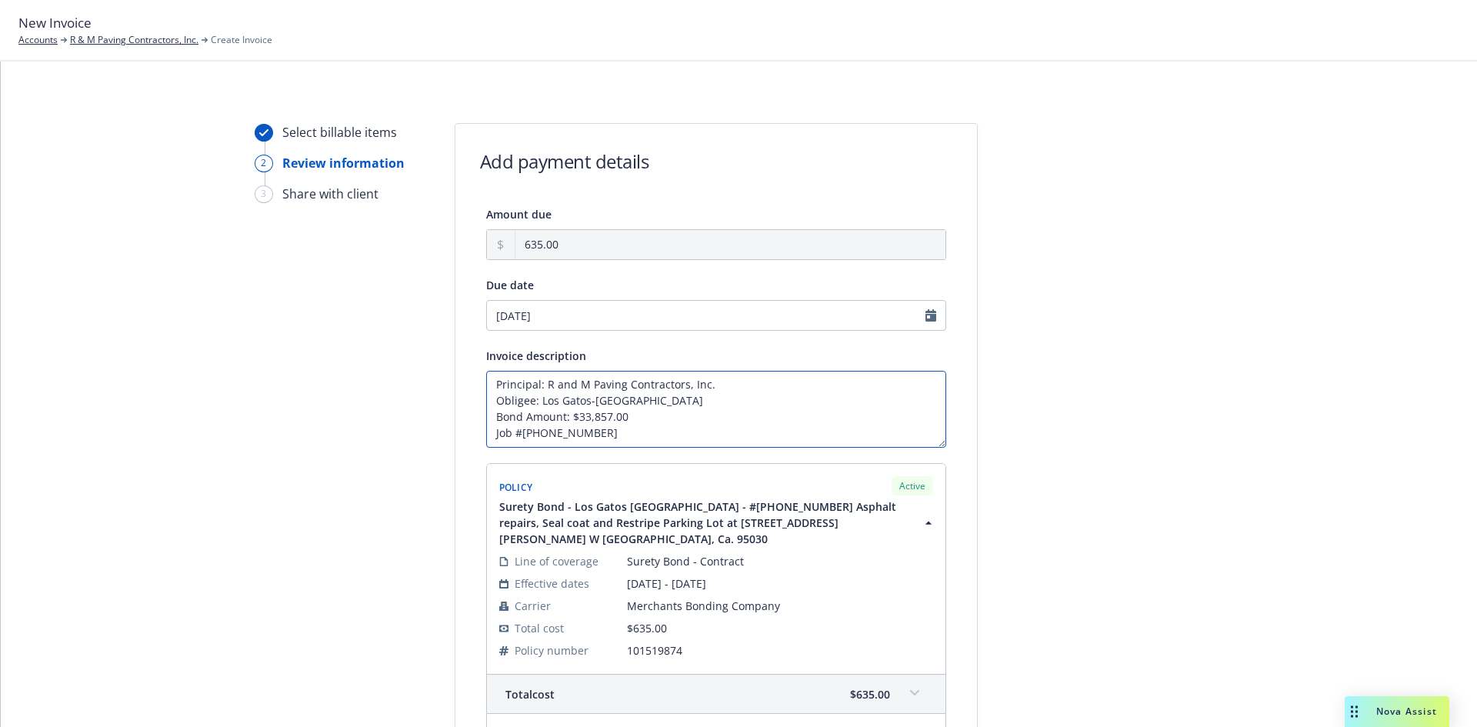
click at [516, 437] on textarea "Principal: R and M Paving Contractors, Inc. Obligee: Los Gatos-Saratoga Union H…" at bounding box center [716, 409] width 460 height 77
paste textarea "Asphalt repairs, Seal coat and Restripe Parking Lot - CUPCCAA"
drag, startPoint x: 860, startPoint y: 434, endPoint x: 745, endPoint y: 431, distance: 114.6
click at [745, 431] on textarea "Principal: R and M Paving Contractors, Inc. Obligee: Los Gatos-Saratoga Union H…" at bounding box center [716, 409] width 460 height 77
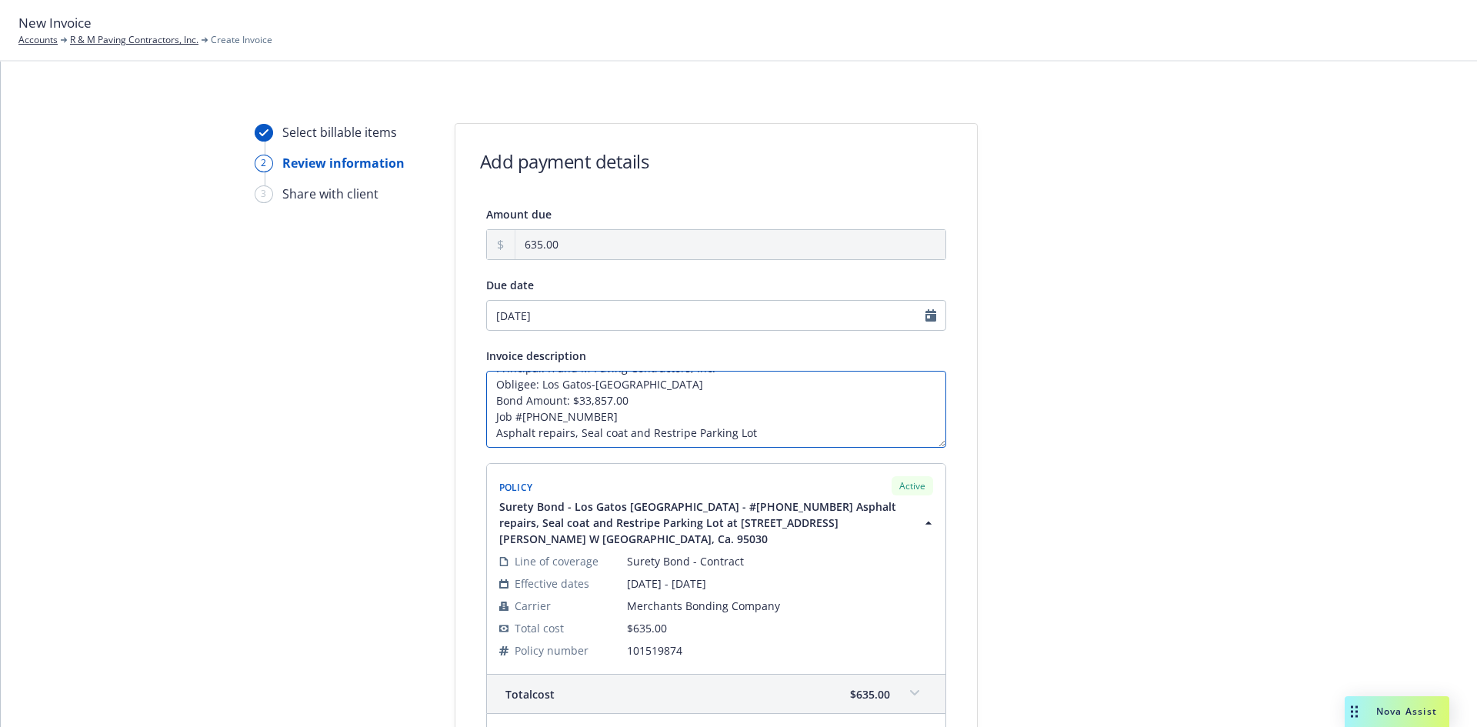
scroll to position [27, 0]
click at [535, 432] on textarea "Principal: R and M Paving Contractors, Inc. Obligee: Los Gatos-Saratoga Union H…" at bounding box center [716, 409] width 460 height 77
type textarea "Principal: R and M Paving Contractors, Inc. Obligee: Los Gatos-Saratoga Union H…"
click at [1157, 375] on div at bounding box center [1115, 513] width 215 height 780
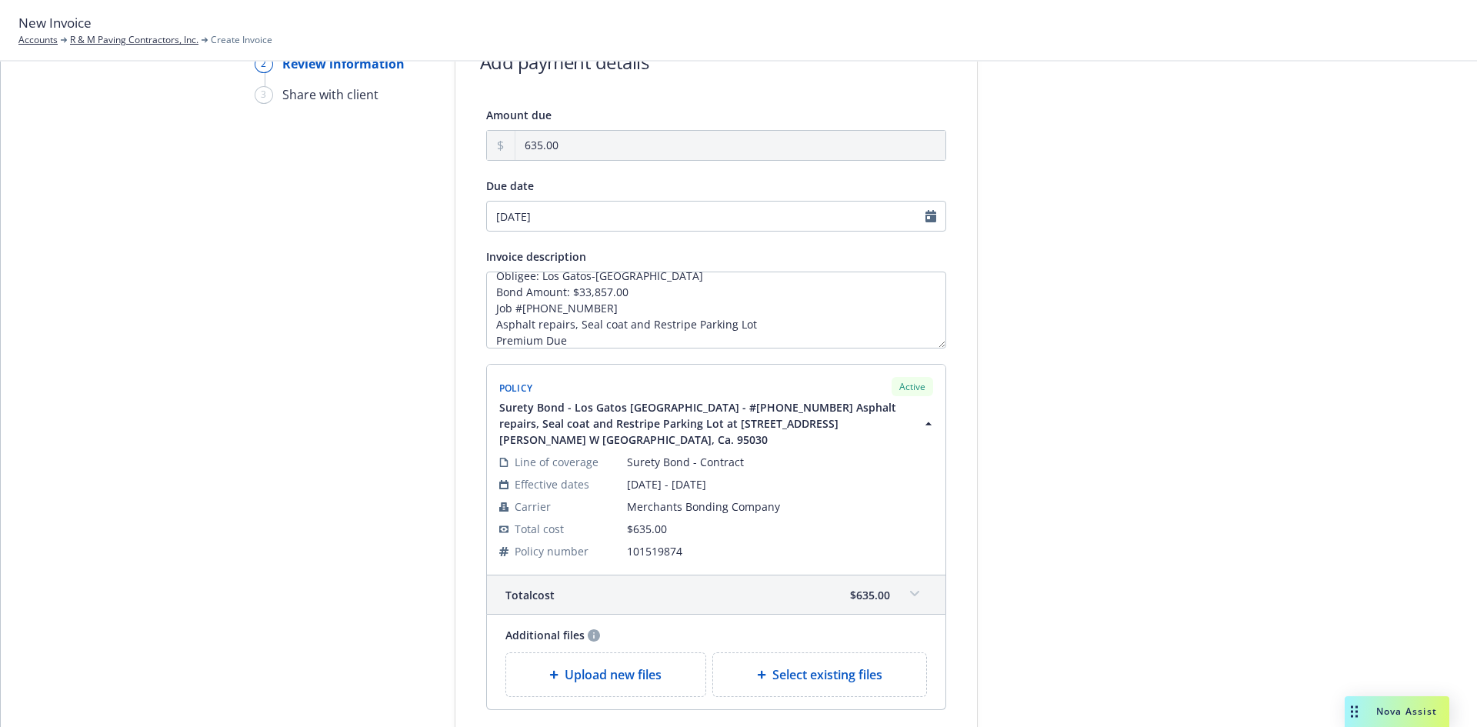
scroll to position [238, 0]
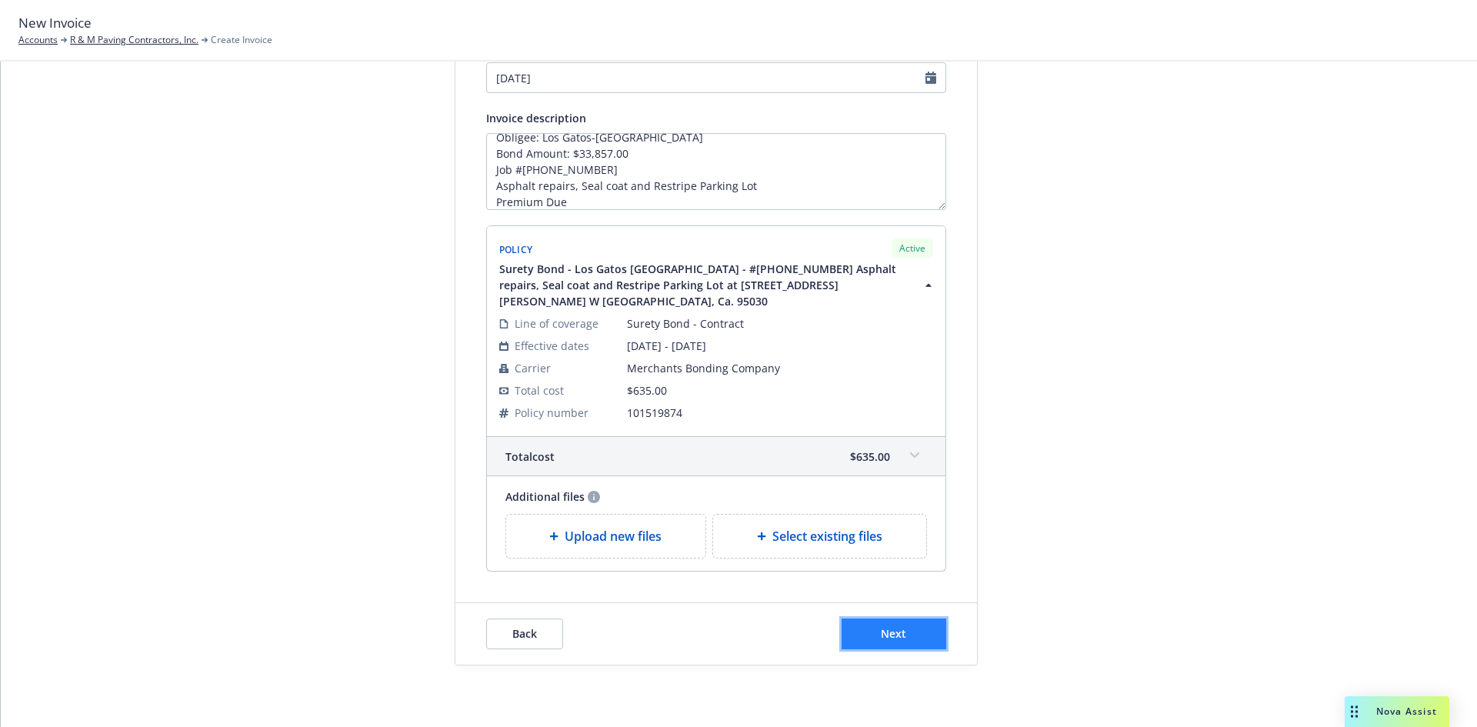
click at [910, 632] on button "Next" at bounding box center [893, 633] width 105 height 31
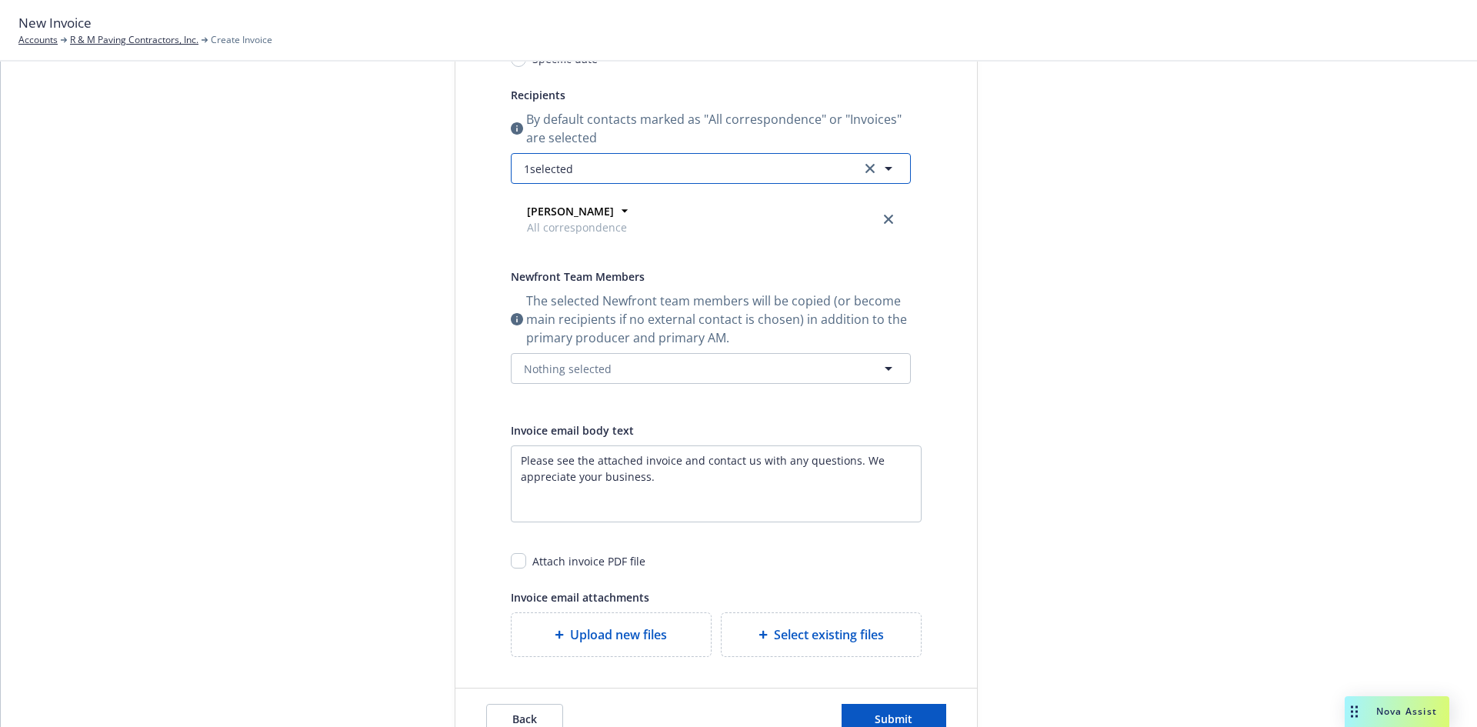
click at [558, 161] on span "1 selected" at bounding box center [548, 169] width 49 height 16
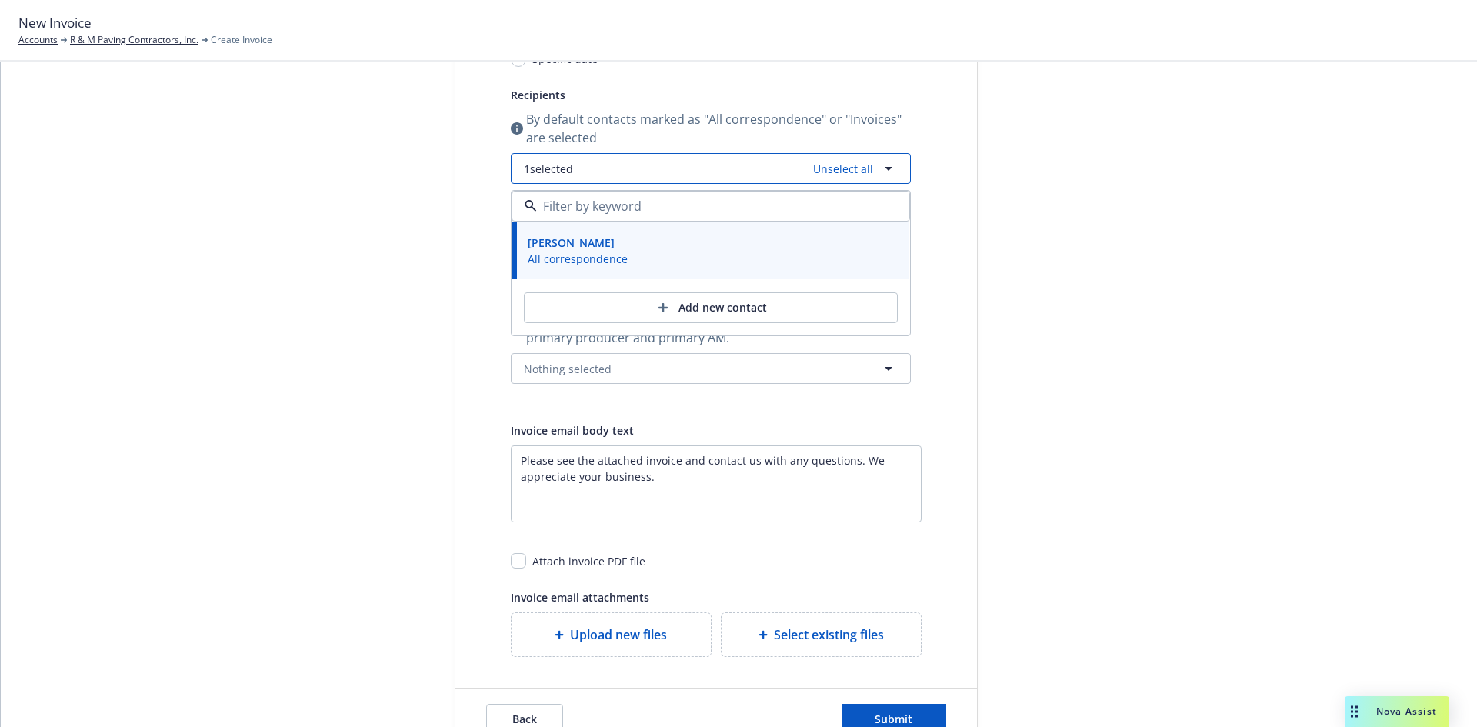
click at [558, 161] on span "1 selected" at bounding box center [548, 169] width 49 height 16
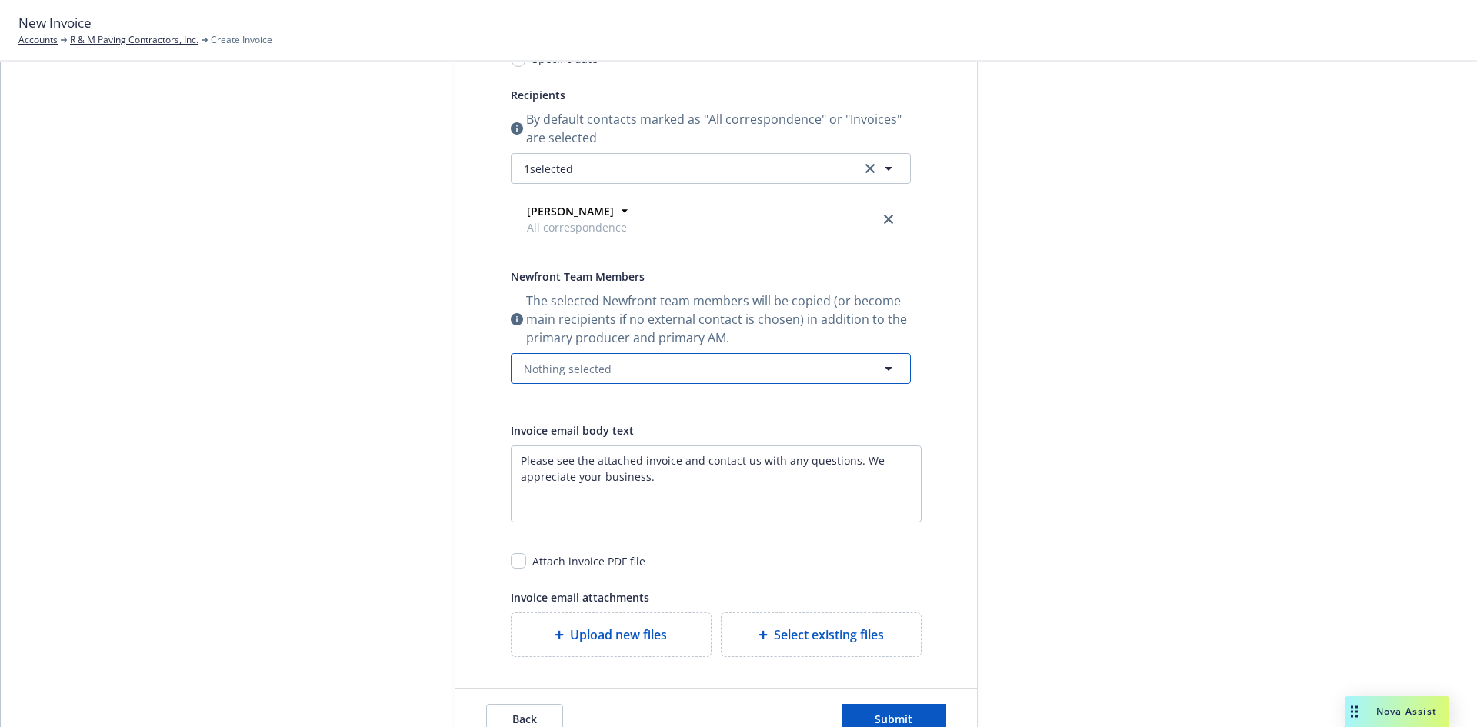
click at [598, 366] on span "Nothing selected" at bounding box center [568, 369] width 88 height 16
drag, startPoint x: 588, startPoint y: 451, endPoint x: 586, endPoint y: 467, distance: 16.2
click at [587, 451] on div "SVP, Head of Surety" at bounding box center [600, 442] width 115 height 22
checkbox input "true"
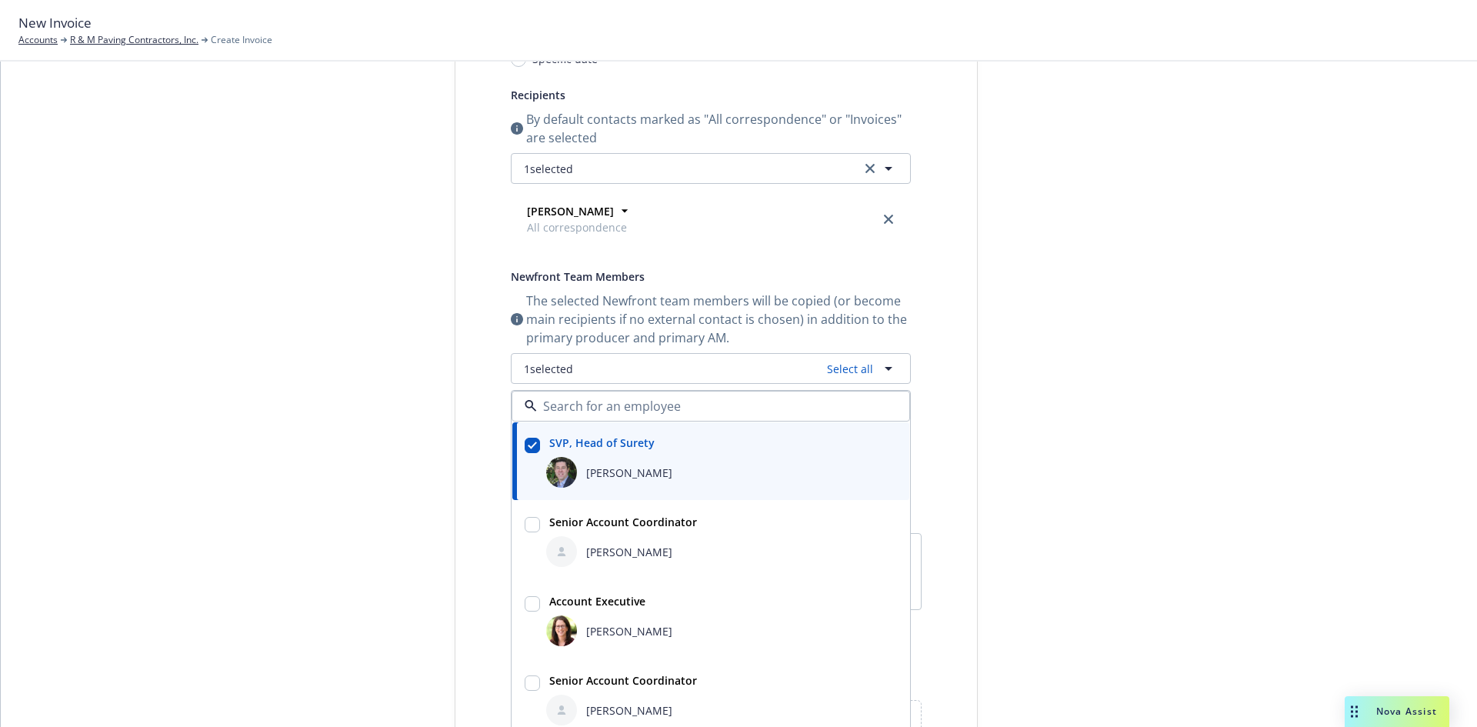
click at [575, 516] on strong "Senior Account Coordinator" at bounding box center [623, 522] width 148 height 15
checkbox input "true"
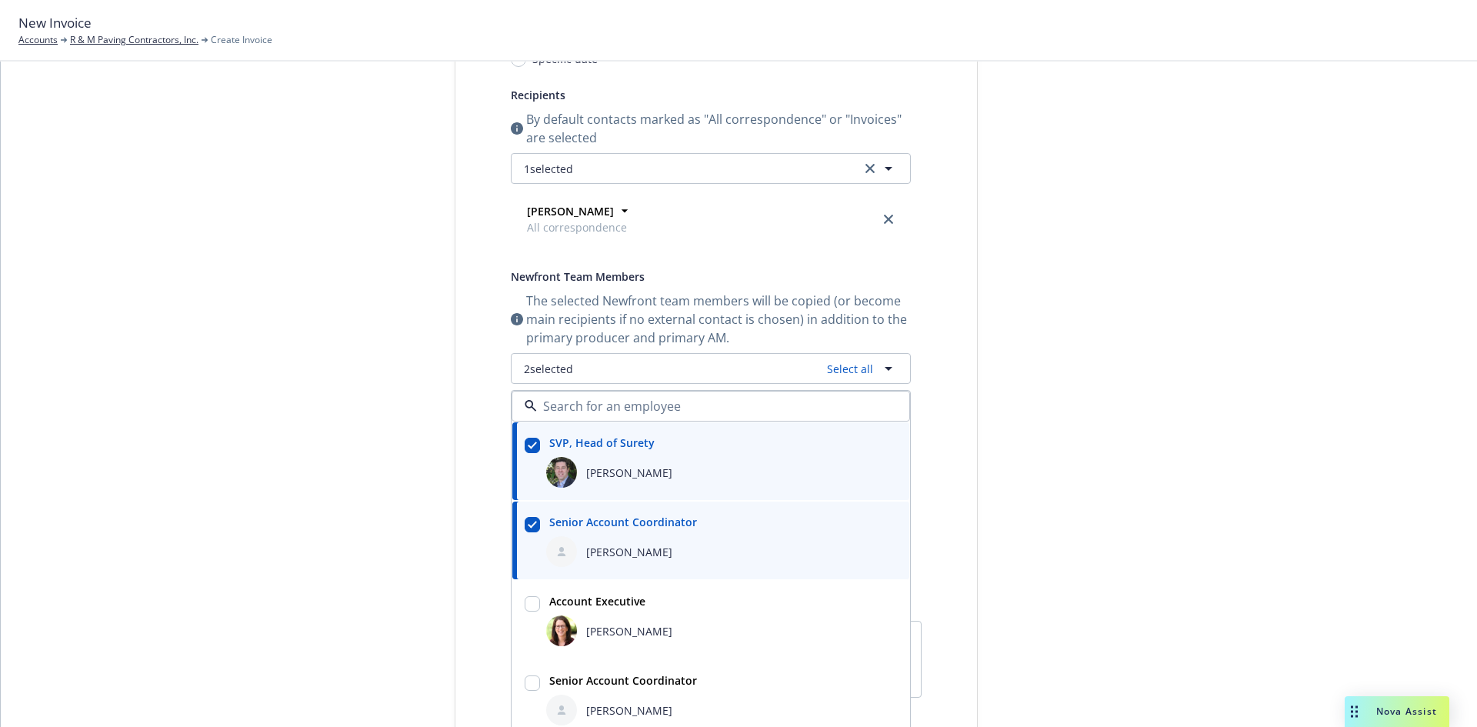
click at [385, 506] on div "Select billable items Review information 3 Share with client" at bounding box center [339, 405] width 169 height 1041
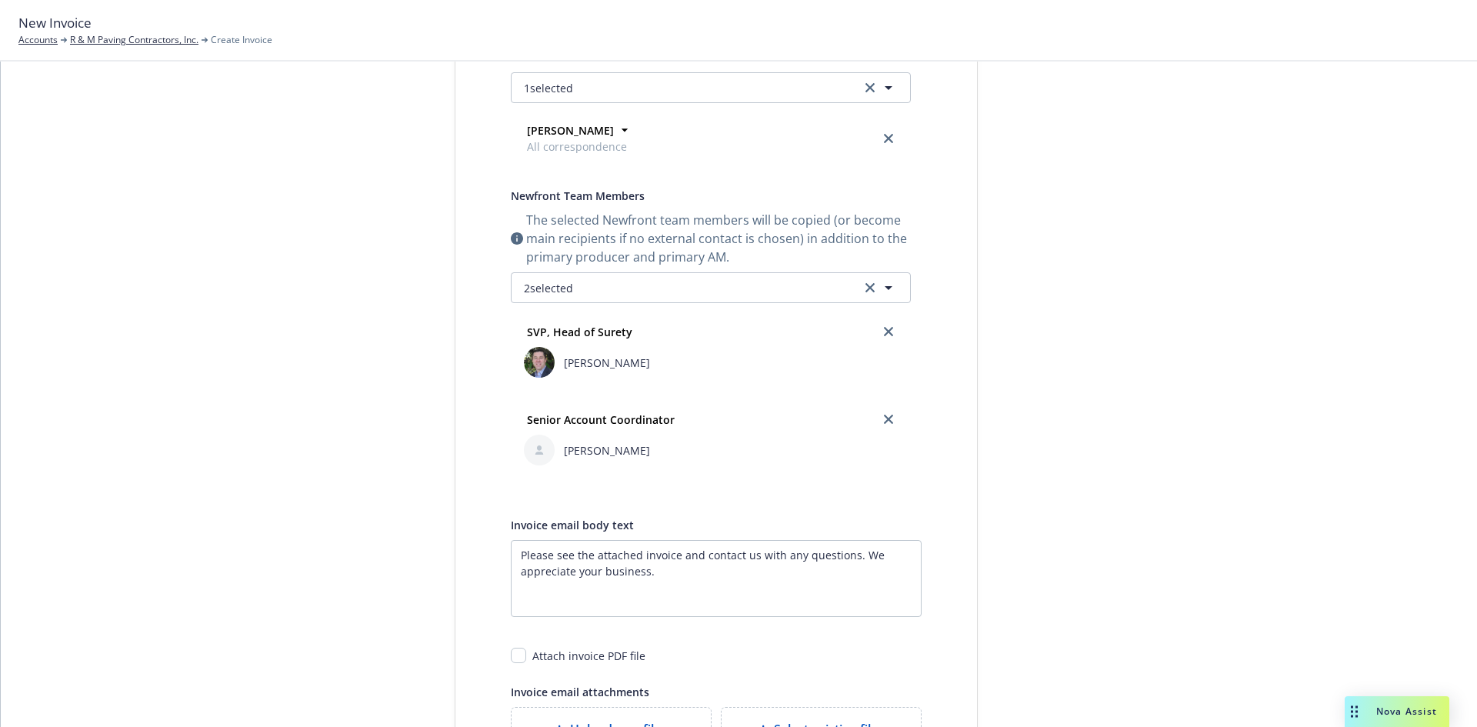
scroll to position [498, 0]
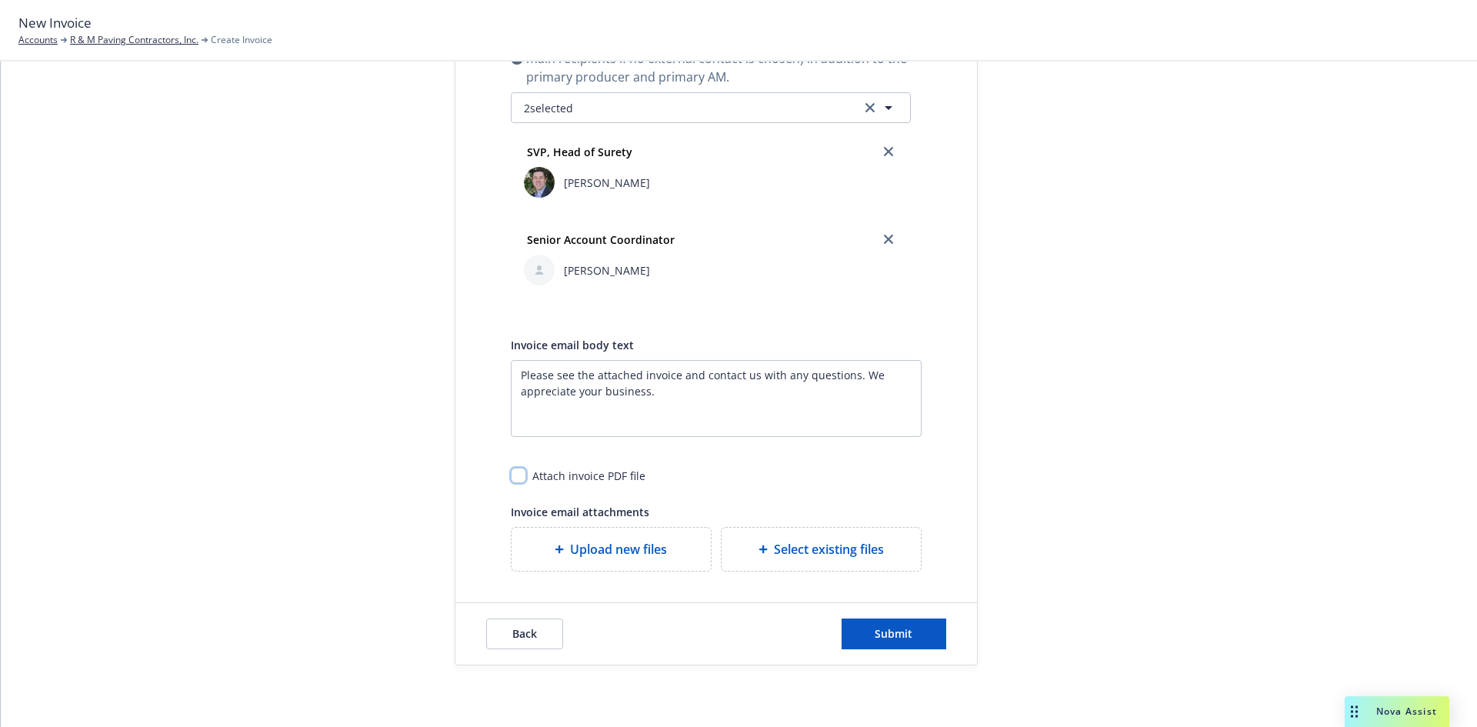
click at [516, 479] on input "checkbox" at bounding box center [518, 475] width 15 height 15
checkbox input "true"
click at [895, 630] on span "Submit" at bounding box center [894, 633] width 38 height 15
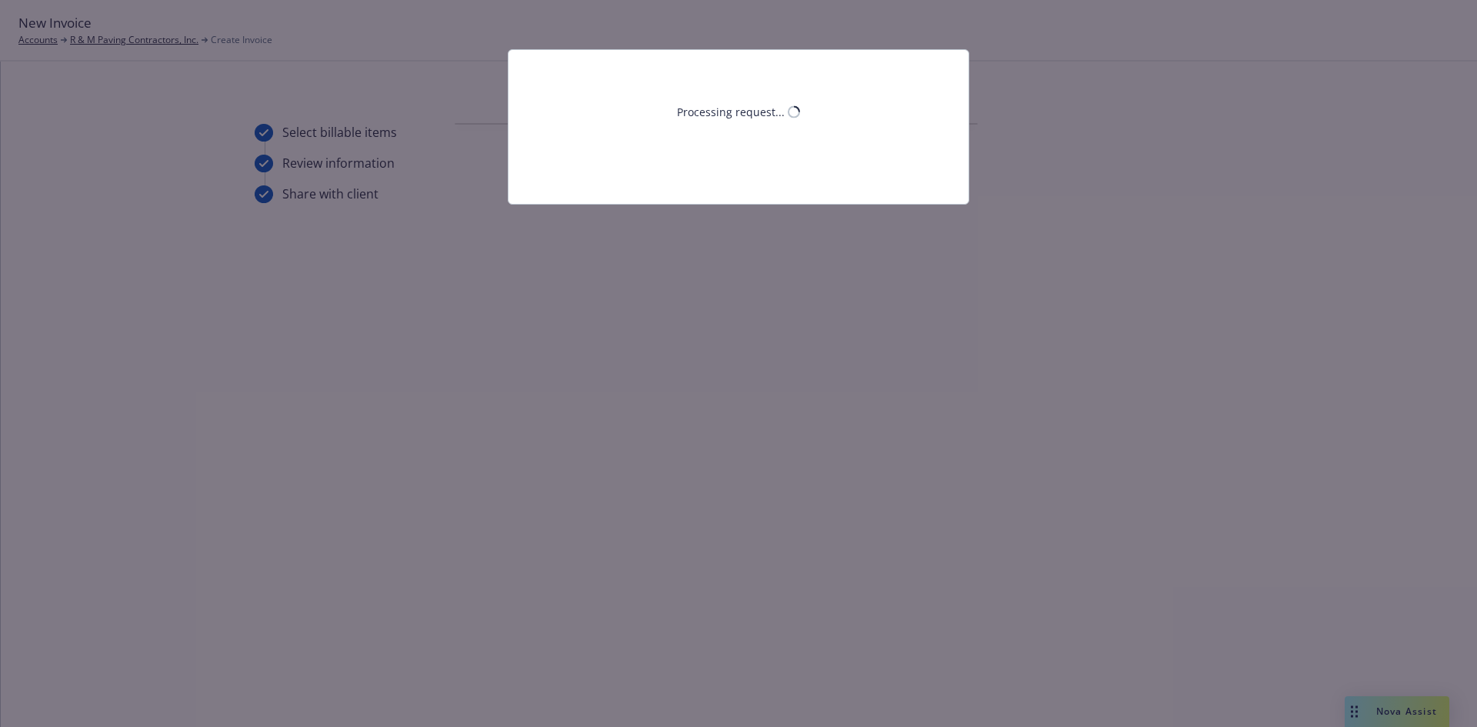
scroll to position [0, 0]
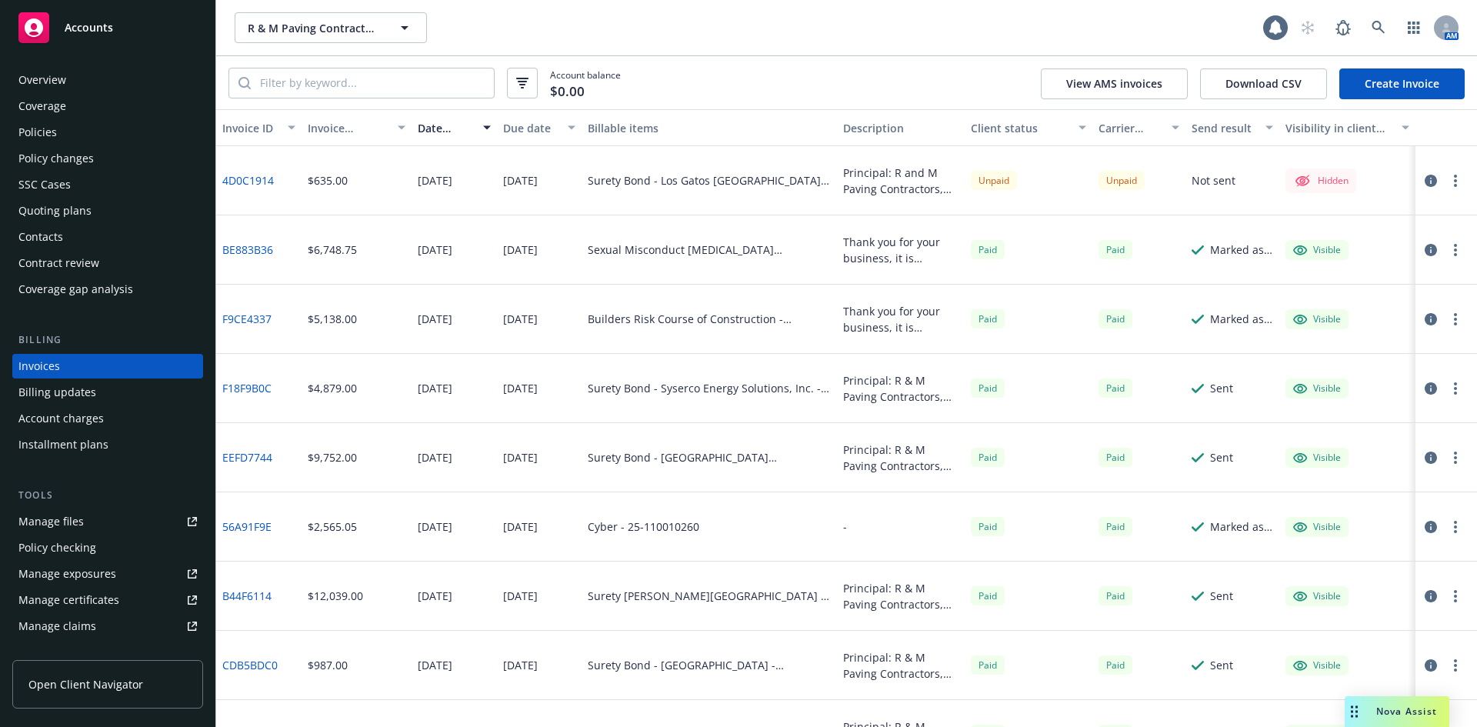
click at [1453, 184] on div at bounding box center [1446, 180] width 62 height 69
click at [1454, 184] on icon "button" at bounding box center [1455, 181] width 3 height 12
click at [1368, 299] on link "Make it visible in client dash" at bounding box center [1354, 304] width 196 height 31
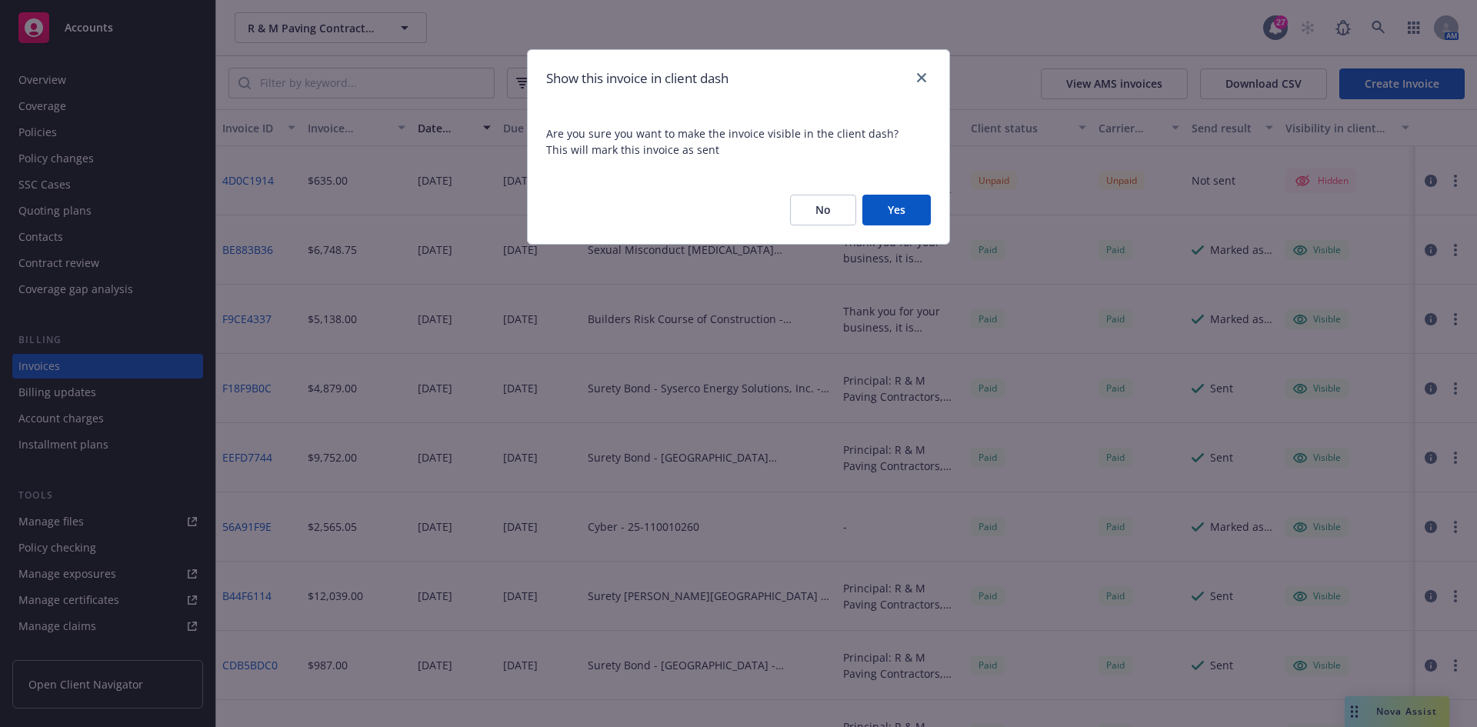
click at [894, 223] on button "Yes" at bounding box center [896, 210] width 68 height 31
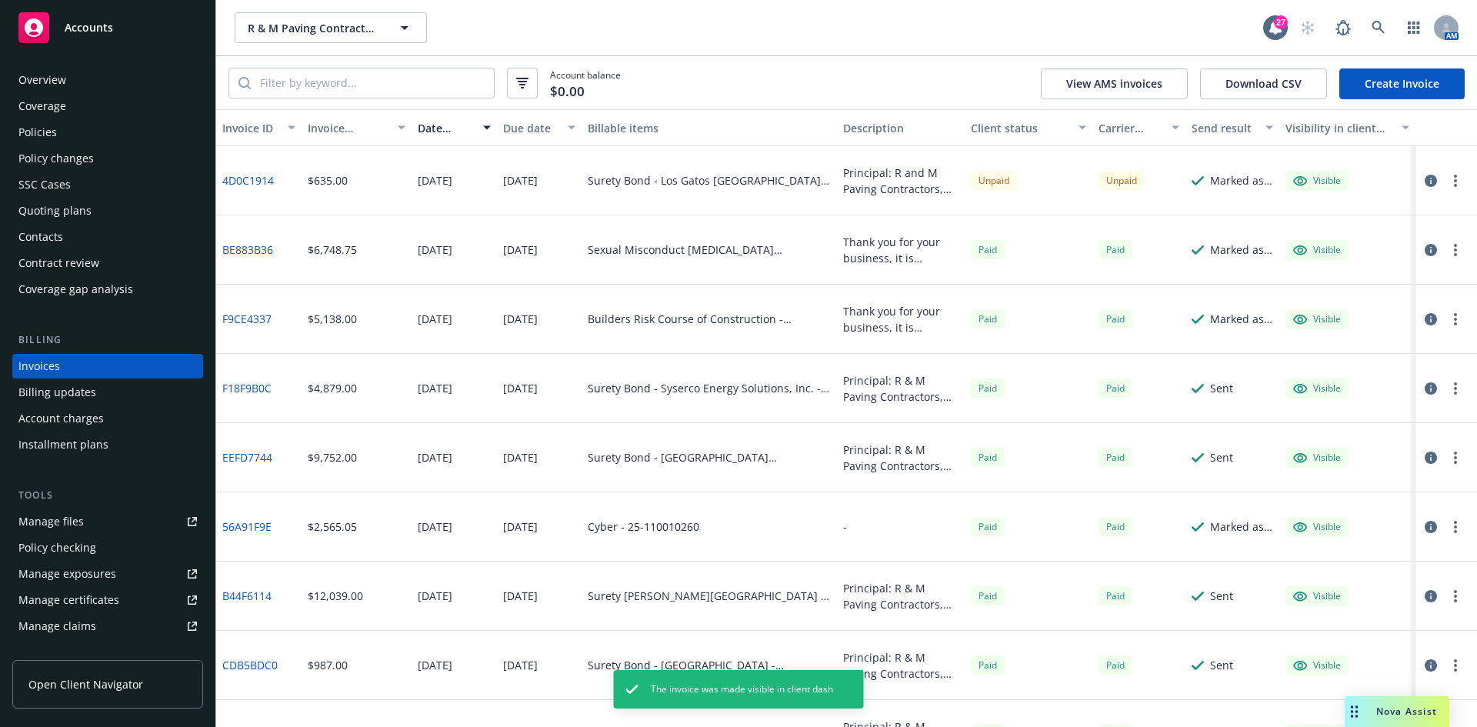
click at [47, 121] on div "Policies" at bounding box center [37, 132] width 38 height 25
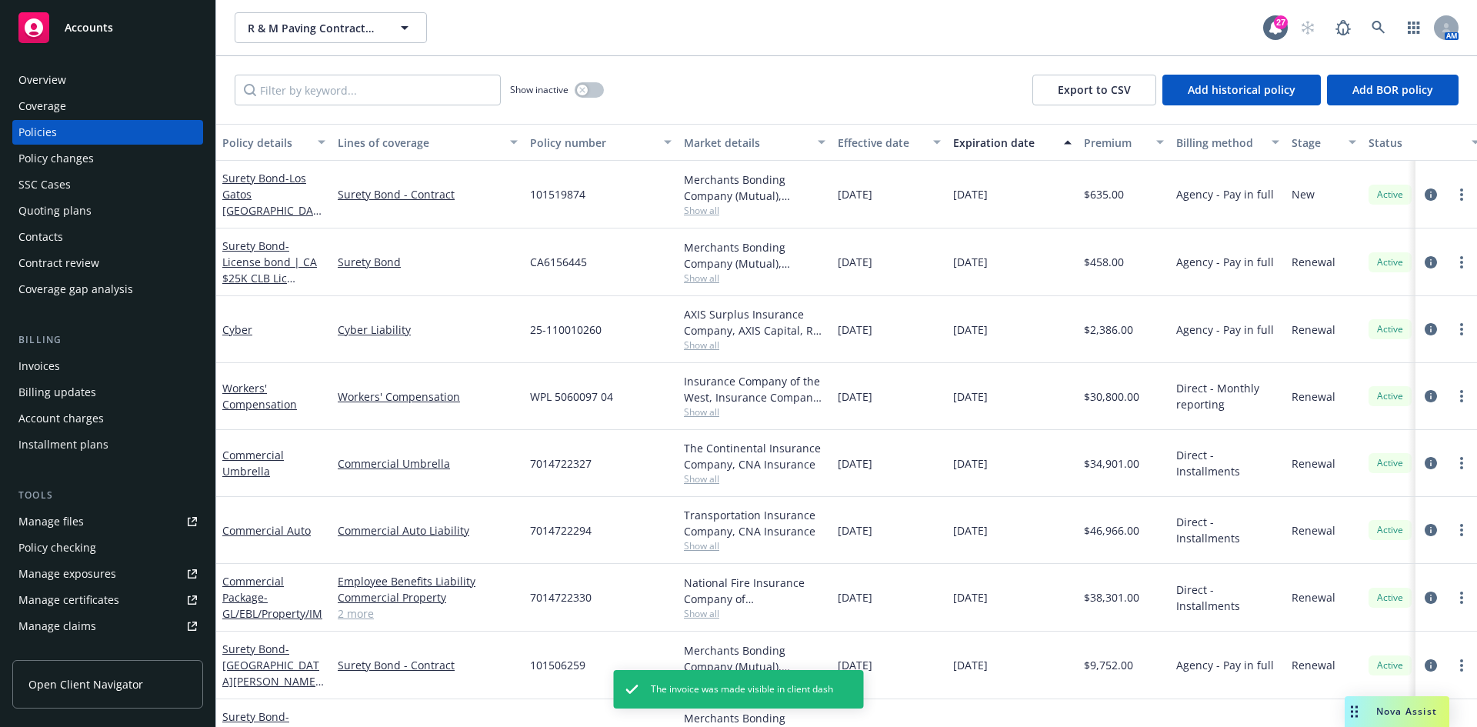
click at [255, 185] on div "Surety Bond - Los Gatos Saratoga Union School District - #2026-9-2018 Asphalt r…" at bounding box center [273, 194] width 103 height 48
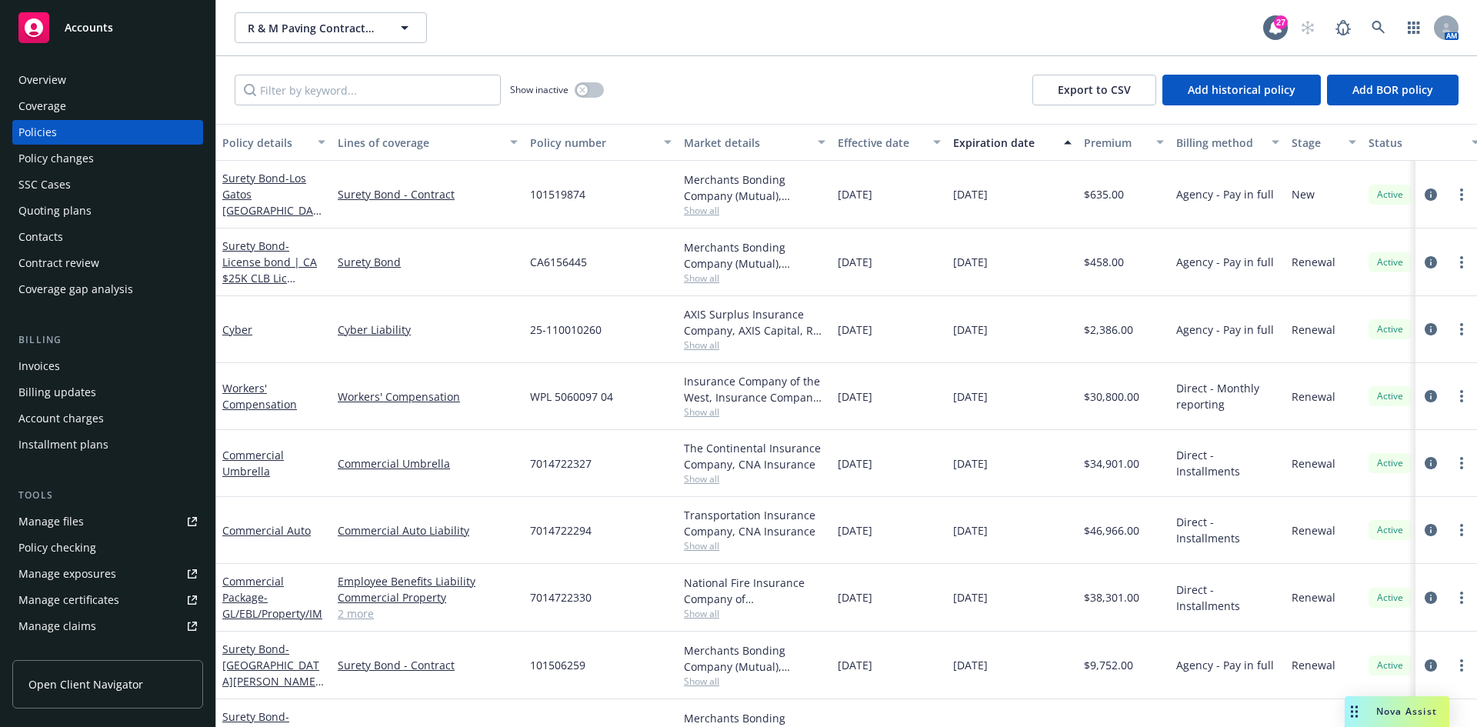
click at [249, 186] on div "Surety Bond - Los Gatos Saratoga Union School District - #2026-9-2018 Asphalt r…" at bounding box center [273, 194] width 103 height 48
click at [269, 198] on span "- Los Gatos Saratoga Union School District - #2026-9-2018 Asphalt repairs, Seal…" at bounding box center [273, 275] width 103 height 208
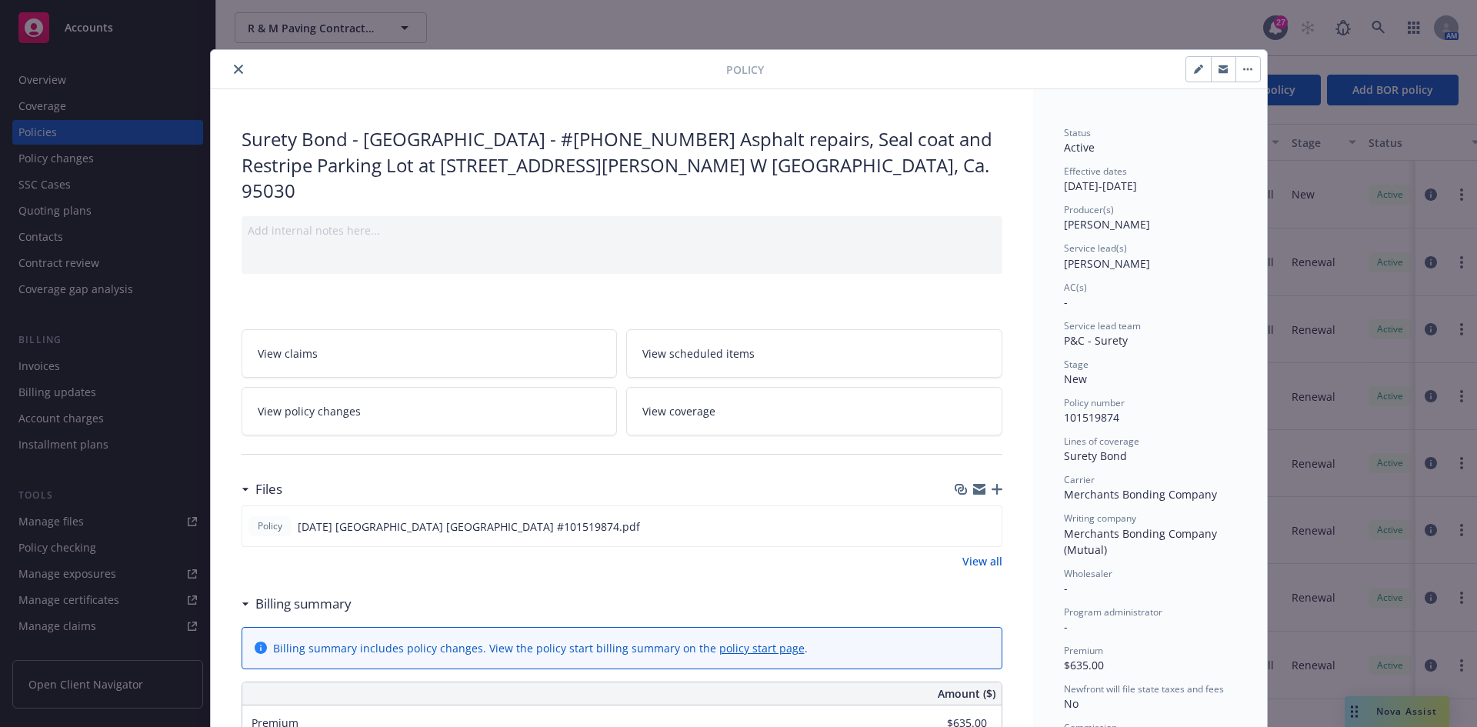
click at [968, 553] on link "View all" at bounding box center [982, 561] width 40 height 16
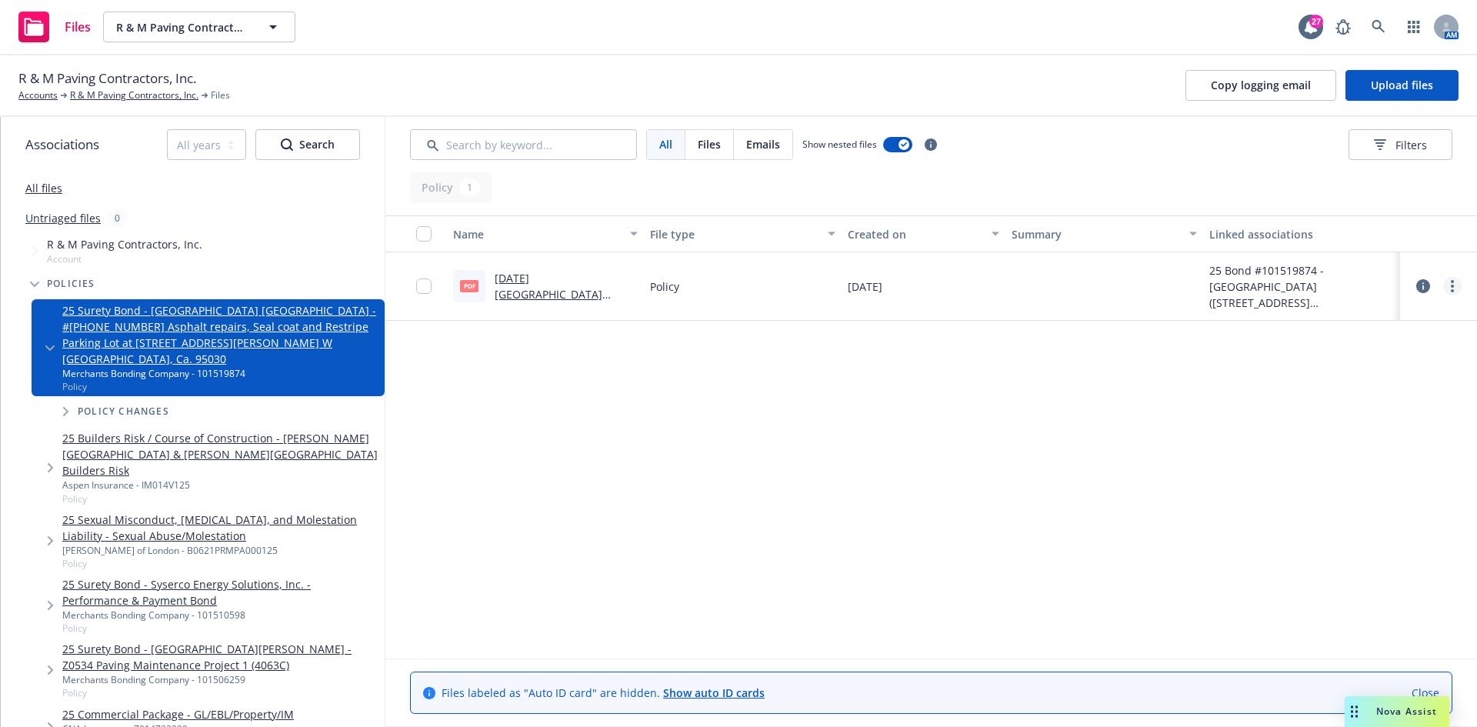
click at [1450, 291] on link "more" at bounding box center [1452, 286] width 18 height 18
click at [1351, 314] on link "Archive" at bounding box center [1384, 317] width 153 height 31
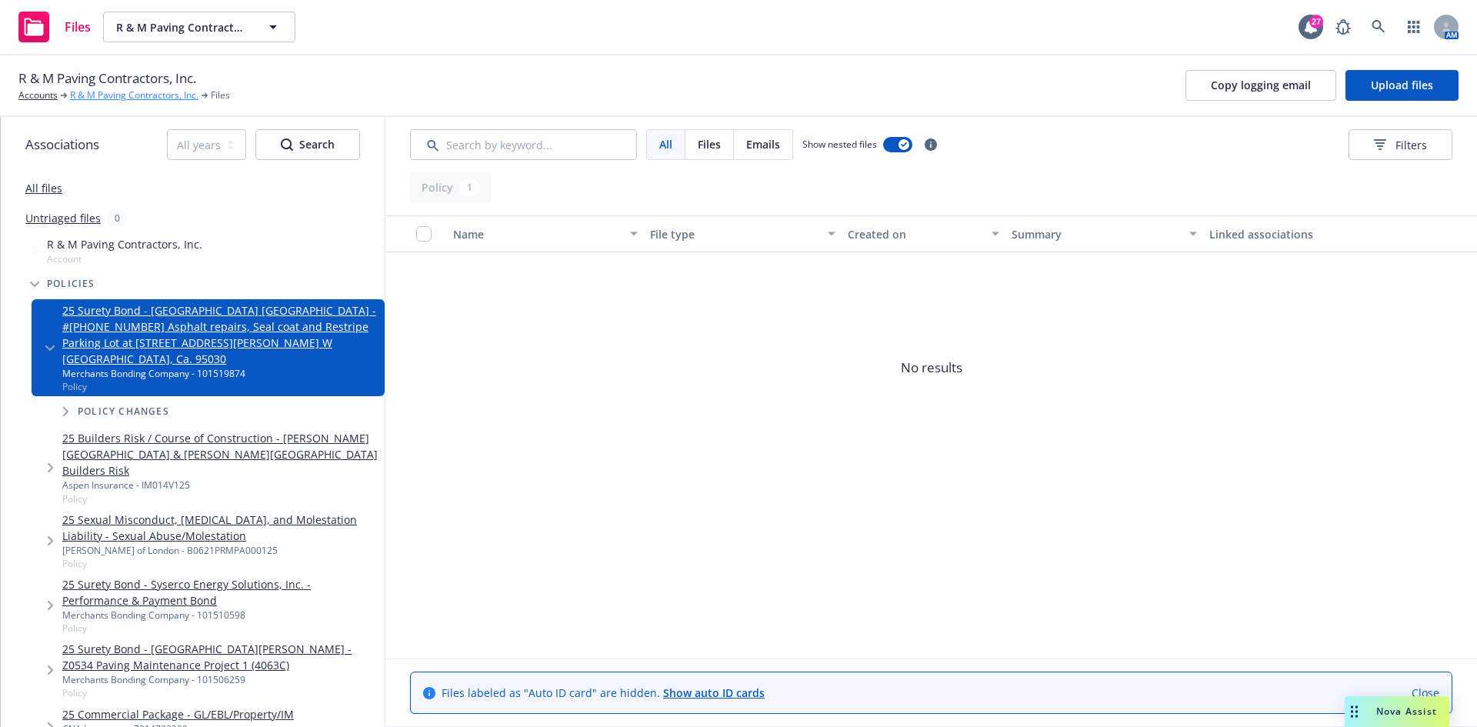
click at [115, 97] on link "R & M Paving Contractors, Inc." at bounding box center [134, 95] width 128 height 14
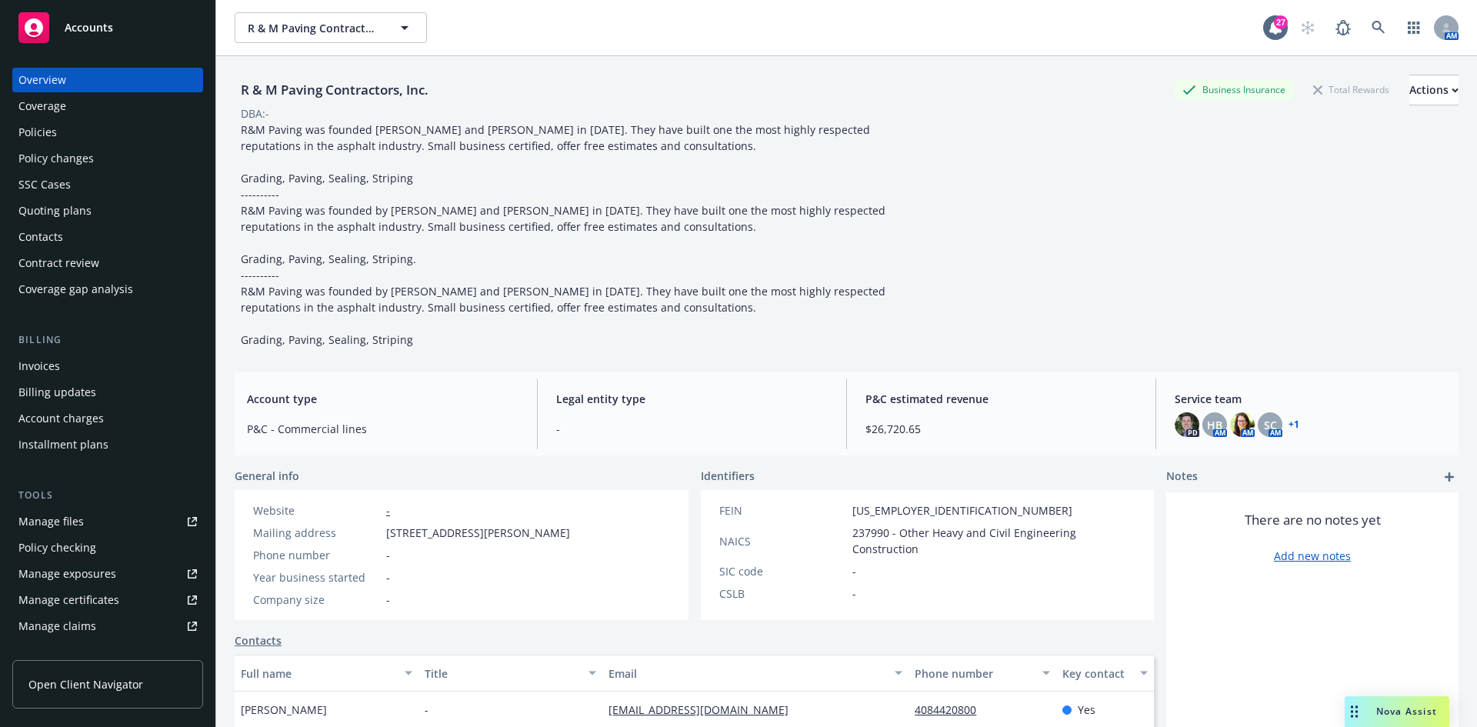
click at [71, 134] on div "Policies" at bounding box center [107, 132] width 178 height 25
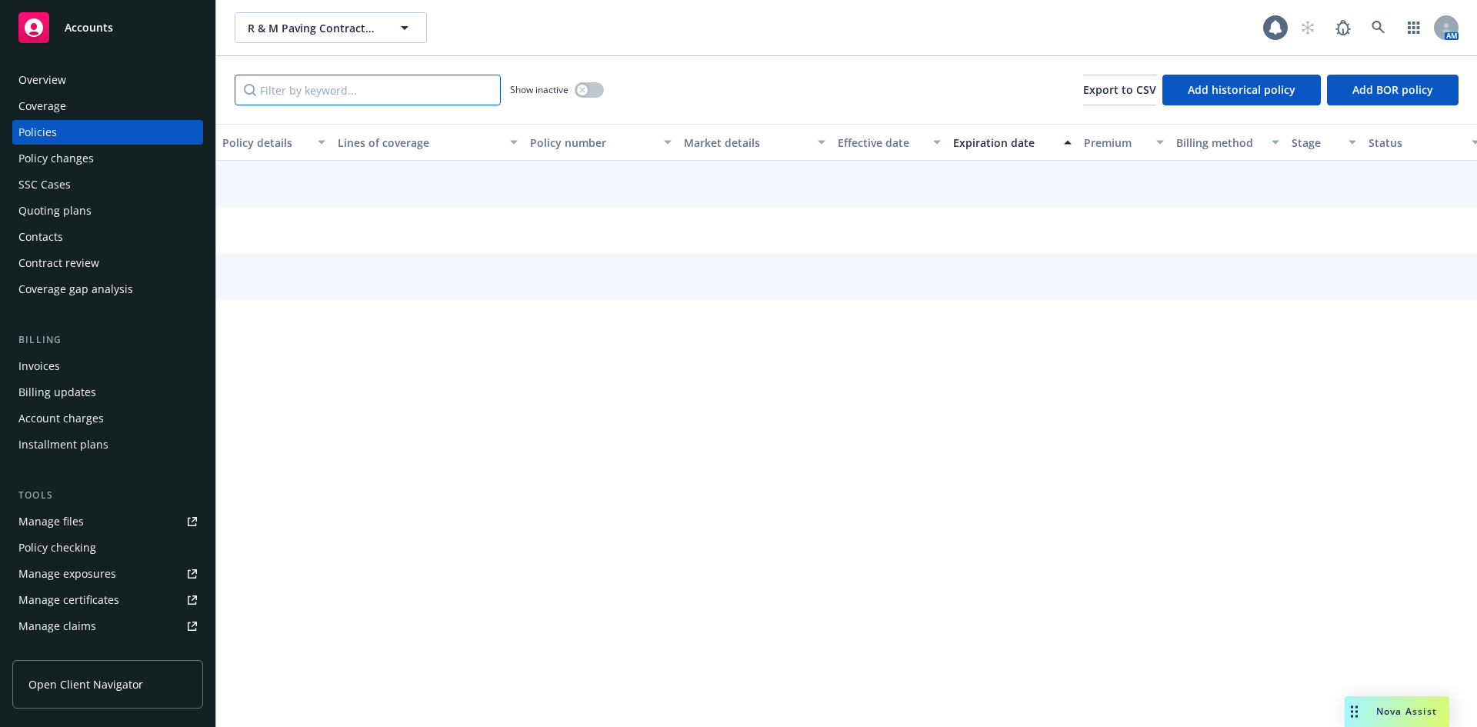
click at [285, 89] on input "Filter by keyword..." at bounding box center [368, 90] width 266 height 31
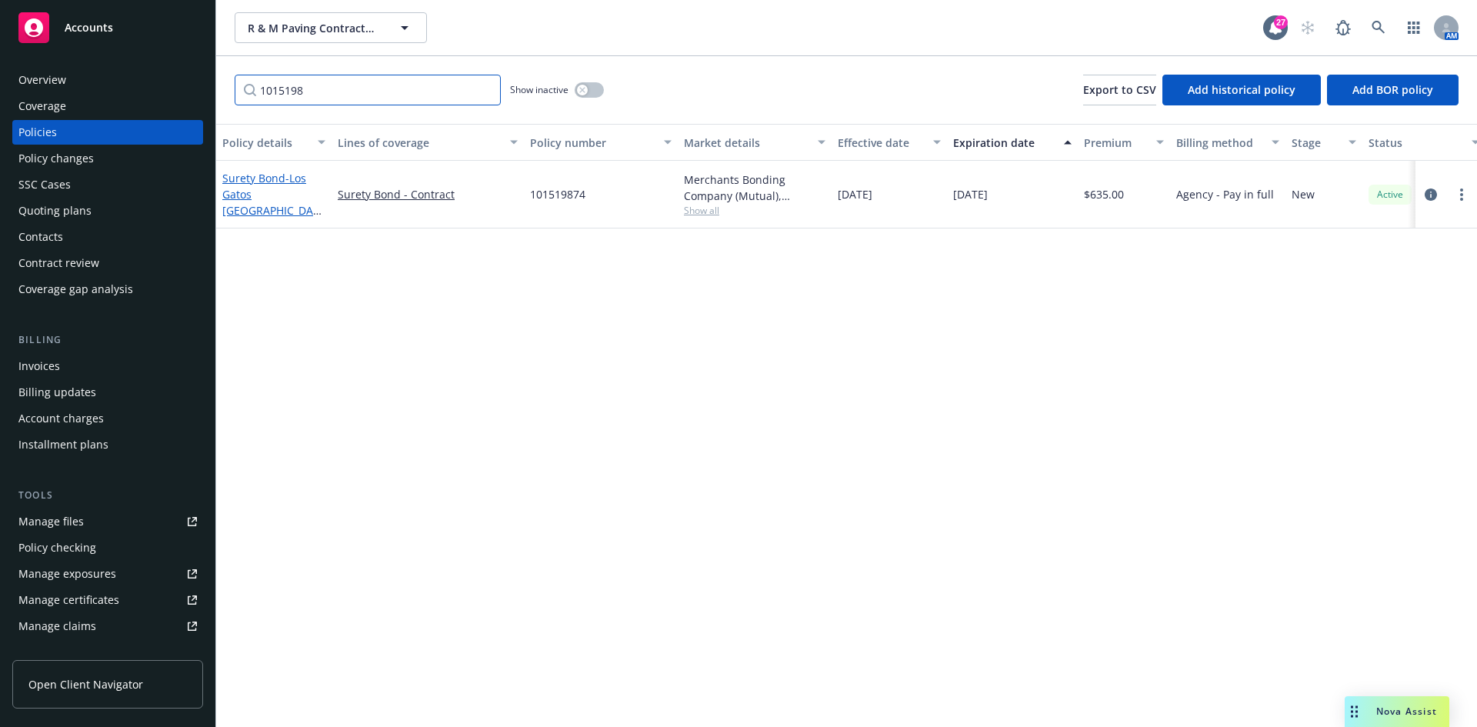
type input "1015198"
click at [255, 196] on span "- [GEOGRAPHIC_DATA] - #[PHONE_NUMBER] Asphalt repairs, Seal coat and Restripe P…" at bounding box center [273, 275] width 103 height 208
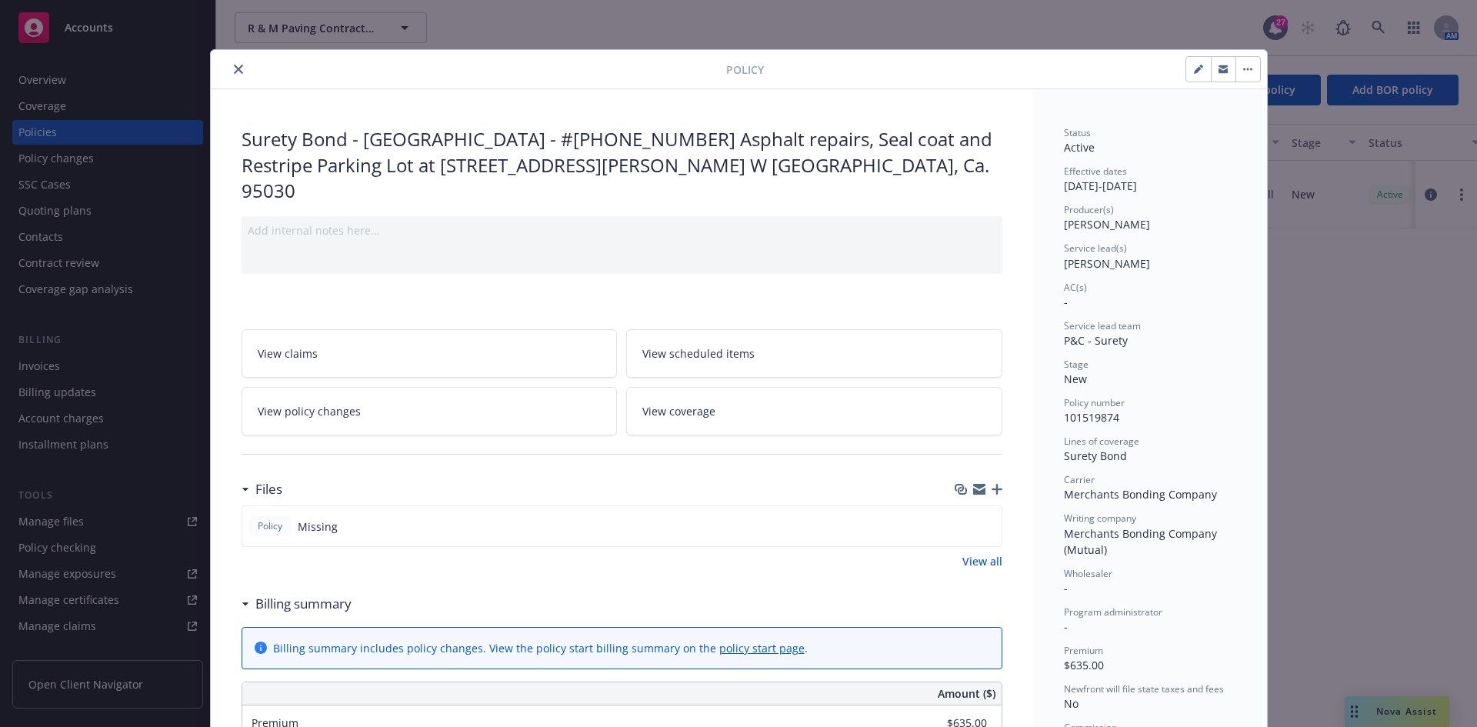
click at [981, 483] on div at bounding box center [978, 489] width 48 height 12
click at [991, 484] on icon "button" at bounding box center [996, 489] width 11 height 11
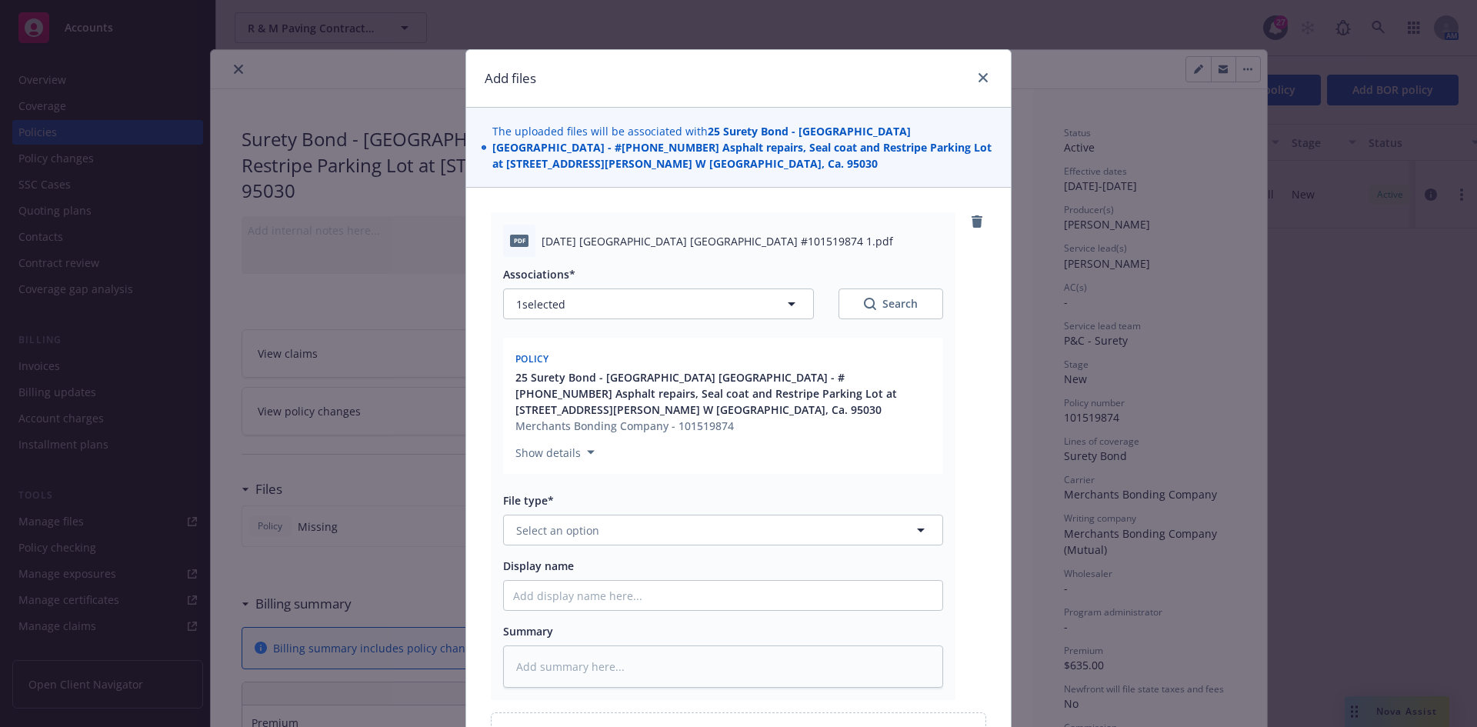
click at [723, 240] on span "[DATE] [GEOGRAPHIC_DATA] [GEOGRAPHIC_DATA] #101519874 1.pdf" at bounding box center [716, 241] width 351 height 16
copy span "[DATE] [GEOGRAPHIC_DATA] [GEOGRAPHIC_DATA] #101519874 1.pdf"
click at [638, 530] on button "Select an option" at bounding box center [723, 530] width 440 height 31
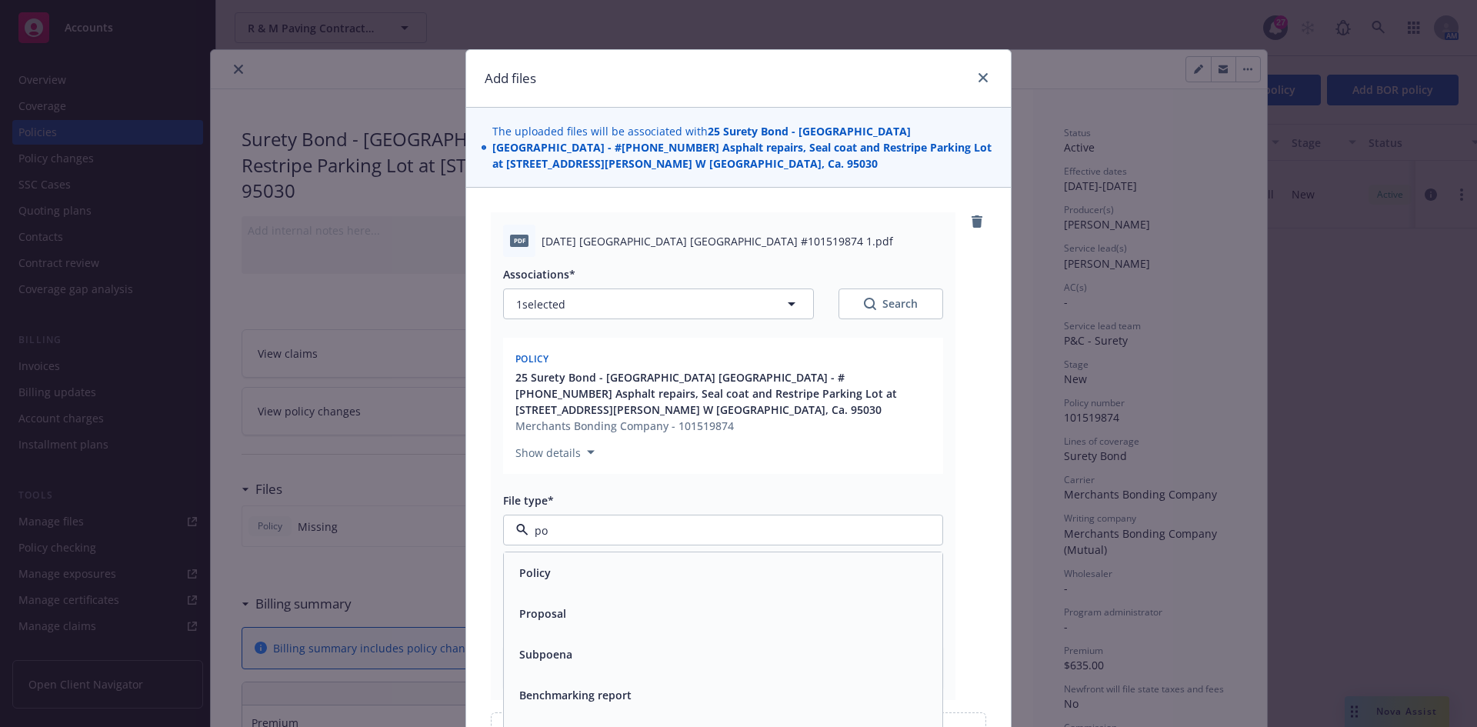
type input "pol"
click at [571, 571] on div "Policy" at bounding box center [723, 572] width 420 height 22
drag, startPoint x: 573, startPoint y: 613, endPoint x: 575, endPoint y: 589, distance: 24.0
click at [574, 608] on div "Associations* 1 selected Search Policy 25 Surety Bond - [GEOGRAPHIC_DATA] - #[P…" at bounding box center [723, 472] width 440 height 431
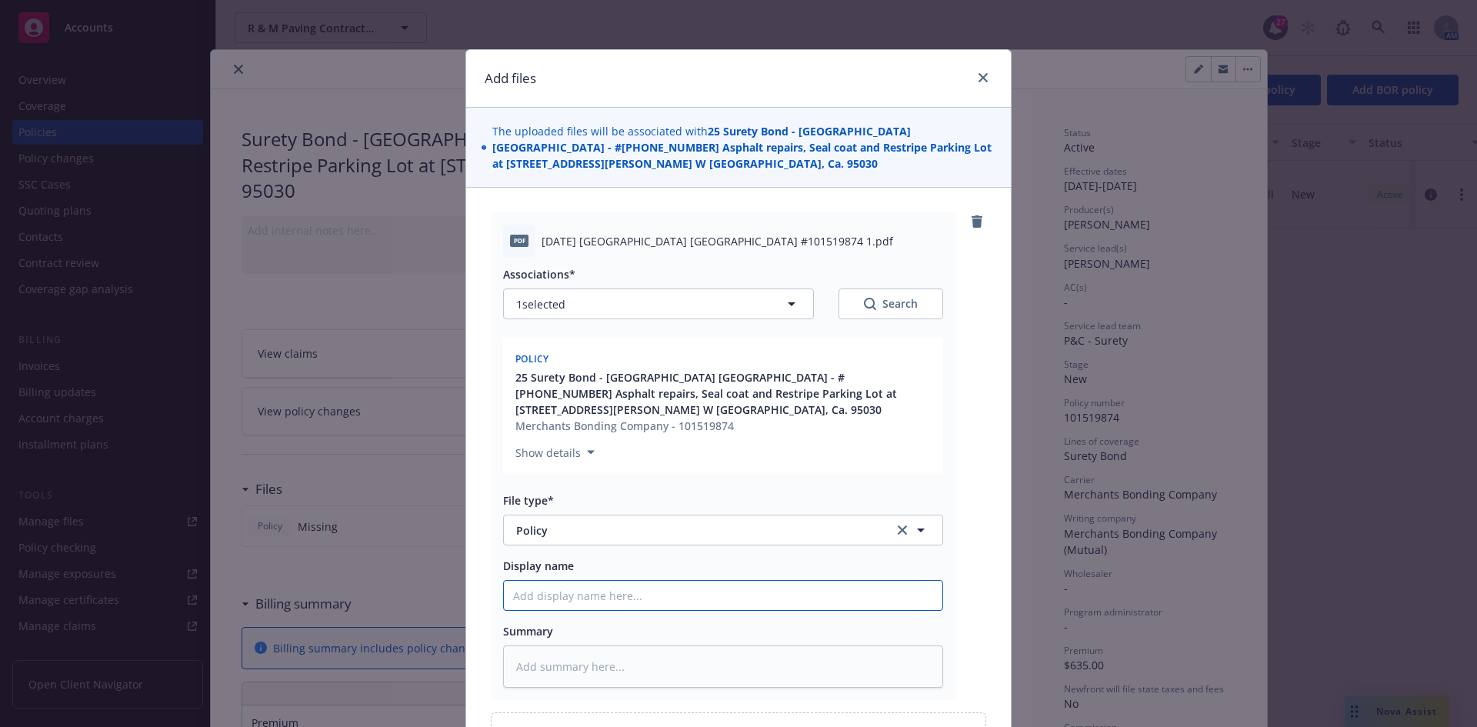
click at [575, 588] on input "Display name" at bounding box center [723, 595] width 438 height 29
paste input "[DATE] [GEOGRAPHIC_DATA] [GEOGRAPHIC_DATA] #101519874 1.pdf"
type textarea "x"
type input "[DATE] [GEOGRAPHIC_DATA] [GEOGRAPHIC_DATA] #101519874 1.pdf"
type textarea "x"
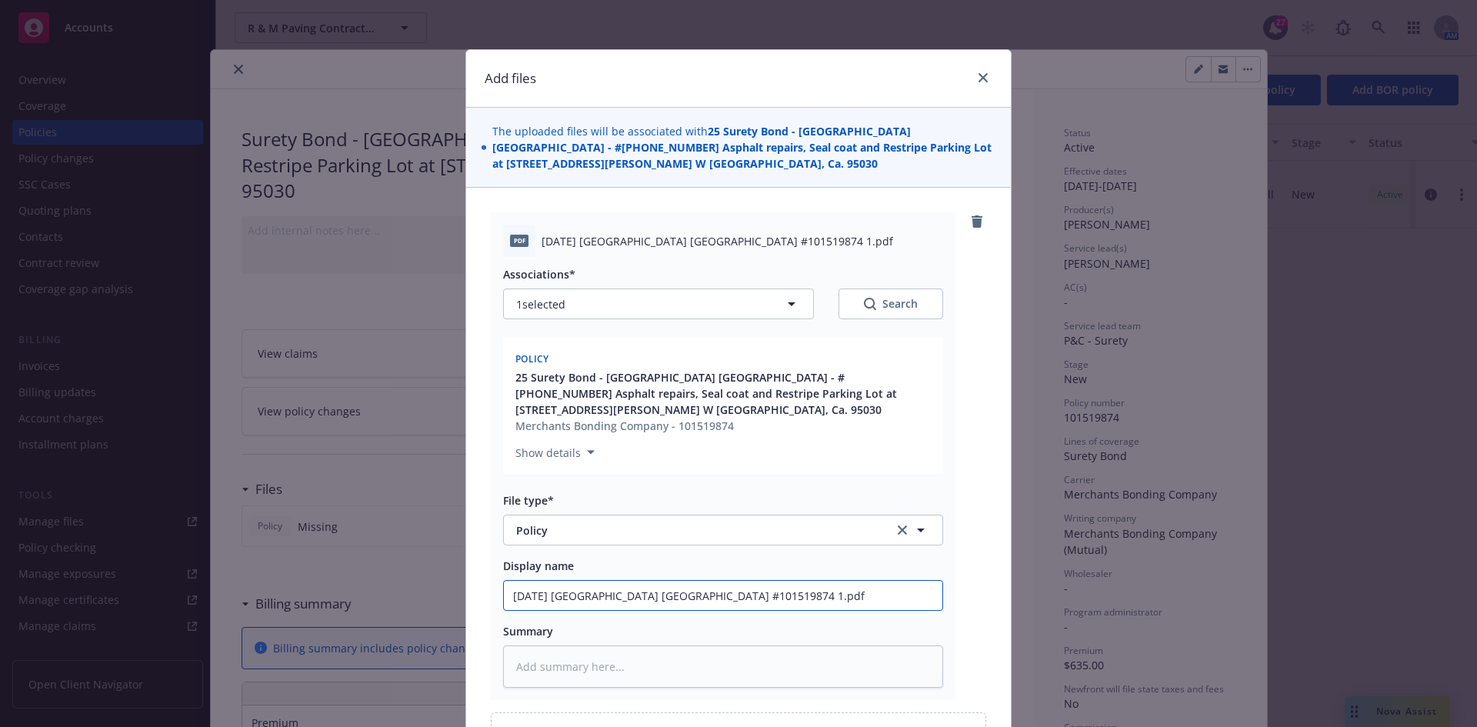
type input "[DATE] [GEOGRAPHIC_DATA] [GEOGRAPHIC_DATA] Bond #101519874 1.pd"
type textarea "x"
type input "[DATE] [GEOGRAPHIC_DATA] [GEOGRAPHIC_DATA] #101519874 1.p"
type textarea "x"
type input "[DATE] [GEOGRAPHIC_DATA] [GEOGRAPHIC_DATA] #101519874 1."
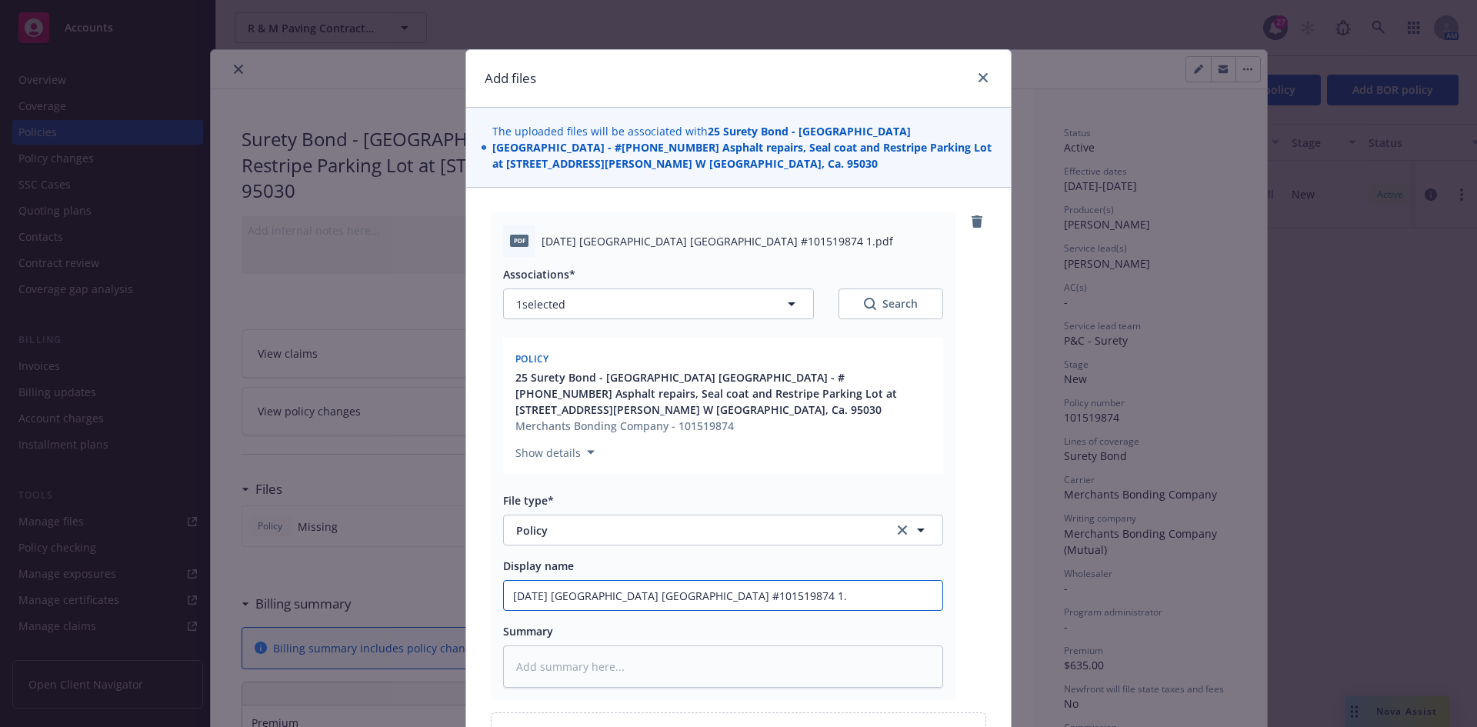
type textarea "x"
type input "[DATE] [GEOGRAPHIC_DATA] [GEOGRAPHIC_DATA] #101519874 1"
type textarea "x"
type input "[DATE] [GEOGRAPHIC_DATA] [GEOGRAPHIC_DATA] #101519874"
type textarea "x"
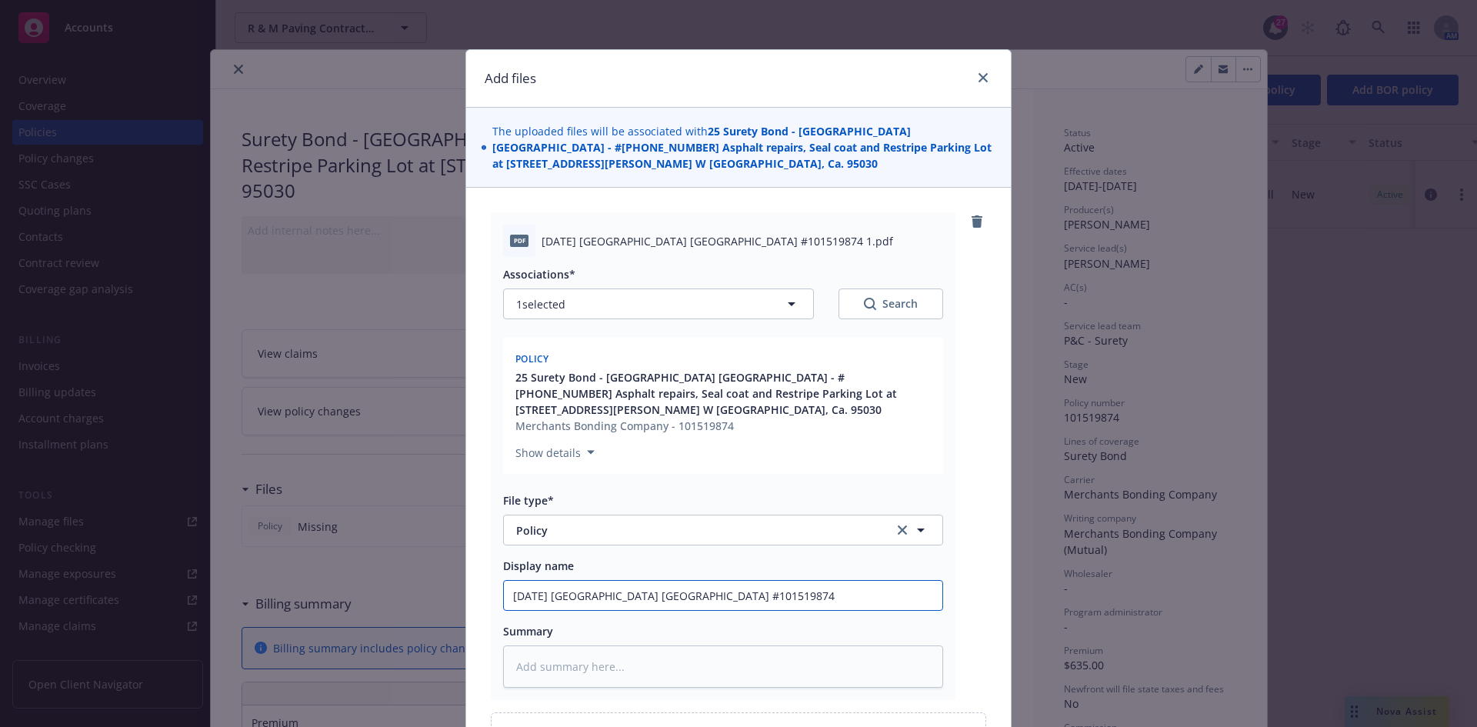
type input "[DATE] [GEOGRAPHIC_DATA] [GEOGRAPHIC_DATA] #101519874"
type textarea "x"
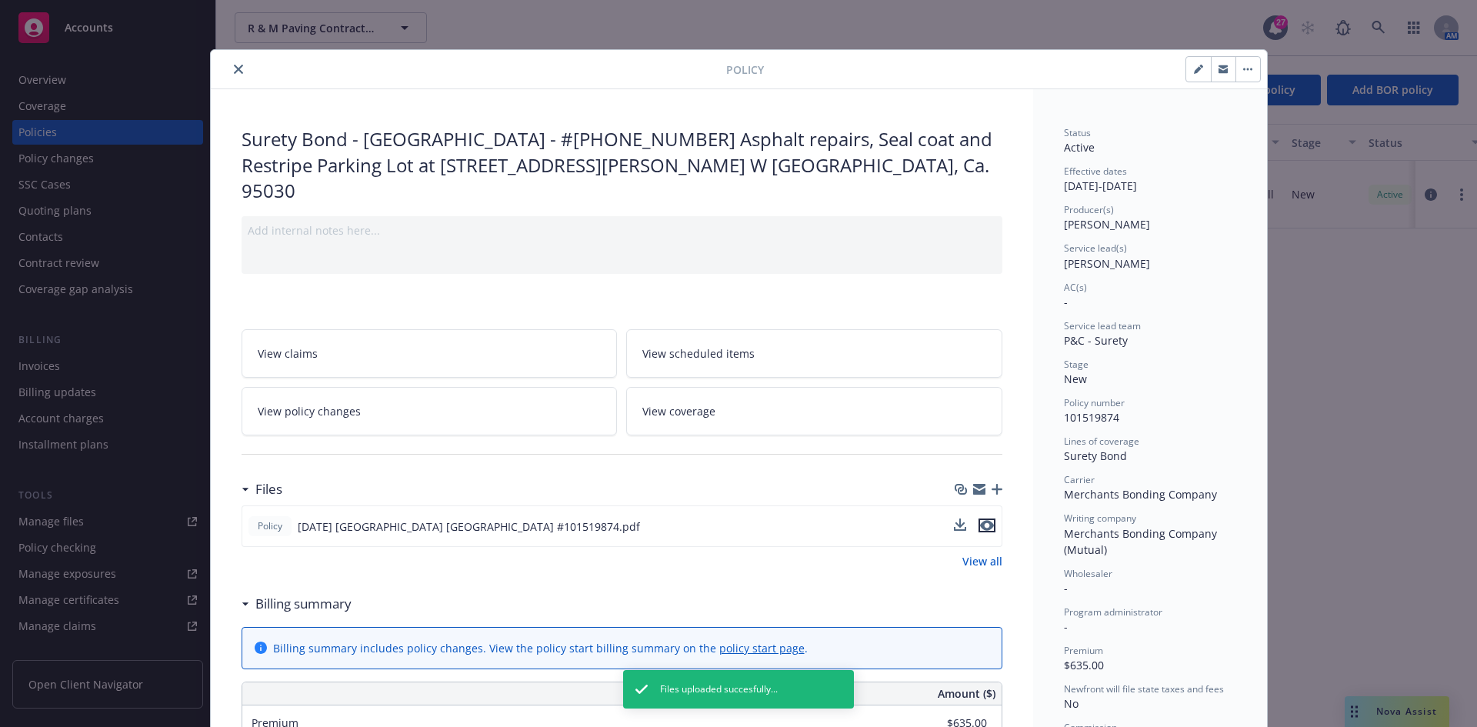
click at [980, 520] on icon "preview file" at bounding box center [987, 525] width 14 height 11
click at [237, 70] on button "close" at bounding box center [238, 69] width 18 height 18
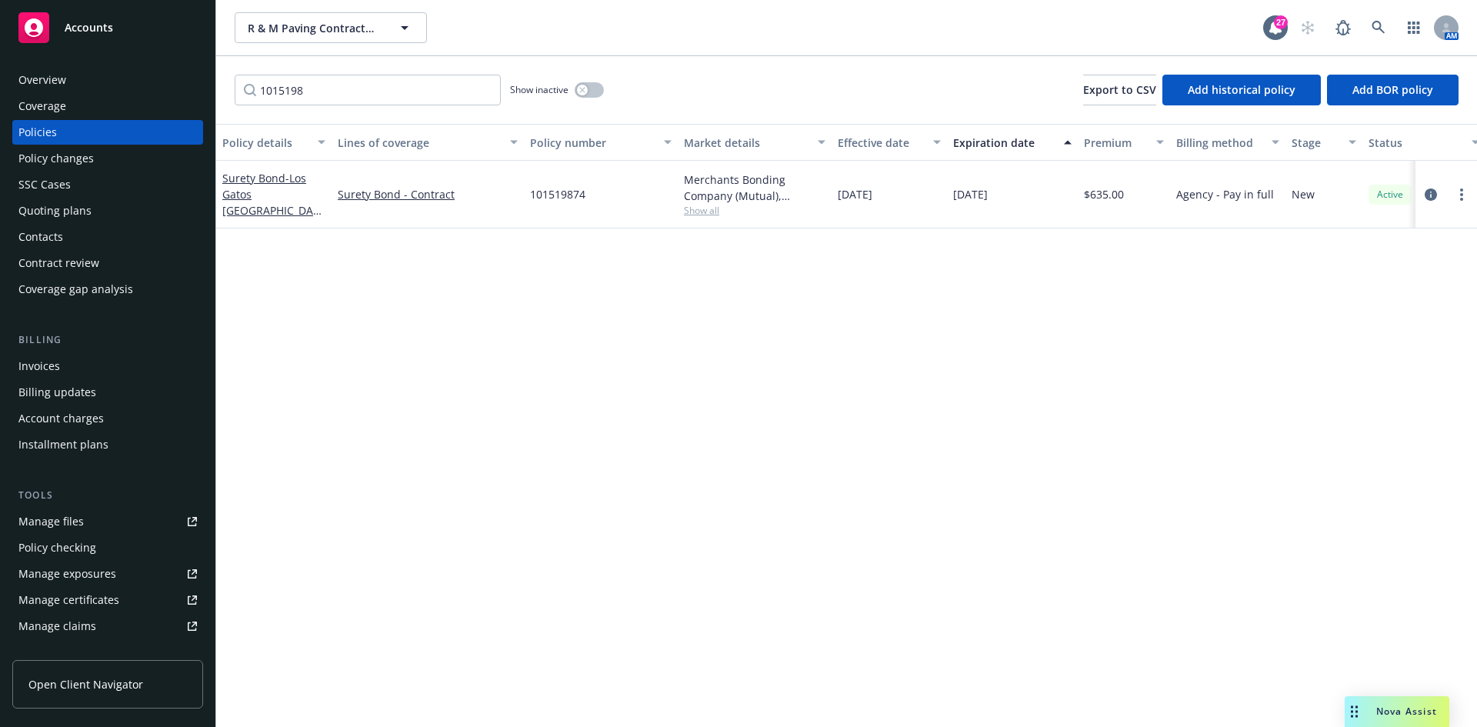
drag, startPoint x: 240, startPoint y: 8, endPoint x: 273, endPoint y: 16, distance: 34.1
click at [246, 9] on div "R & M Paving Contractors, Inc. R & M Paving Contractors, Inc. 27 AM" at bounding box center [846, 27] width 1261 height 55
click at [279, 18] on button "R & M Paving Contractors, Inc." at bounding box center [331, 27] width 192 height 31
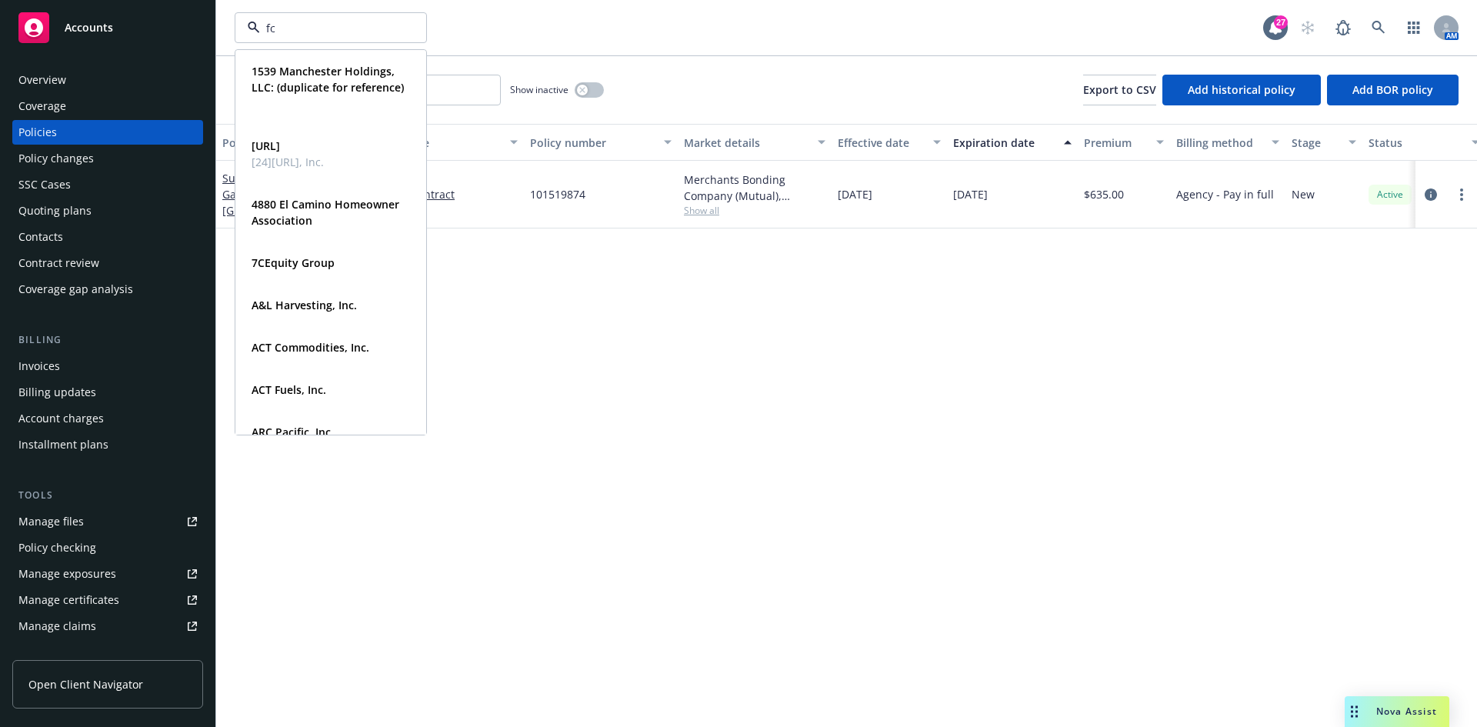
type input "fcs"
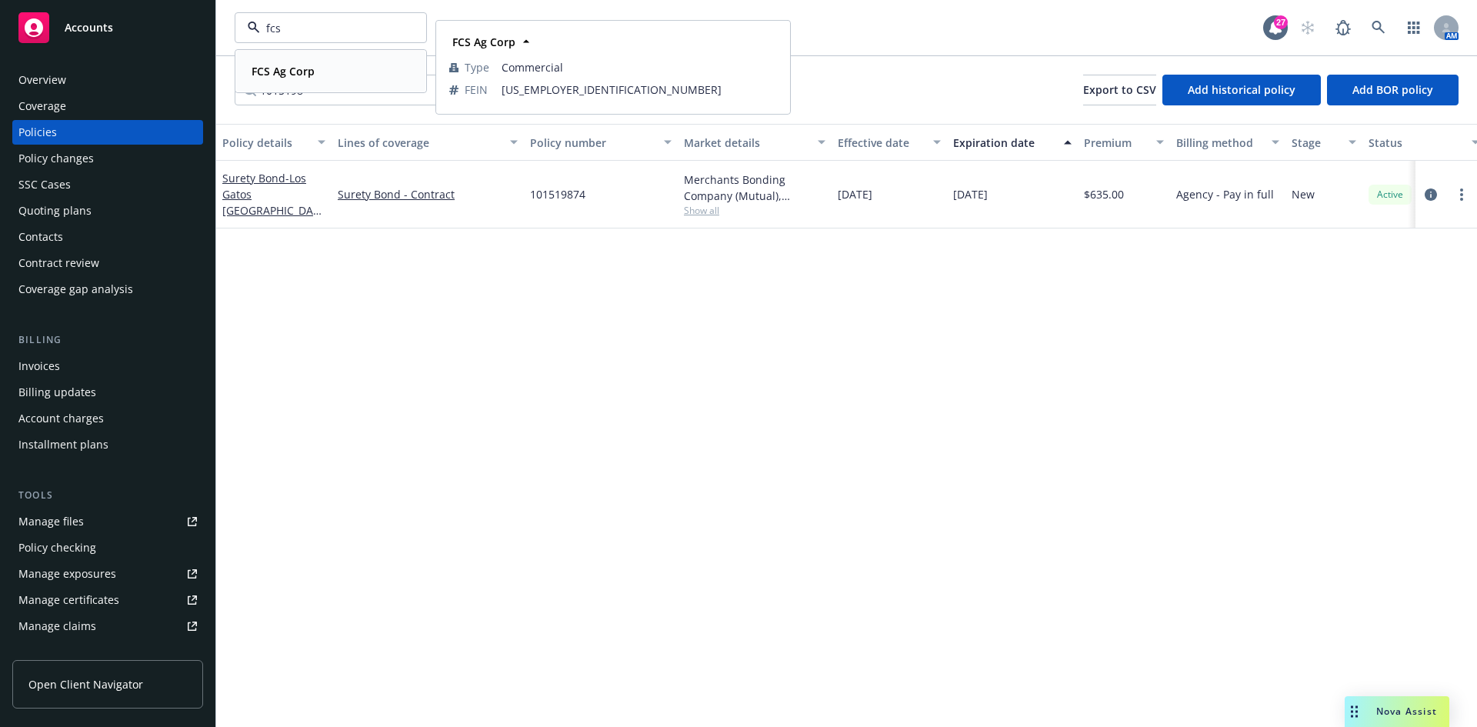
click at [296, 70] on strong "FCS Ag Corp" at bounding box center [283, 71] width 63 height 15
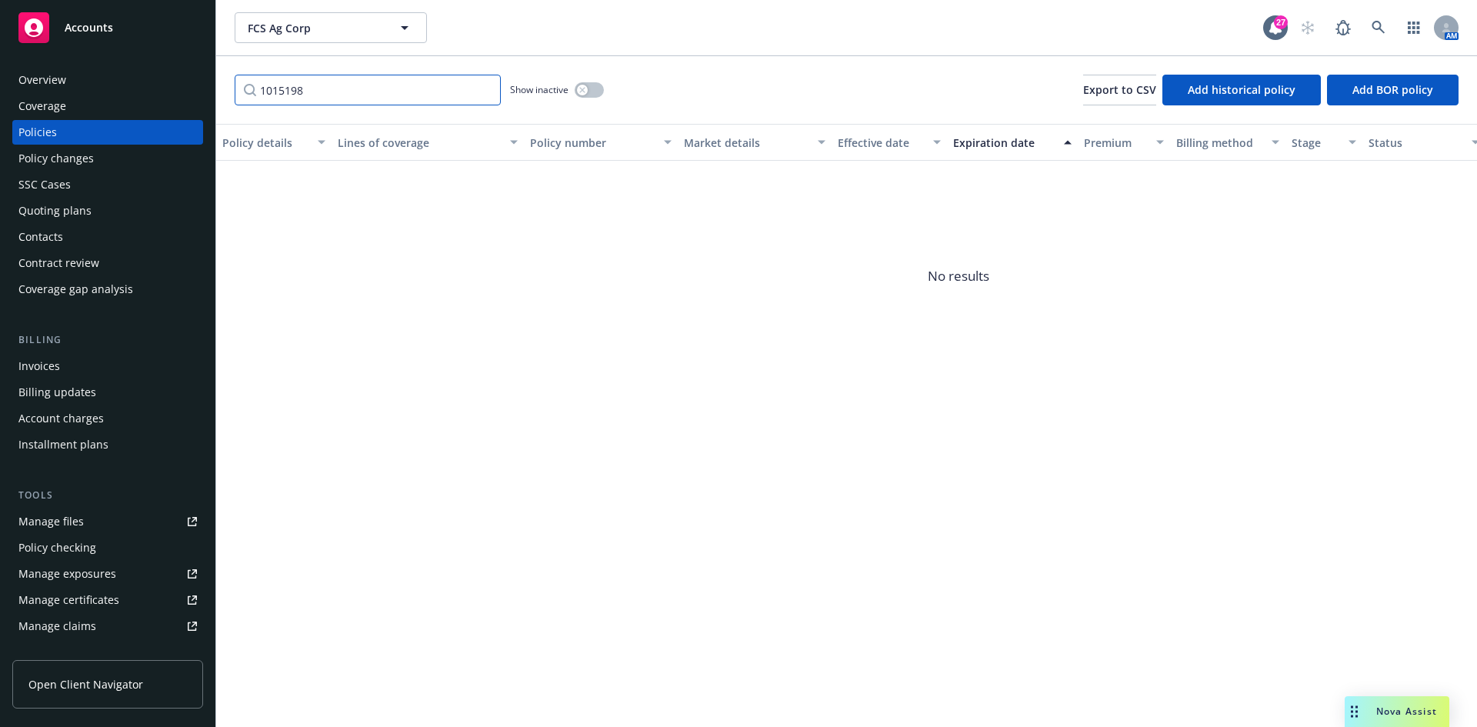
click at [319, 80] on input "1015198" at bounding box center [368, 90] width 266 height 31
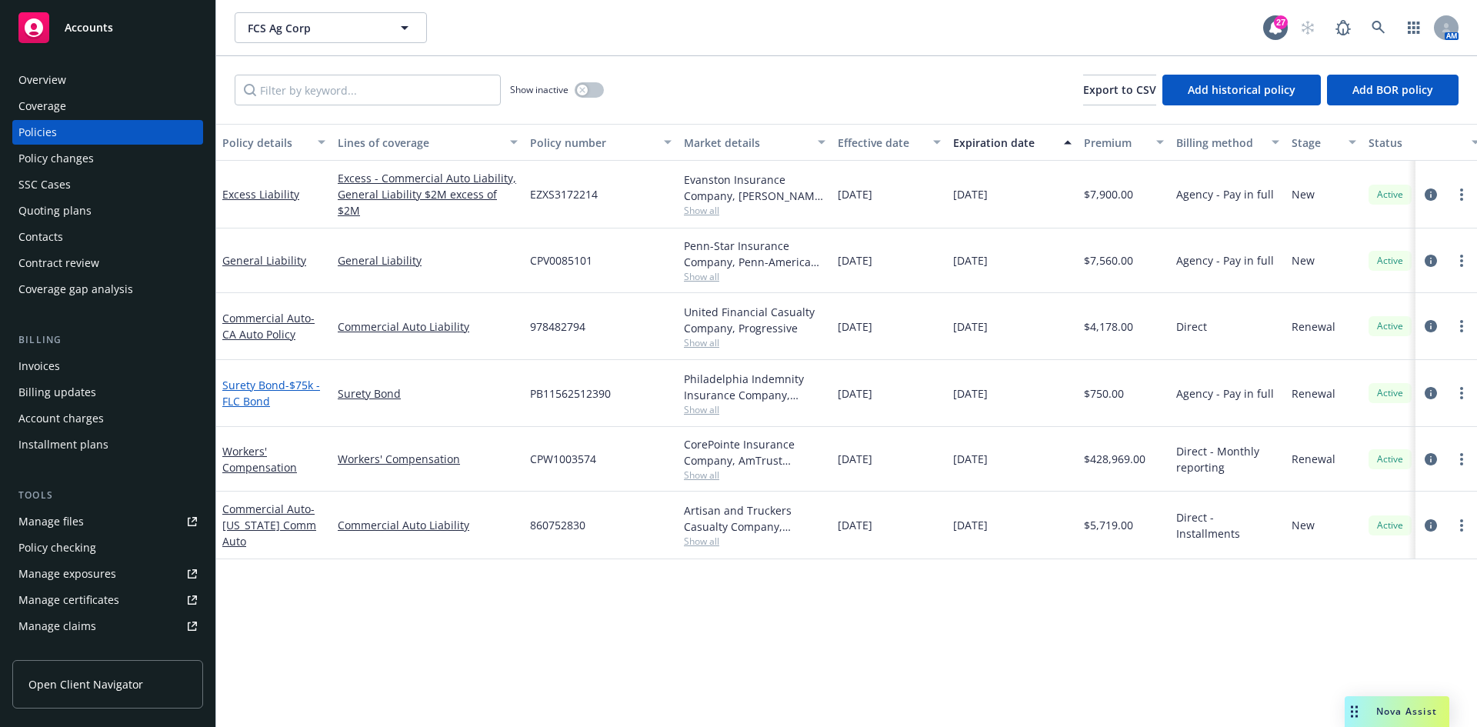
click at [270, 379] on link "Surety Bond - $75k - FLC Bond" at bounding box center [271, 393] width 98 height 31
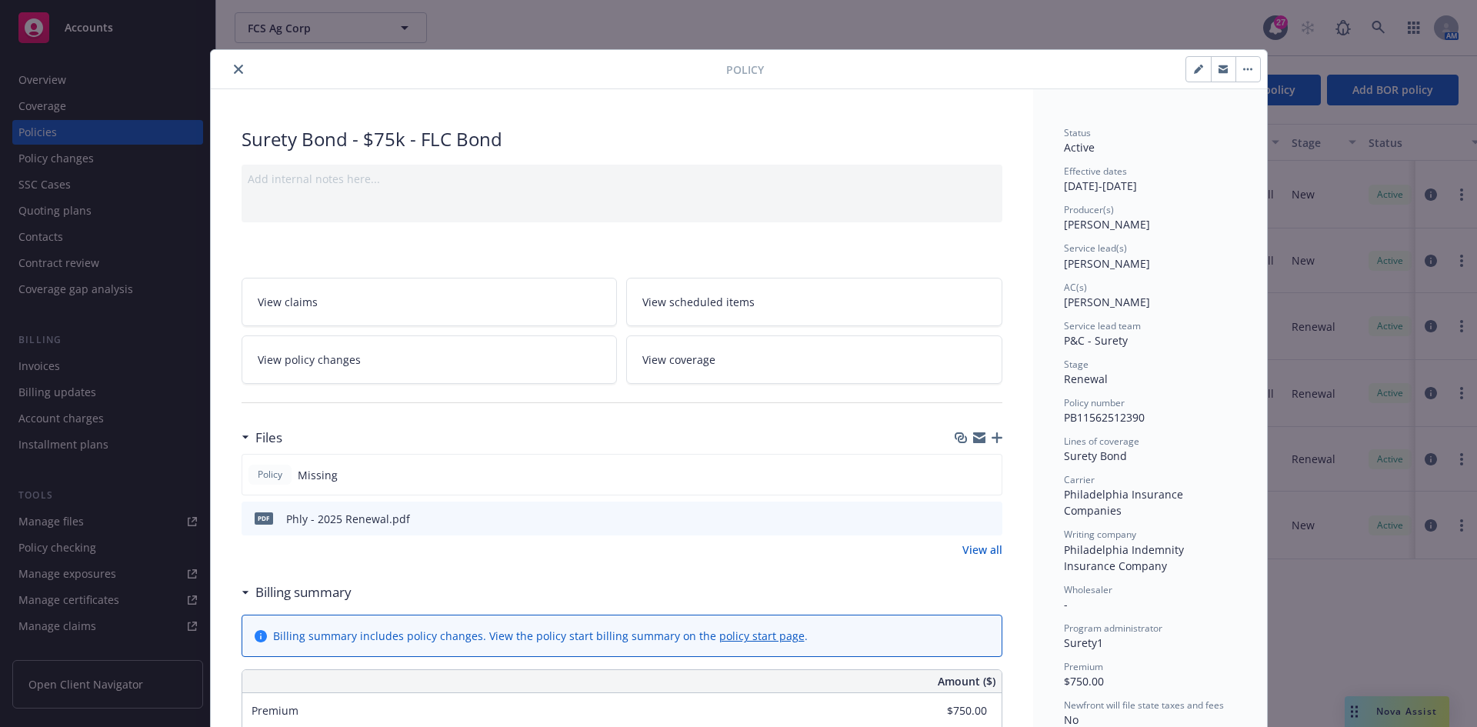
click at [983, 519] on icon "preview file" at bounding box center [988, 517] width 14 height 11
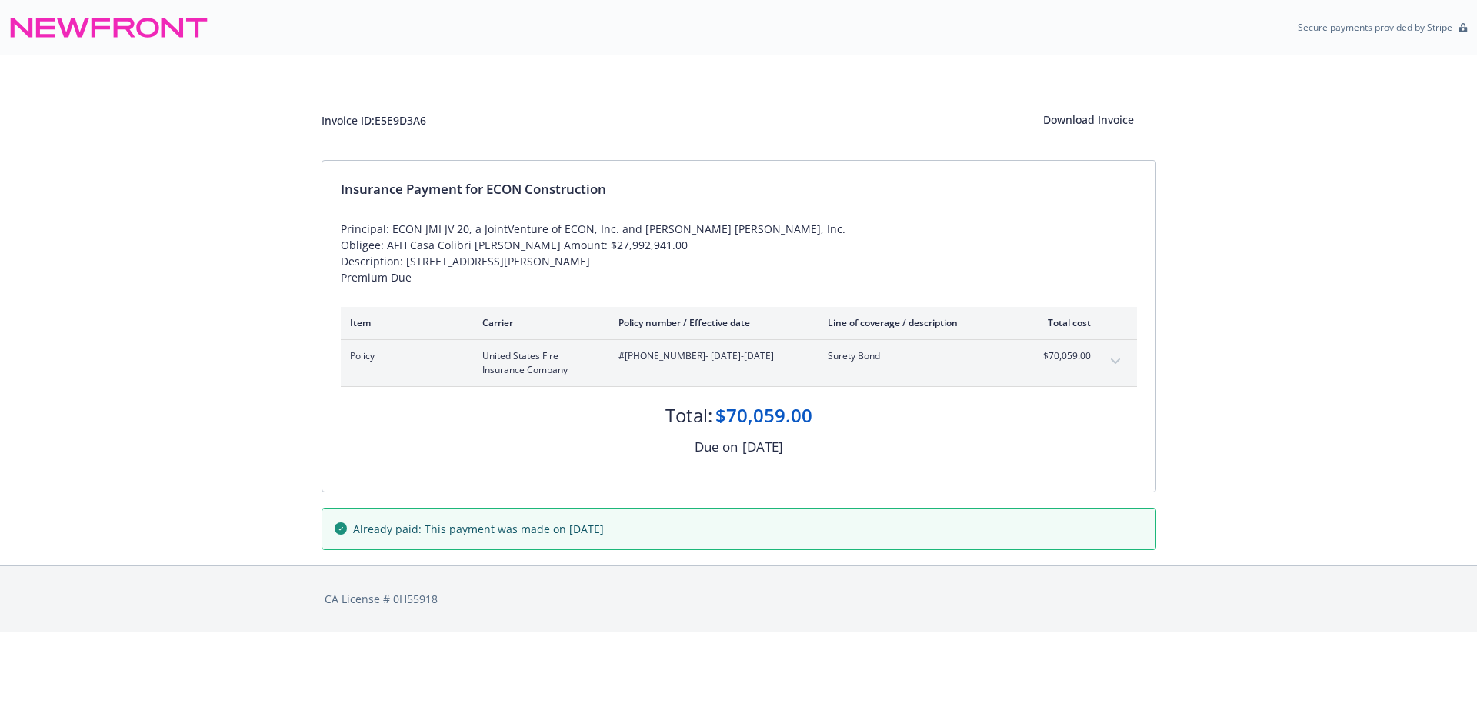
click at [644, 363] on span "#[PHONE_NUMBER] - [DATE]-[DATE]" at bounding box center [710, 356] width 185 height 14
click at [627, 363] on span "#[PHONE_NUMBER] - [DATE]-[DATE]" at bounding box center [710, 356] width 185 height 14
drag, startPoint x: 623, startPoint y: 373, endPoint x: 682, endPoint y: 375, distance: 59.3
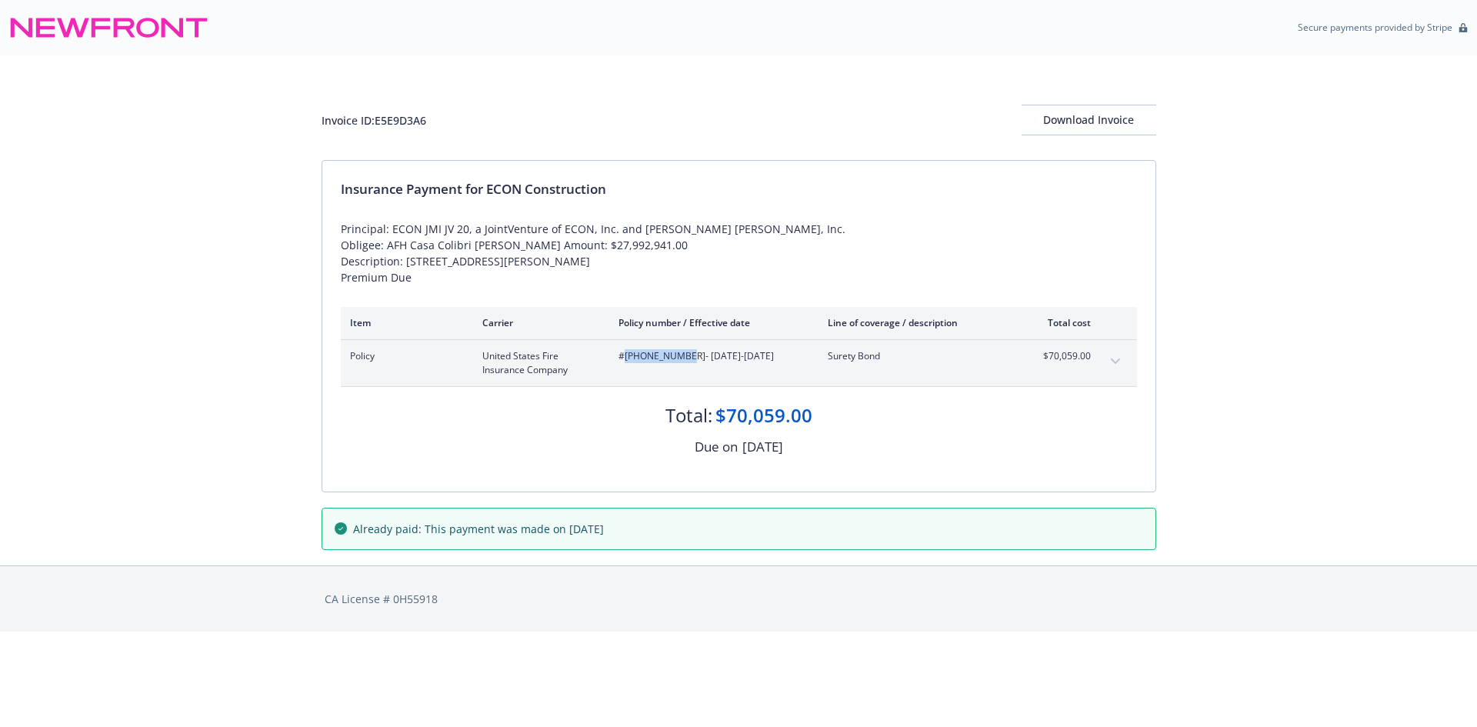
click at [682, 363] on span "#[PHONE_NUMBER] - [DATE]-[DATE]" at bounding box center [710, 356] width 185 height 14
copy span "[PHONE_NUMBER]"
